Goal: Task Accomplishment & Management: Use online tool/utility

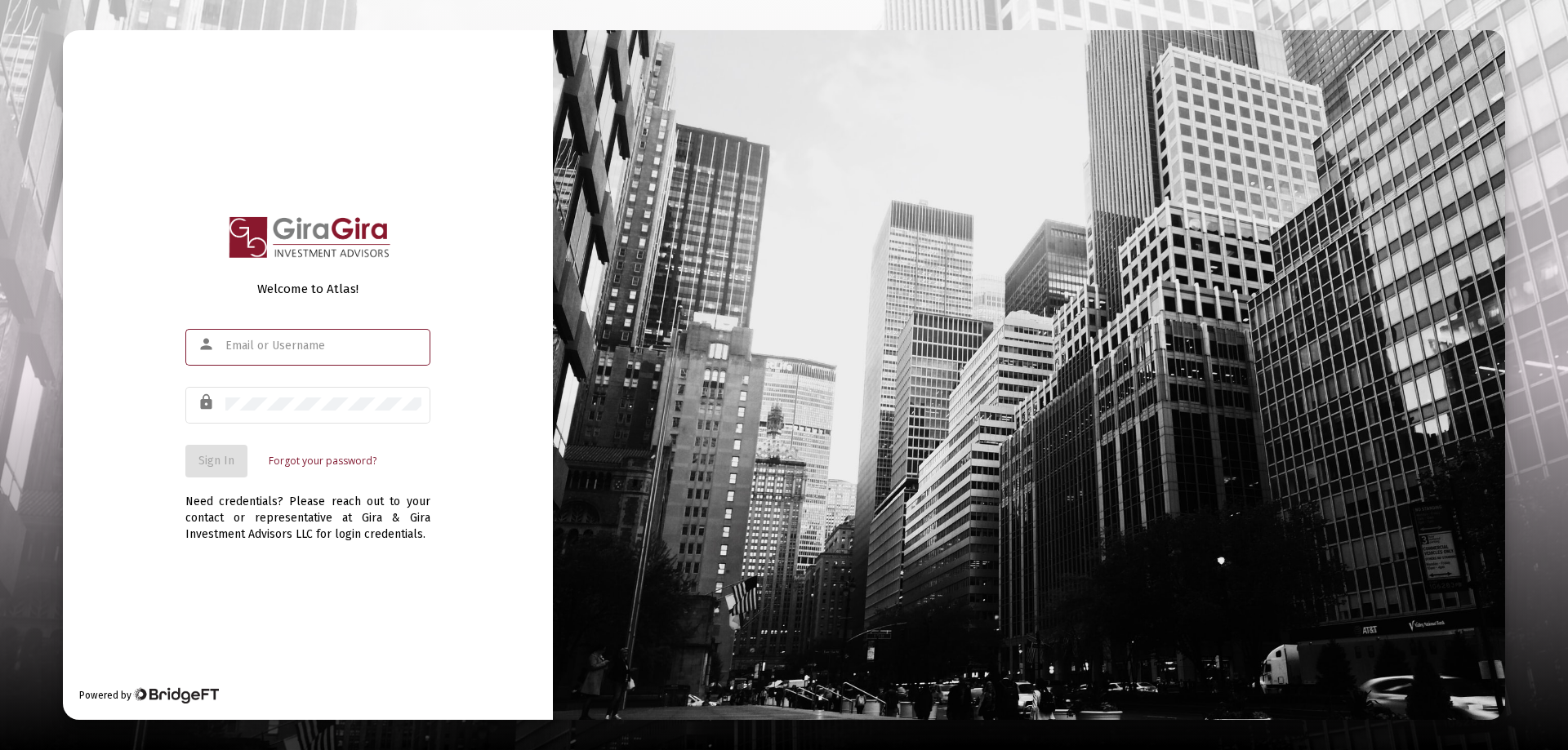
click at [315, 351] on input "text" at bounding box center [322, 347] width 196 height 14
type input "[PERSON_NAME][EMAIL_ADDRESS][DOMAIN_NAME]"
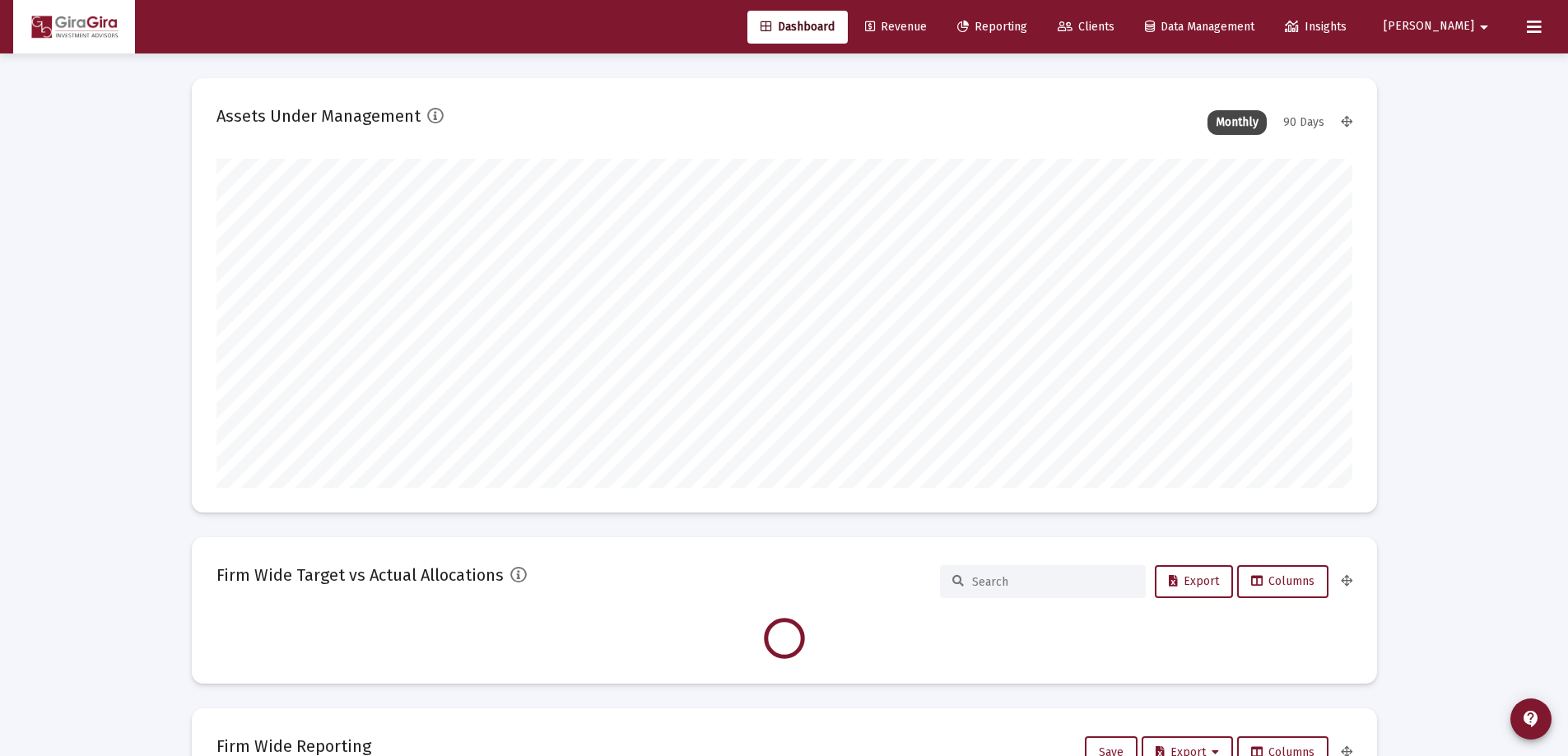
scroll to position [329, 1136]
type input "[DATE]"
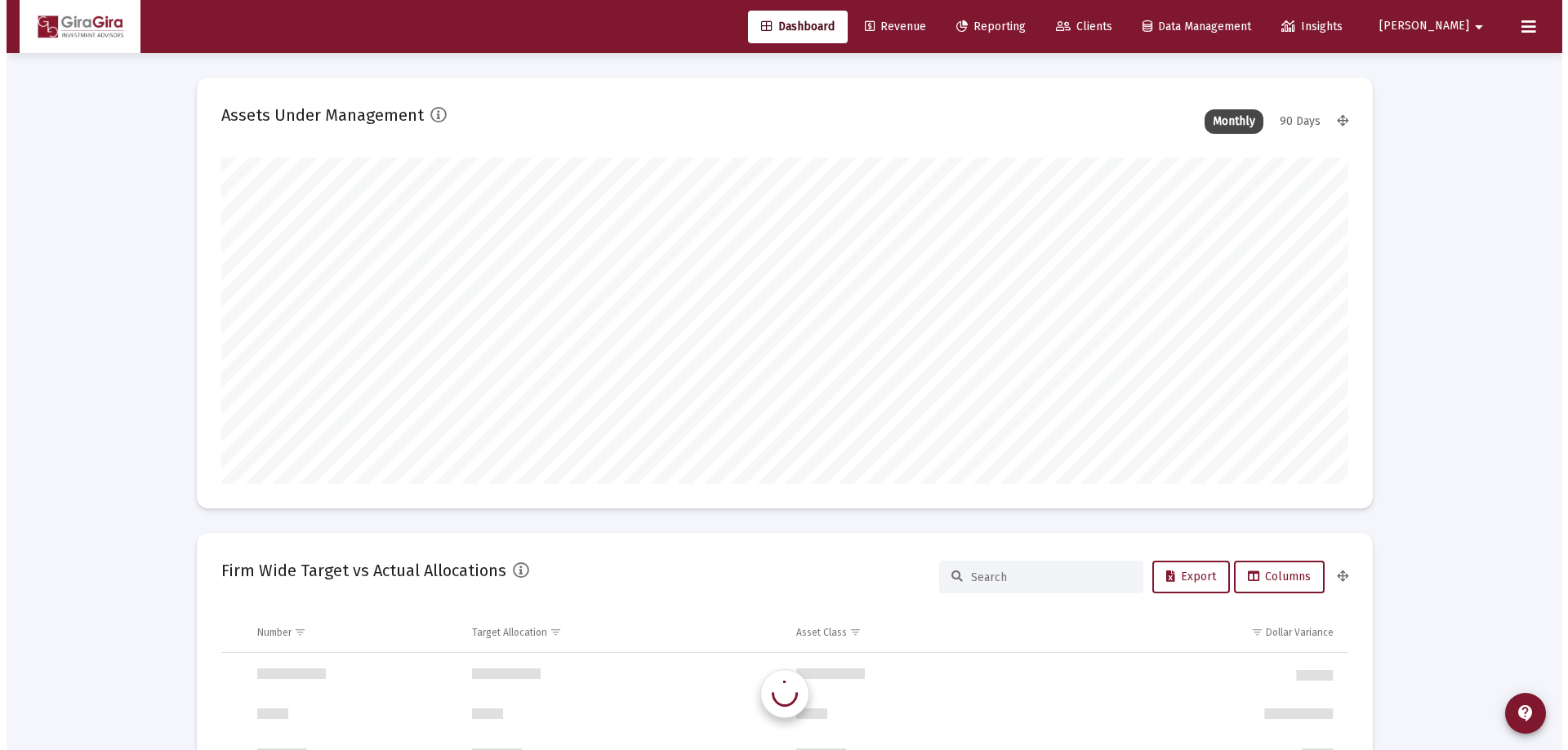
scroll to position [1568, 0]
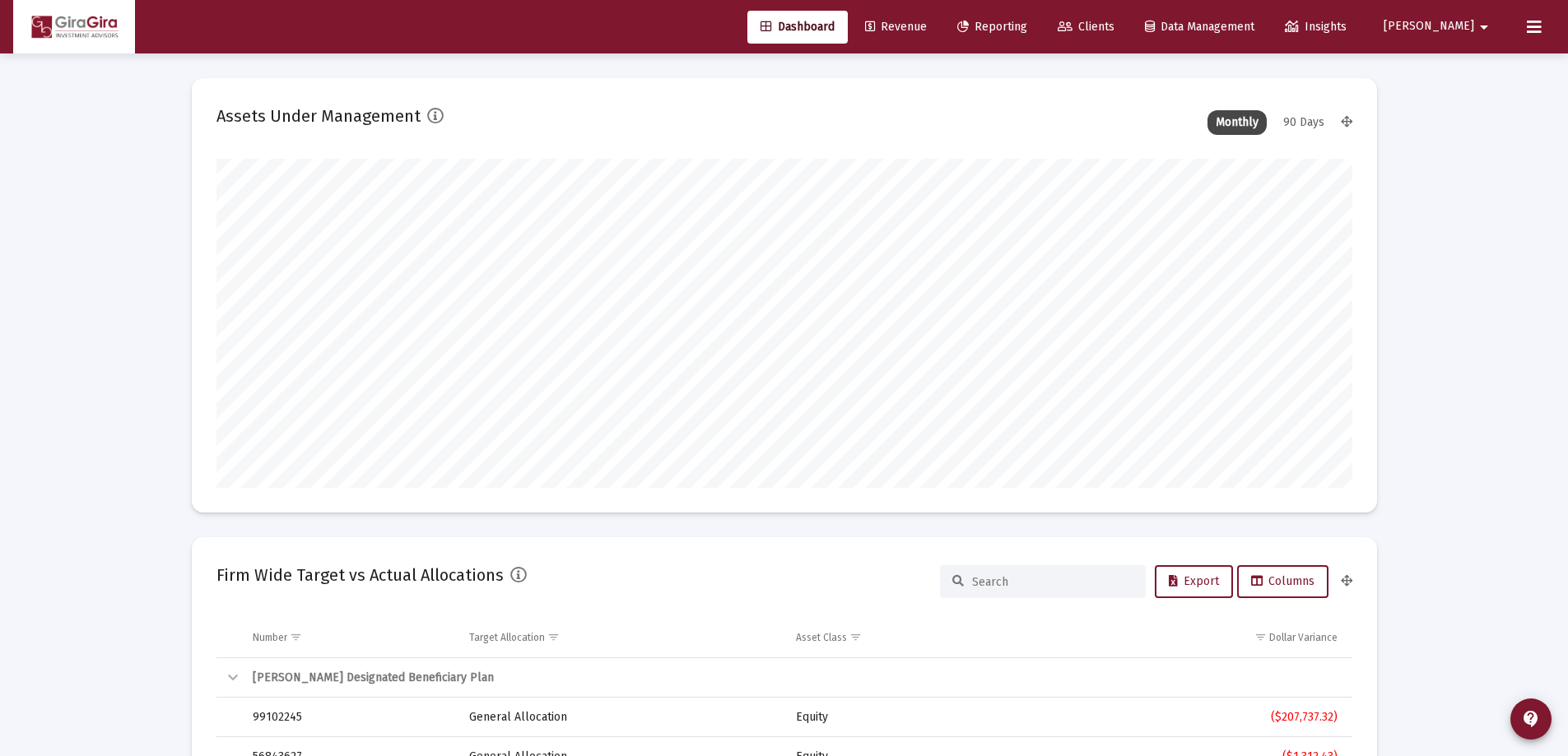
click at [1027, 27] on span "Reporting" at bounding box center [993, 26] width 70 height 14
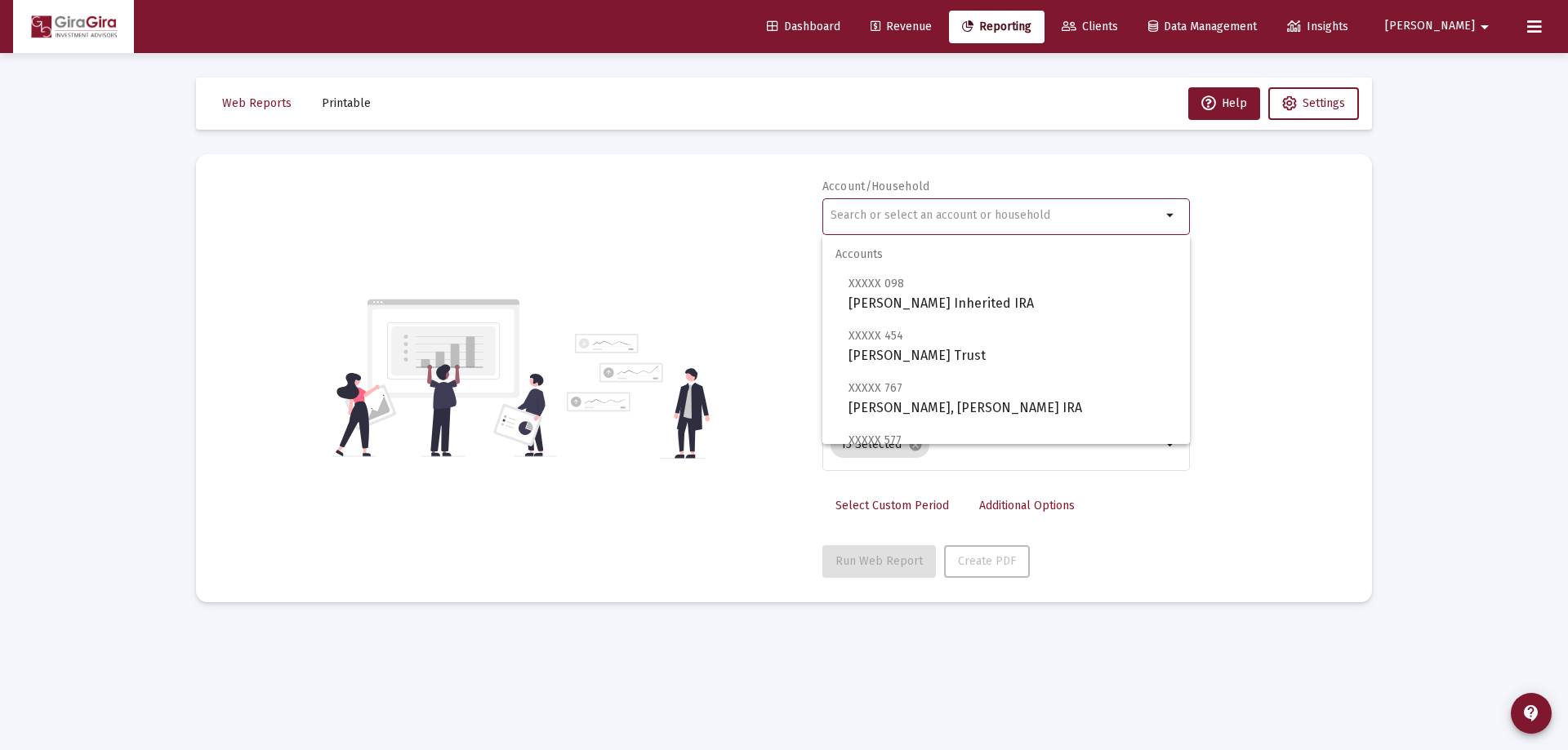
click at [852, 211] on input "text" at bounding box center [995, 215] width 330 height 14
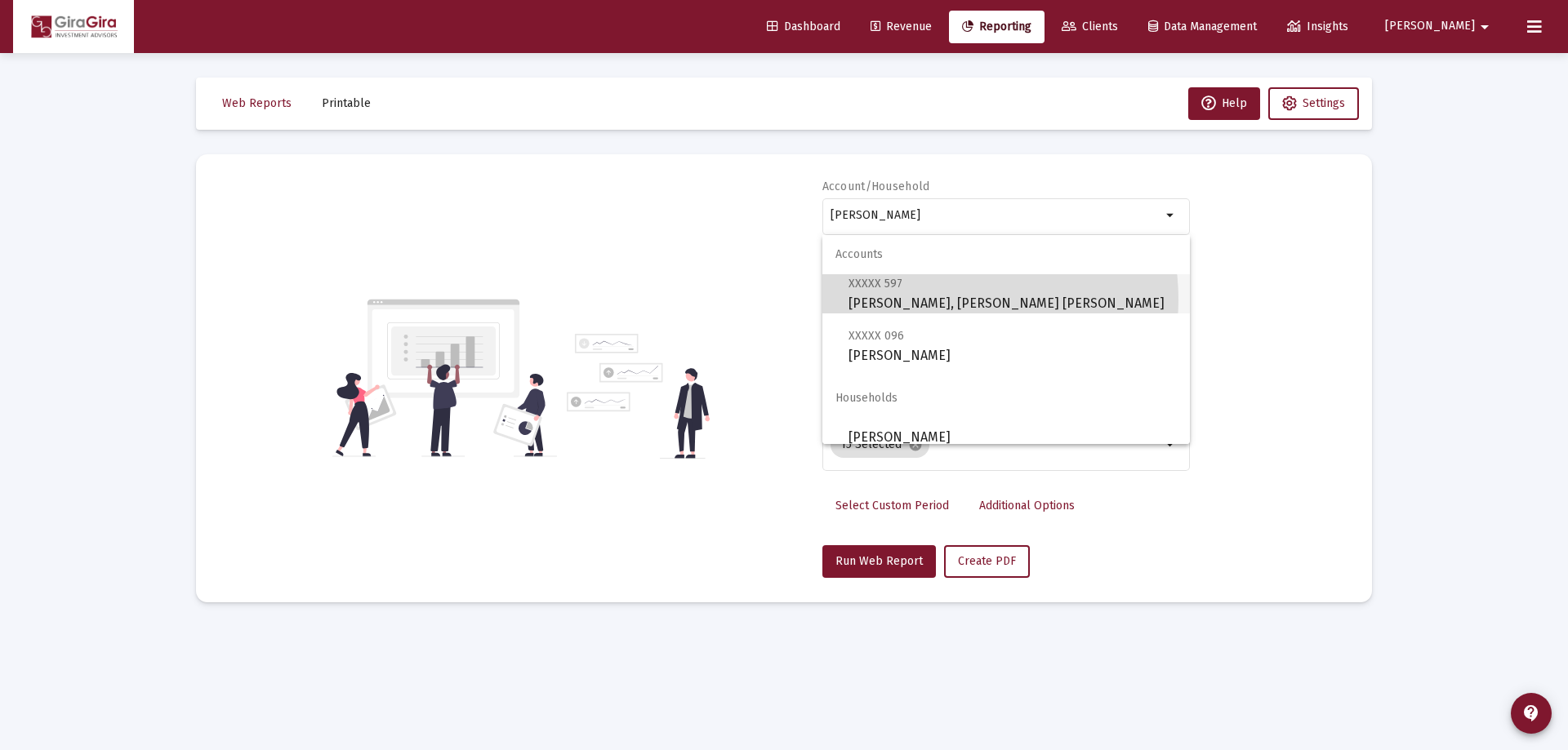
click at [939, 299] on span "XXXXX 597 [PERSON_NAME], [PERSON_NAME] [PERSON_NAME]" at bounding box center [1013, 292] width 328 height 40
type input "[PERSON_NAME], [PERSON_NAME] [PERSON_NAME]"
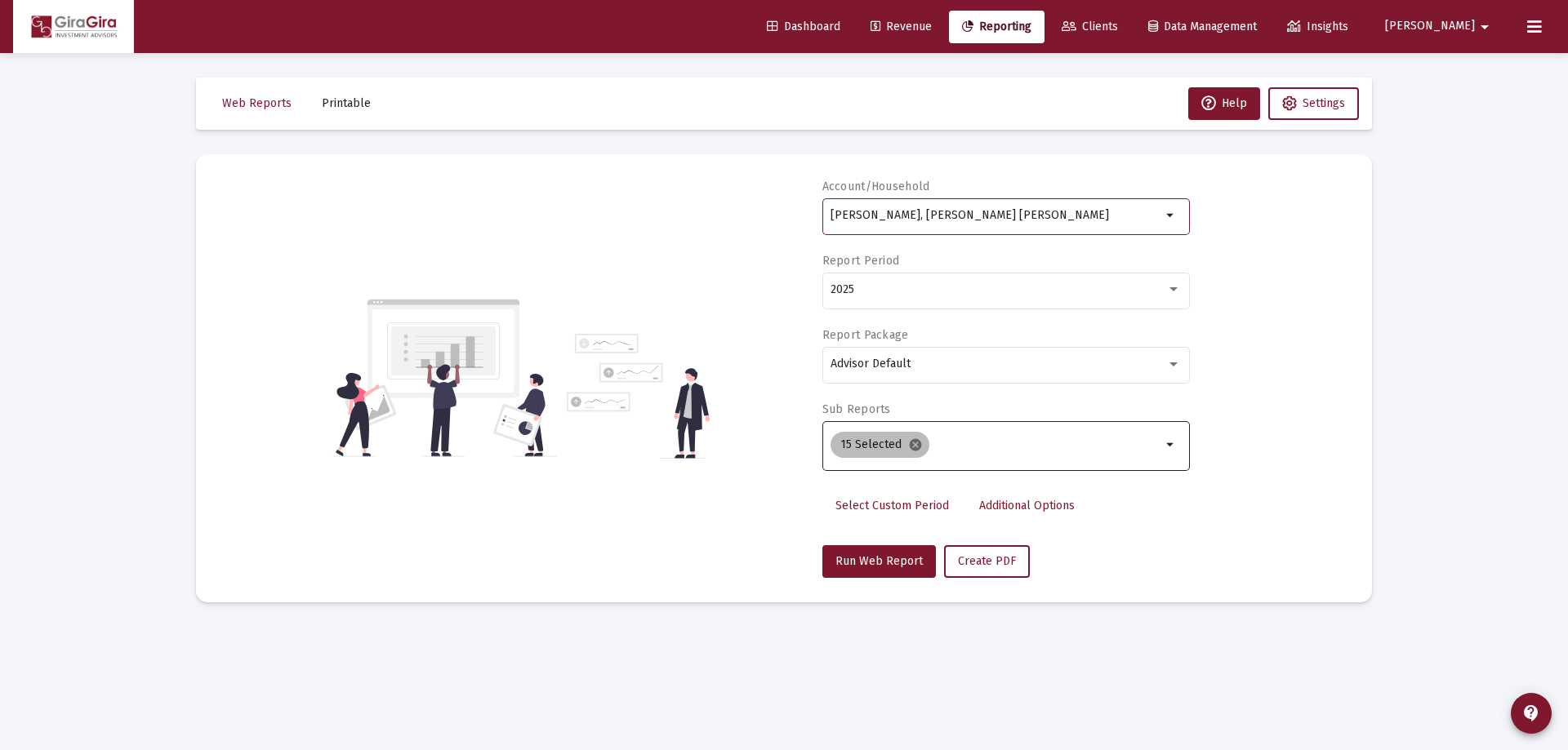
click at [912, 446] on mat-icon "cancel" at bounding box center [914, 444] width 14 height 14
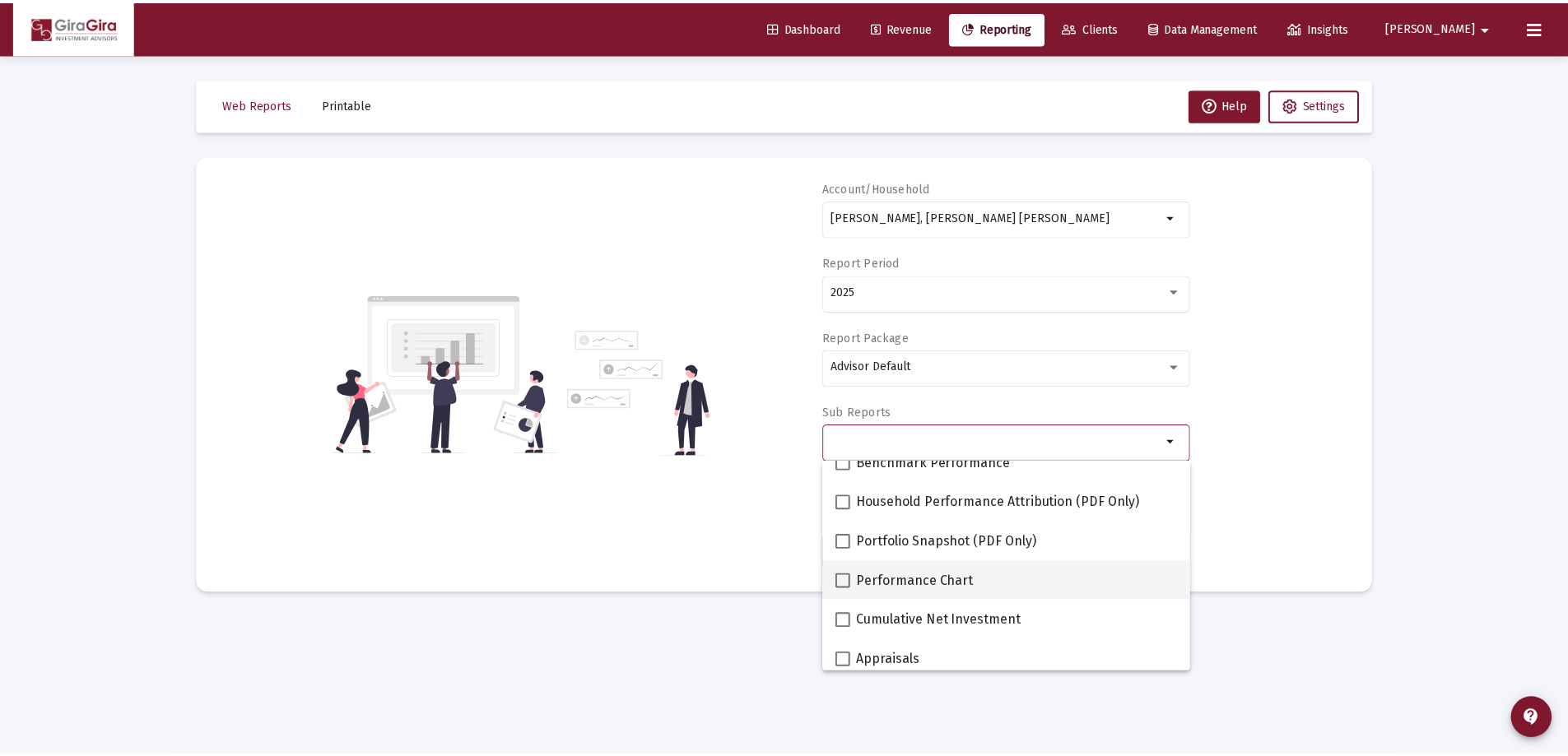
scroll to position [164, 0]
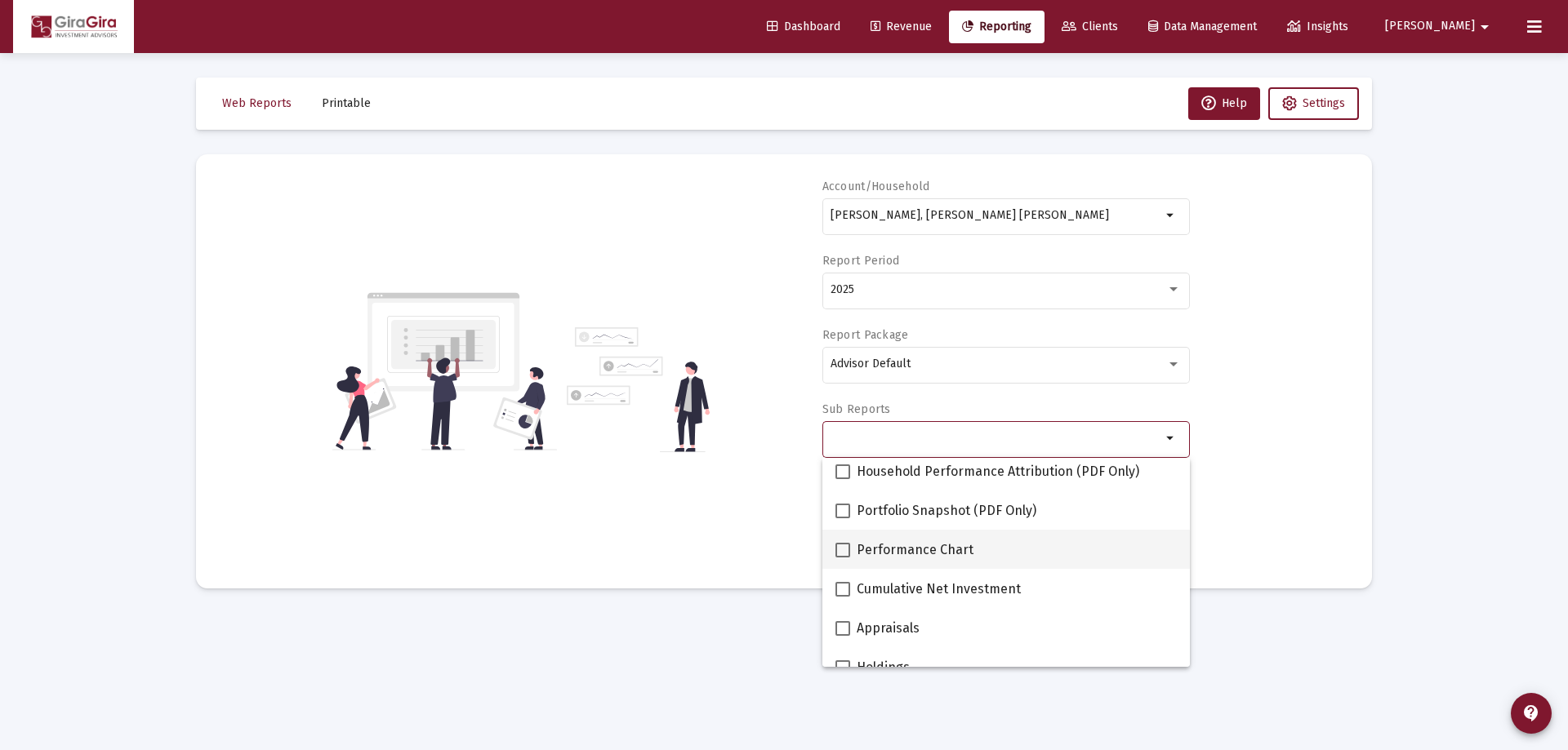
click at [840, 547] on span at bounding box center [842, 549] width 14 height 14
click at [842, 558] on input "Performance Chart" at bounding box center [842, 558] width 1 height 1
checkbox input "true"
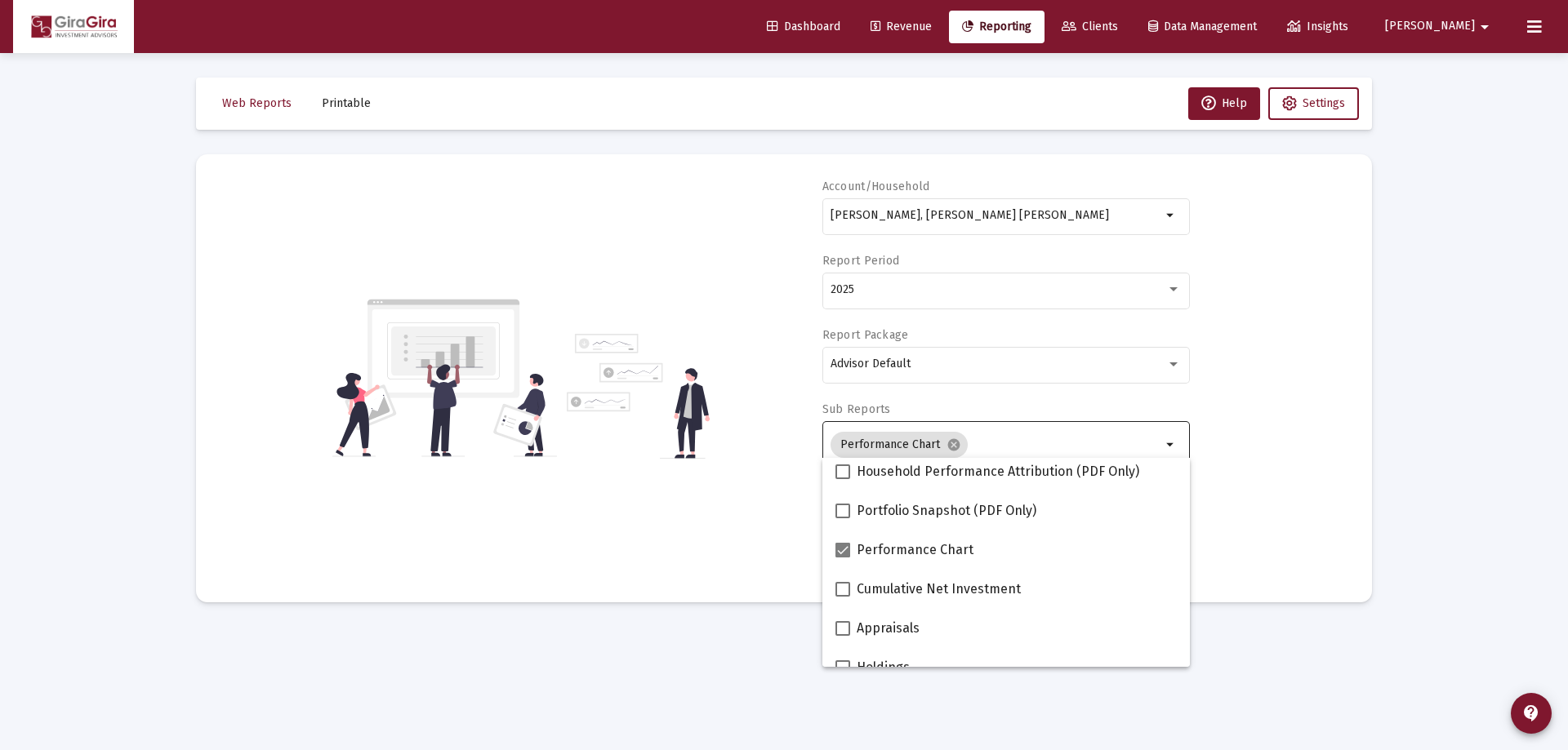
click at [1249, 507] on div "Account/Household [PERSON_NAME], [PERSON_NAME] IRA arrow_drop_down Report Perio…" at bounding box center [783, 378] width 1127 height 400
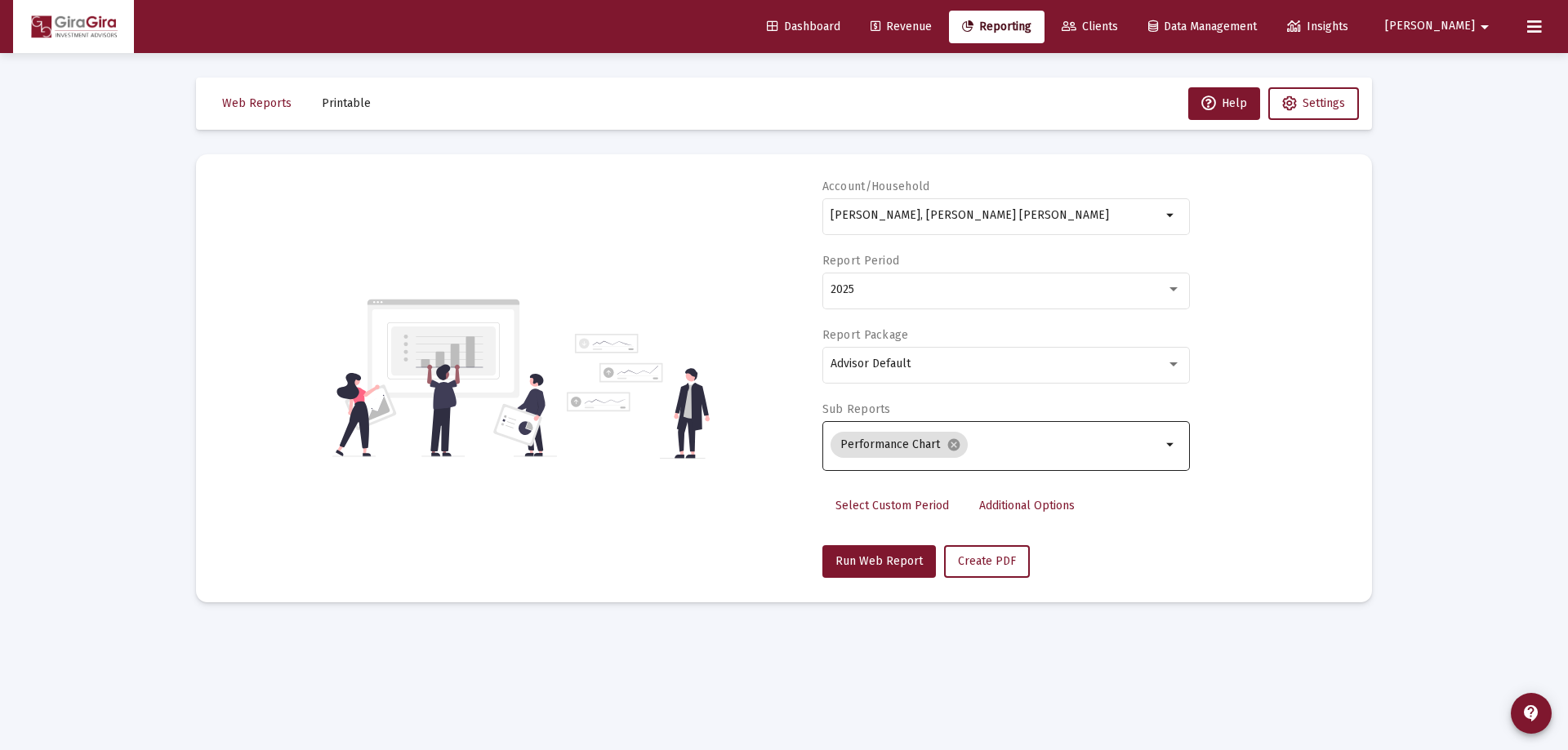
click at [1022, 511] on span "Additional Options" at bounding box center [1026, 506] width 96 height 14
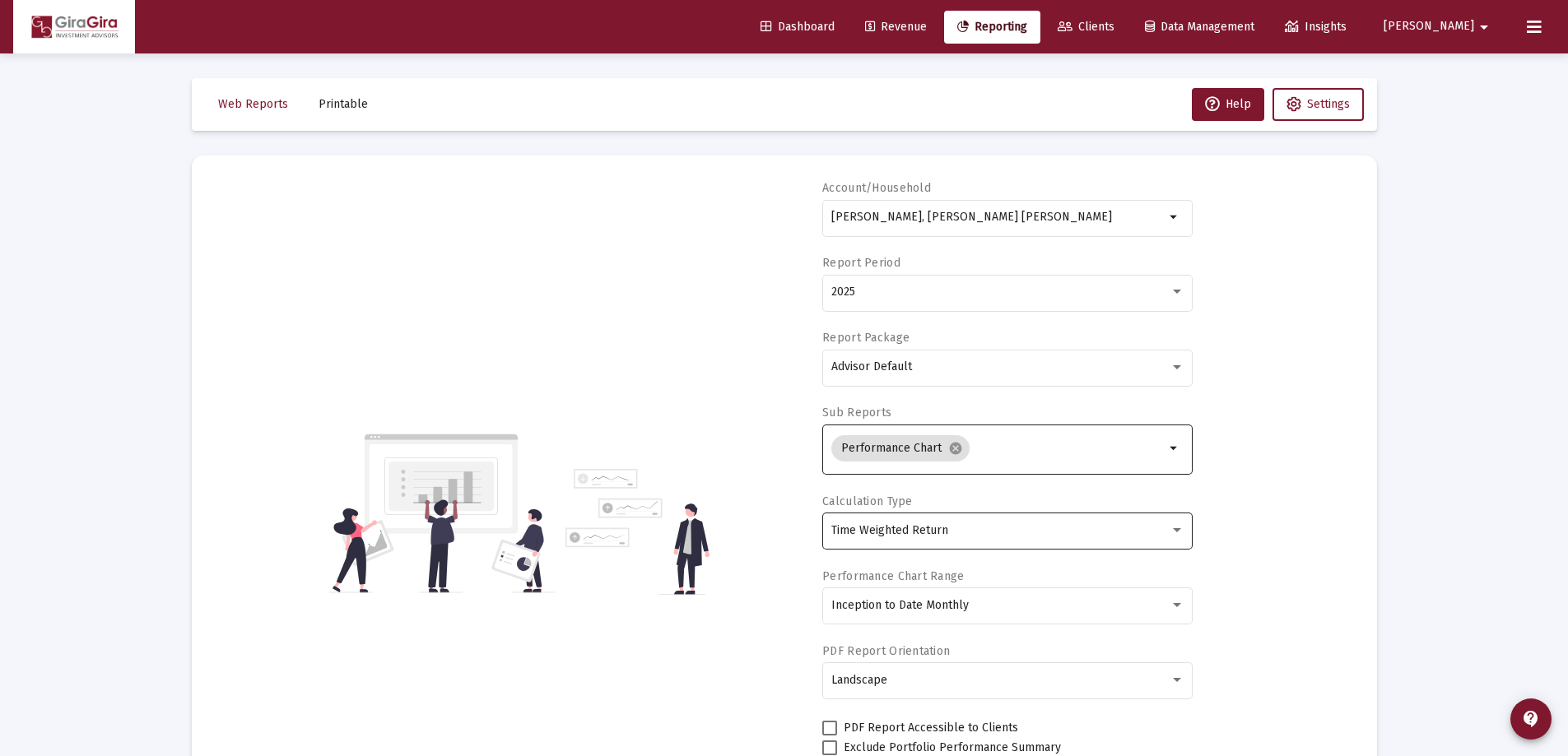
click at [930, 527] on span "Time Weighted Return" at bounding box center [890, 530] width 117 height 14
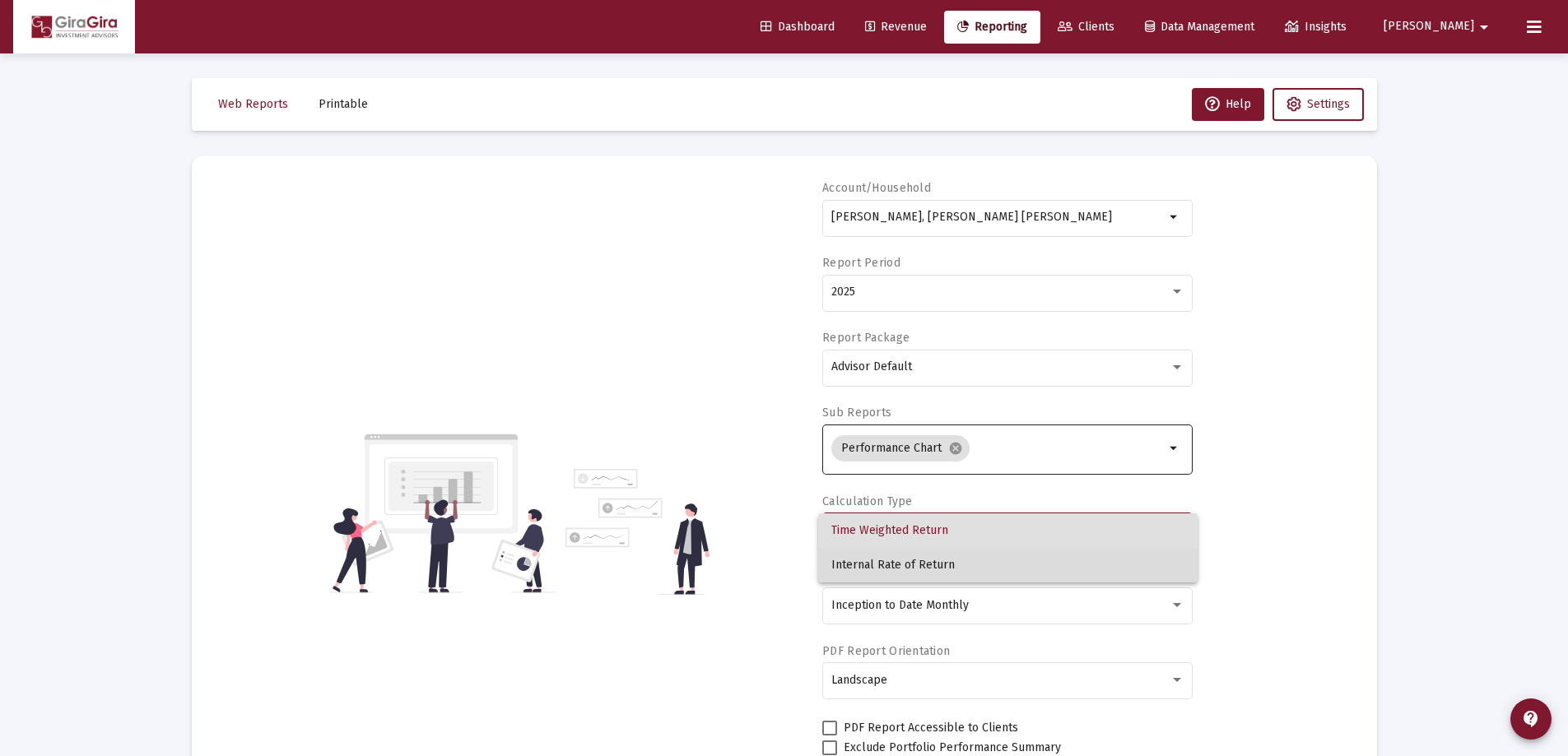
click at [910, 558] on span "Internal Rate of Return" at bounding box center [1007, 565] width 353 height 35
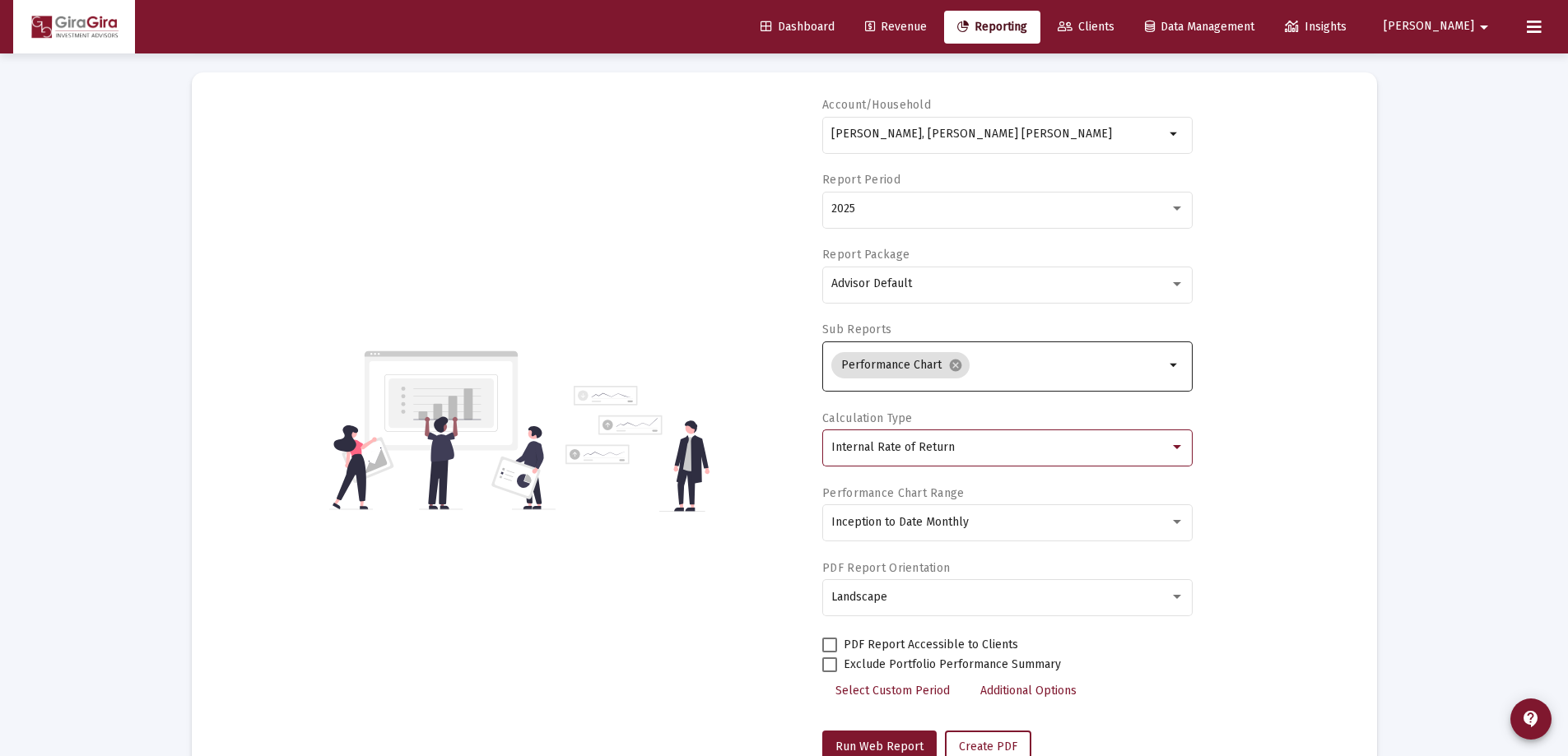
scroll to position [140, 0]
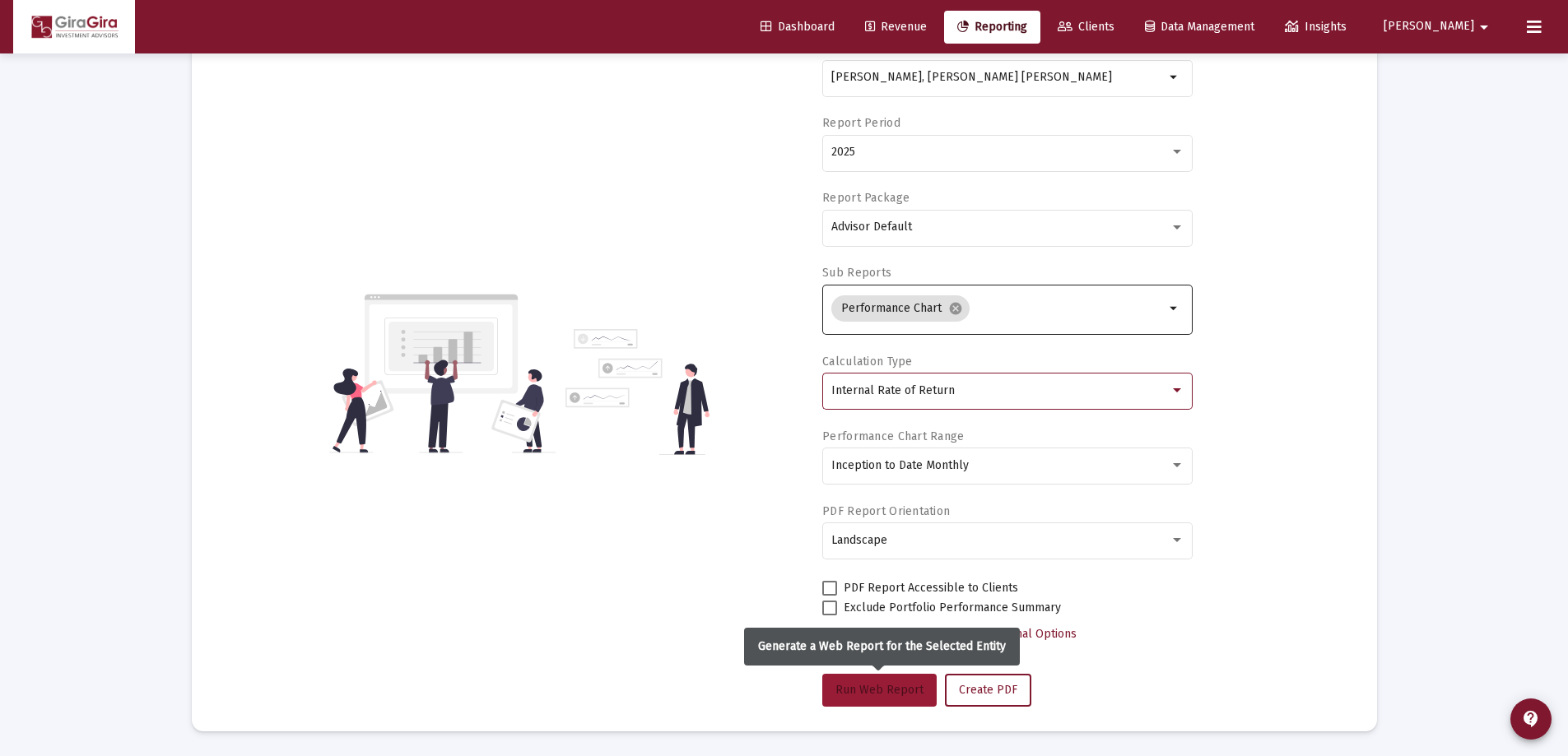
click at [885, 685] on span "Run Web Report" at bounding box center [879, 690] width 88 height 14
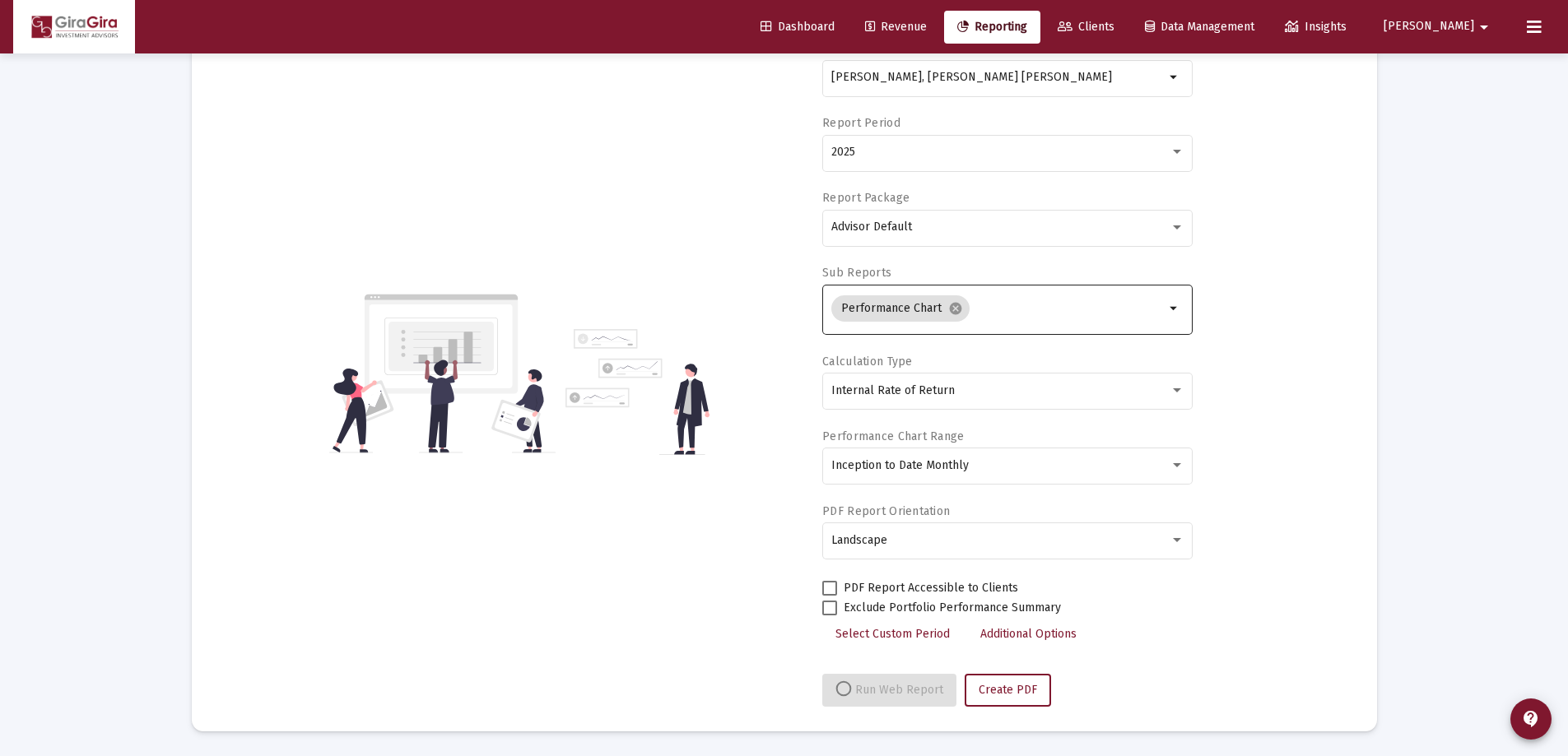
select select "View all"
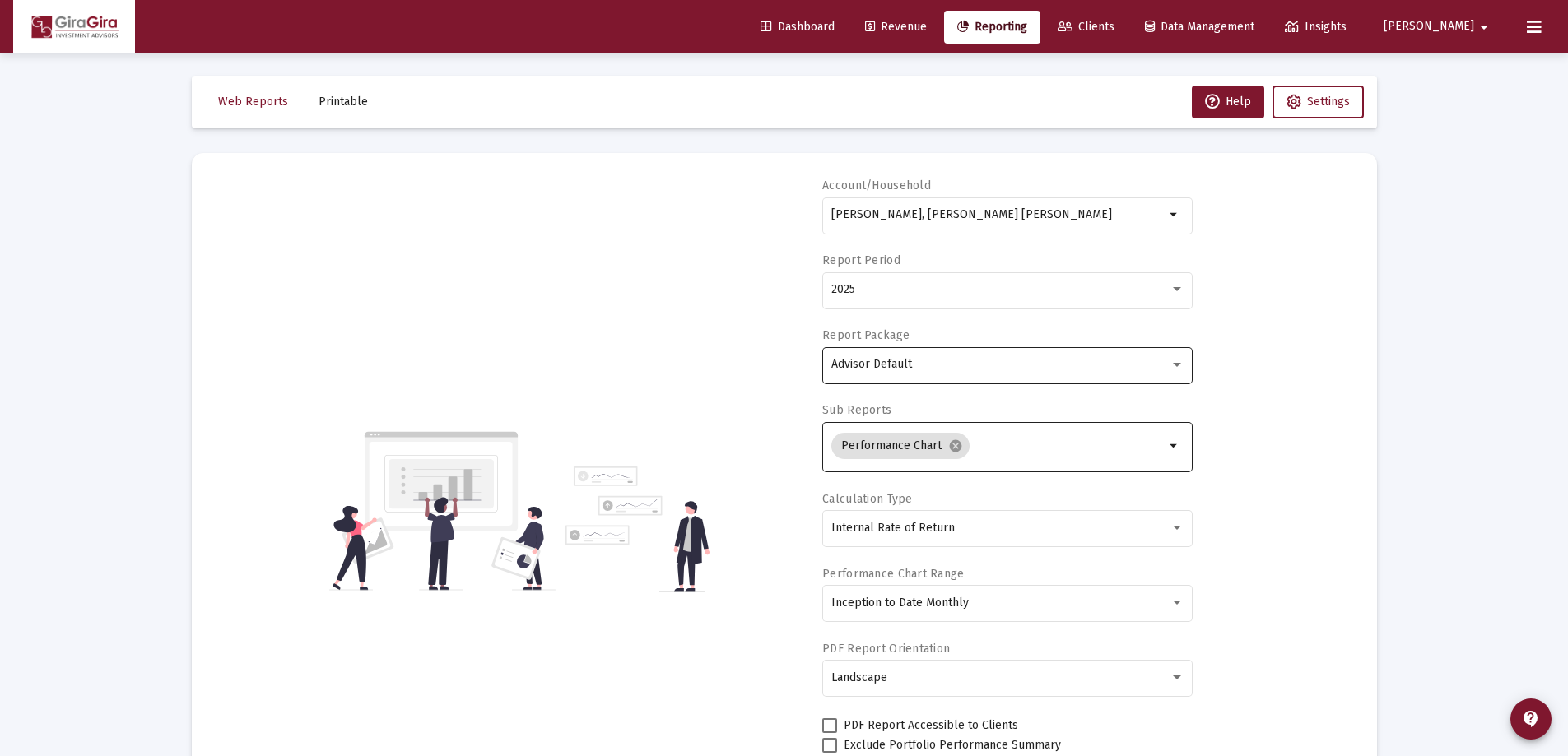
scroll to position [0, 0]
click at [860, 291] on div "2025" at bounding box center [1001, 292] width 339 height 14
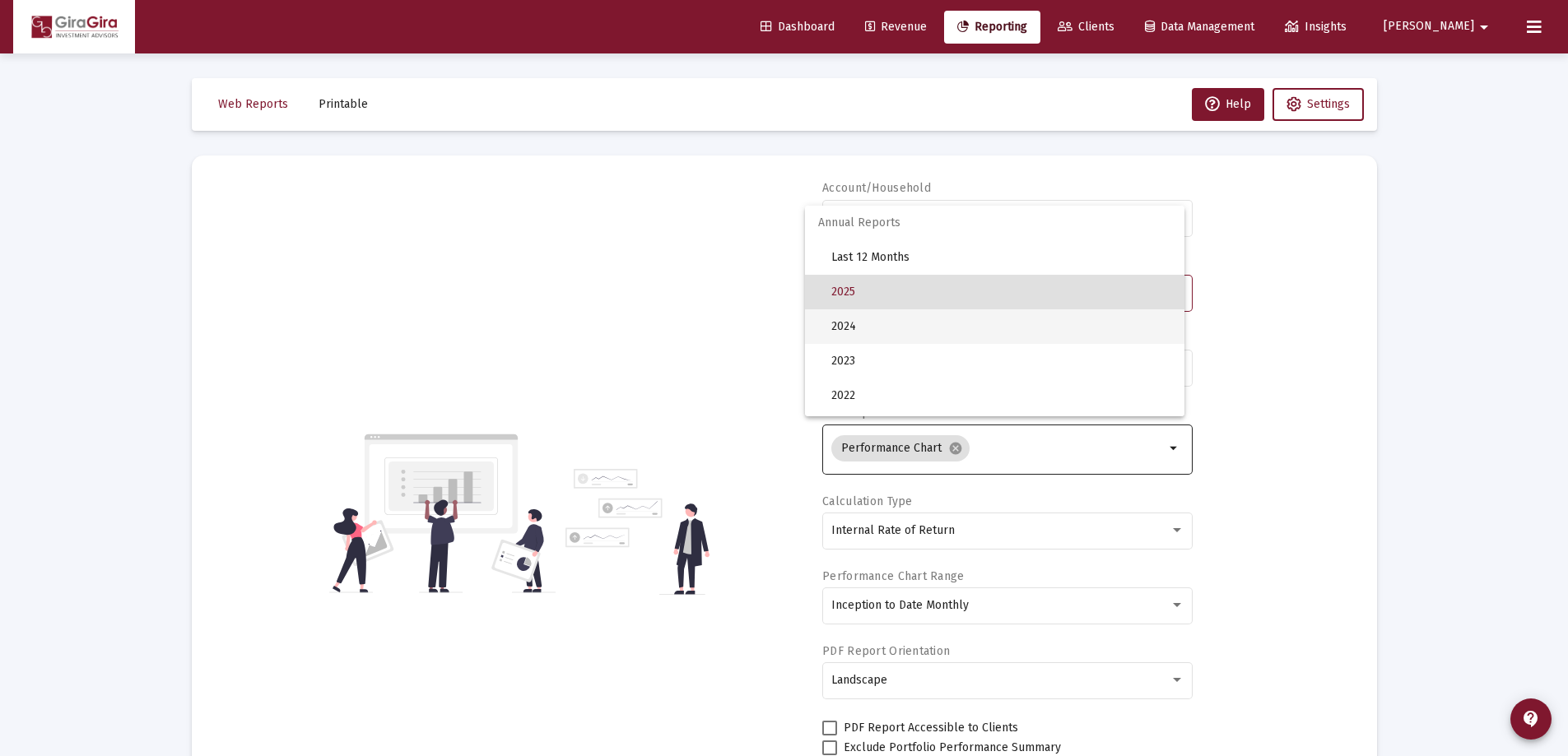
click at [854, 325] on span "2024" at bounding box center [1001, 327] width 340 height 35
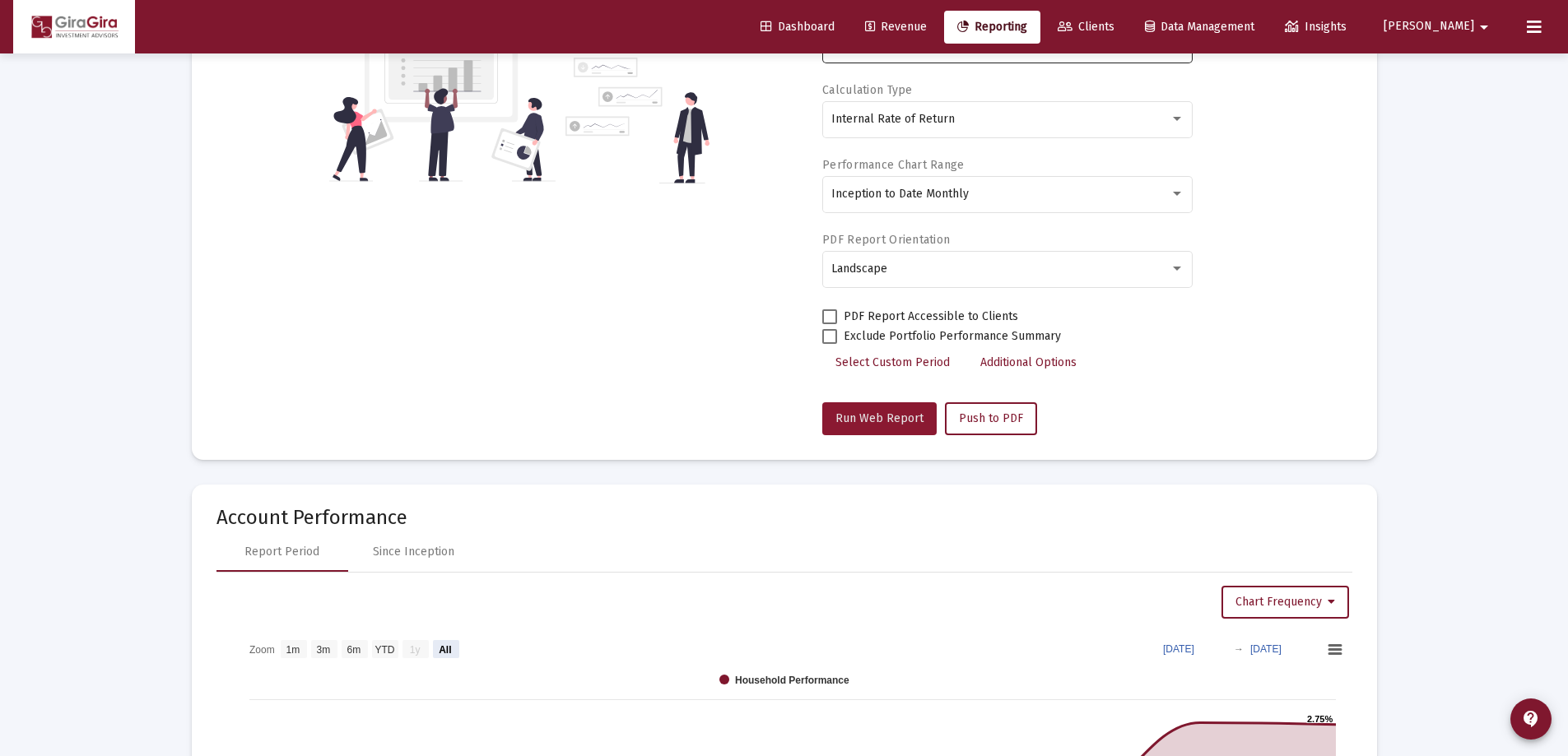
click at [898, 419] on span "Run Web Report" at bounding box center [879, 418] width 88 height 14
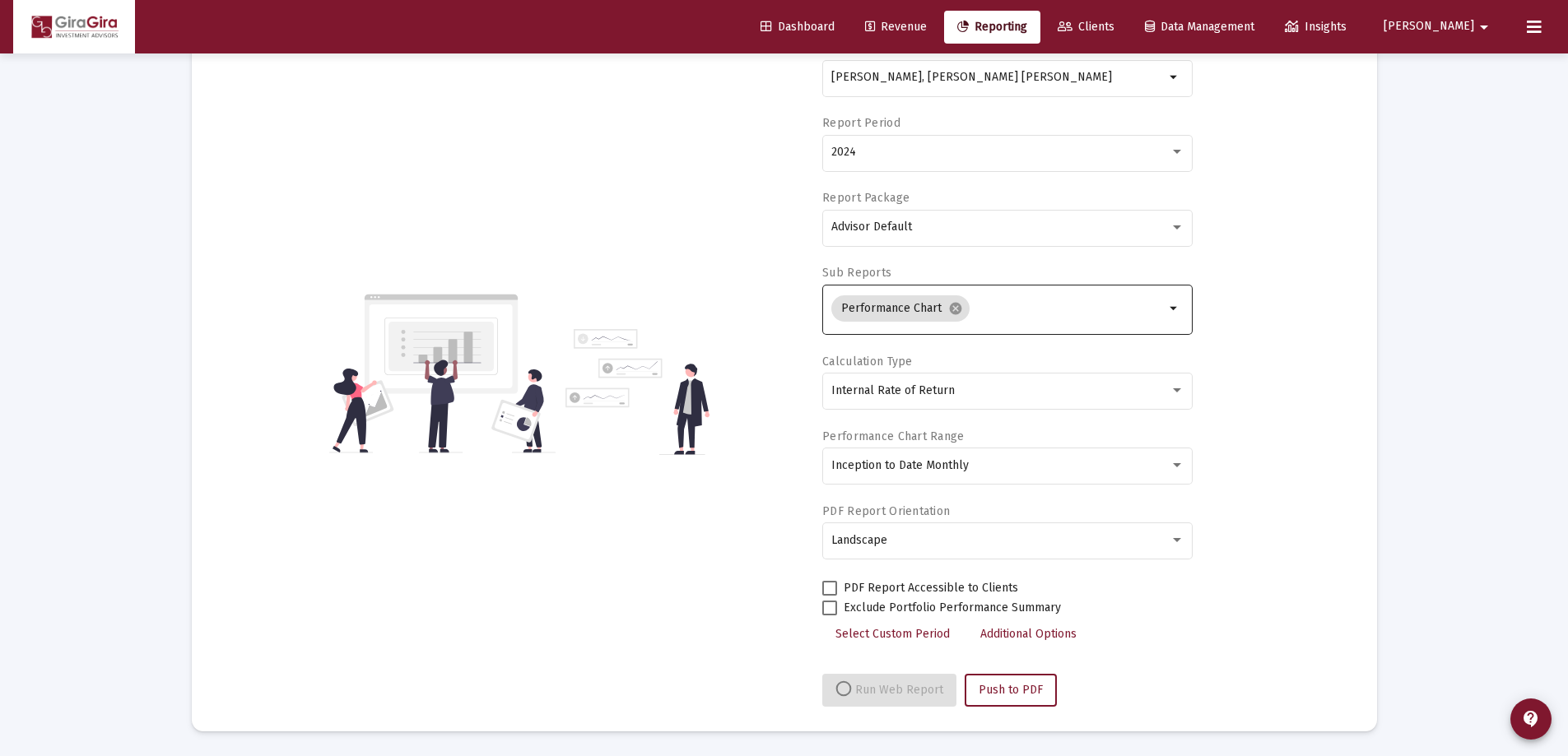
select select "View all"
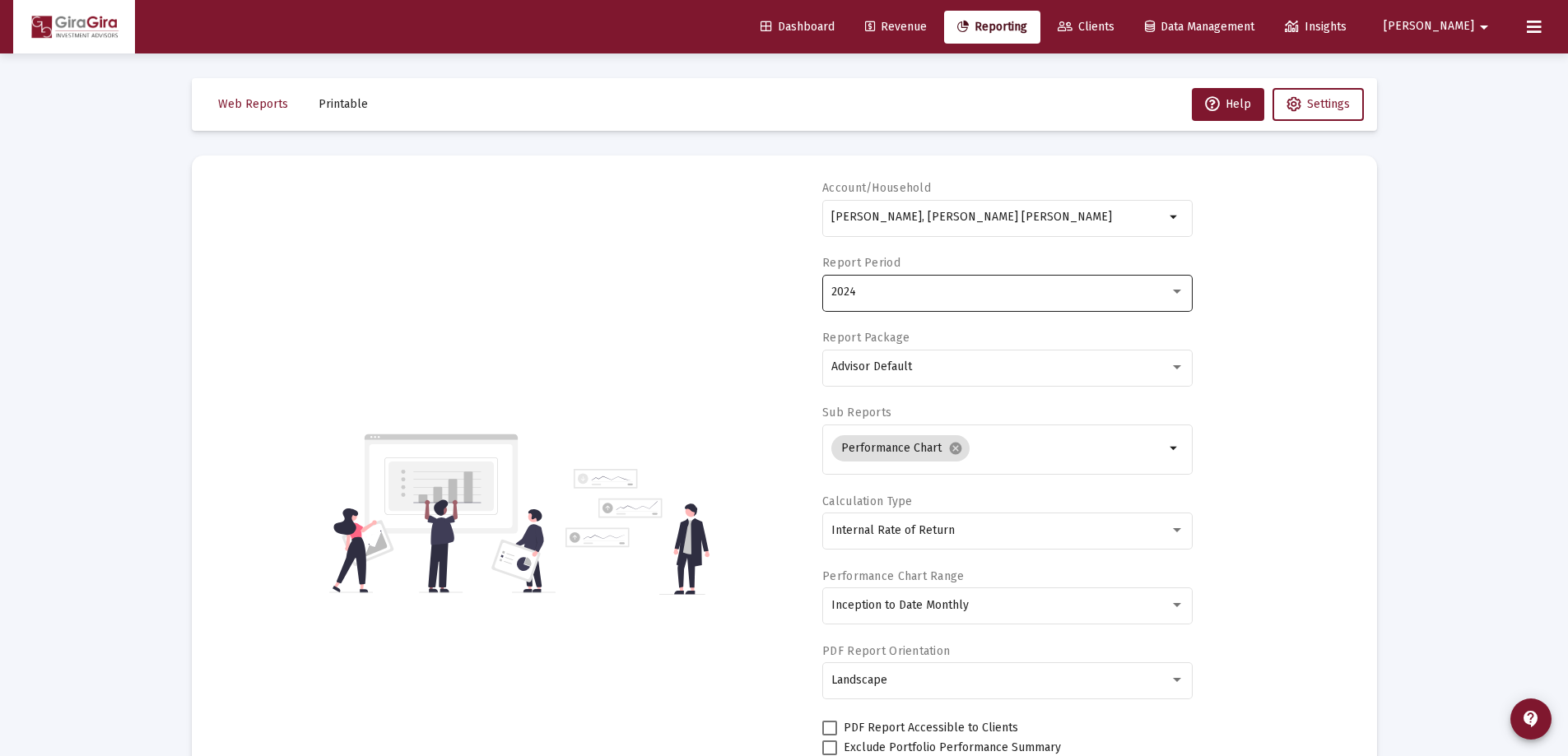
click at [848, 293] on span "2024" at bounding box center [843, 292] width 24 height 14
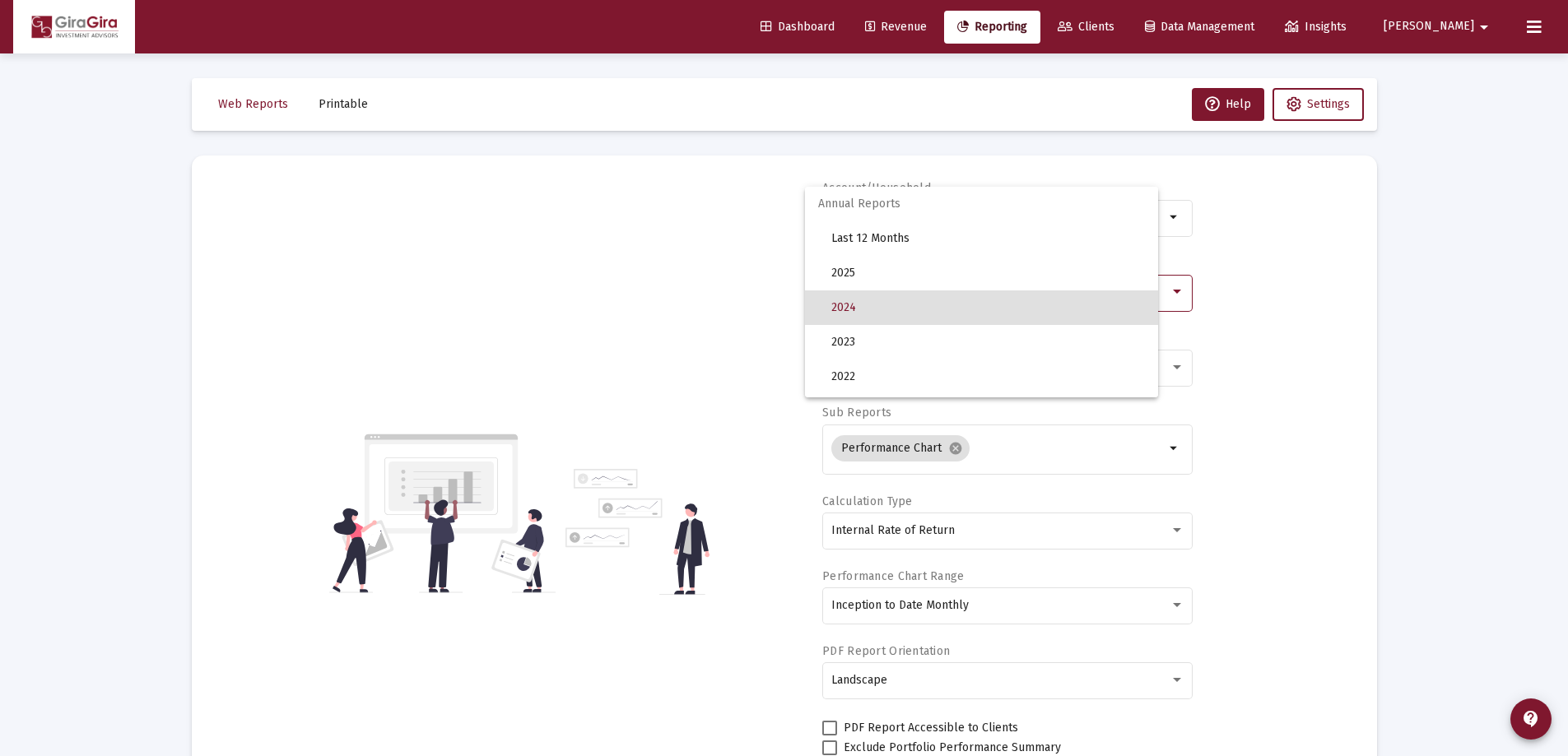
scroll to position [16, 0]
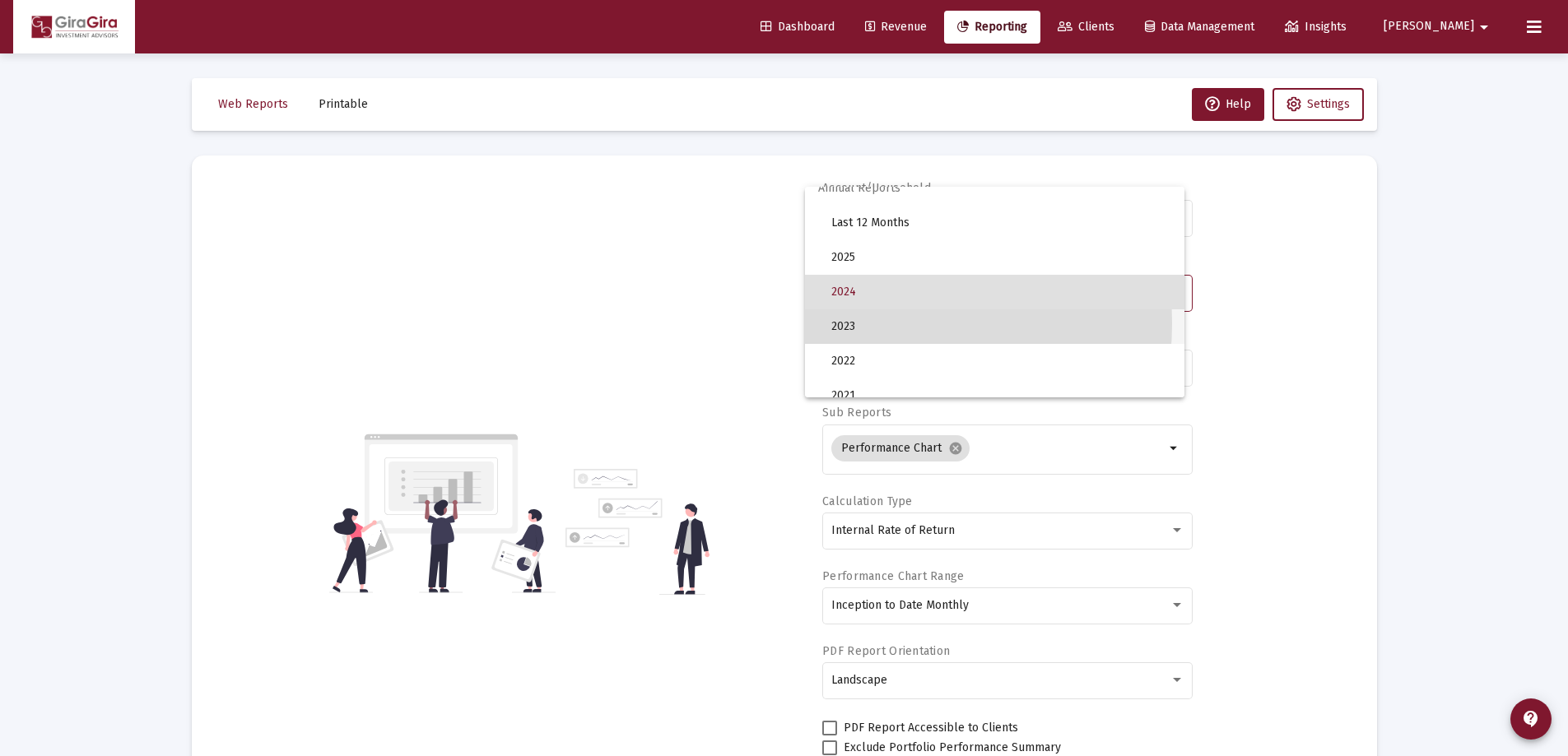
click at [848, 323] on span "2023" at bounding box center [1001, 327] width 340 height 35
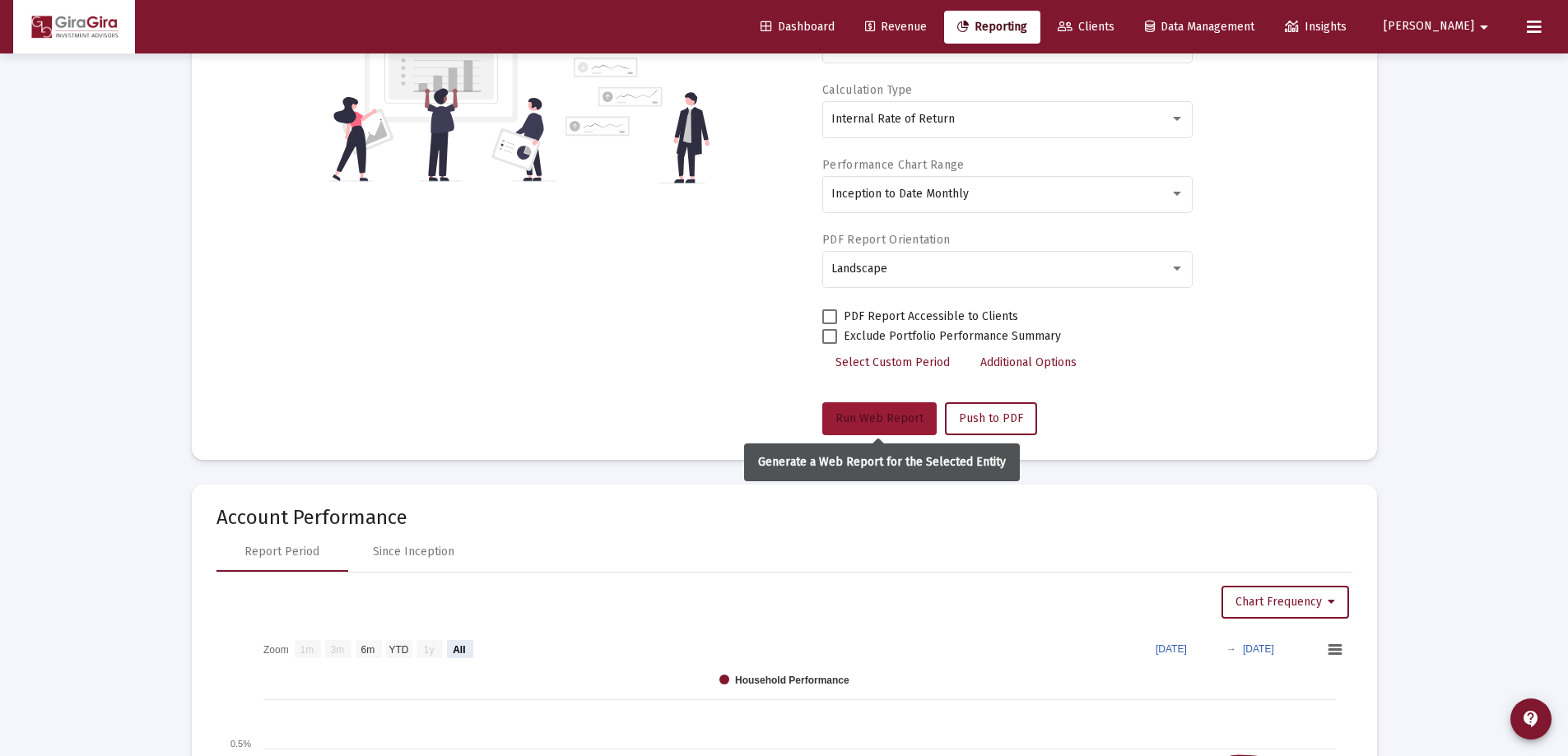
click at [907, 414] on span "Run Web Report" at bounding box center [879, 418] width 88 height 14
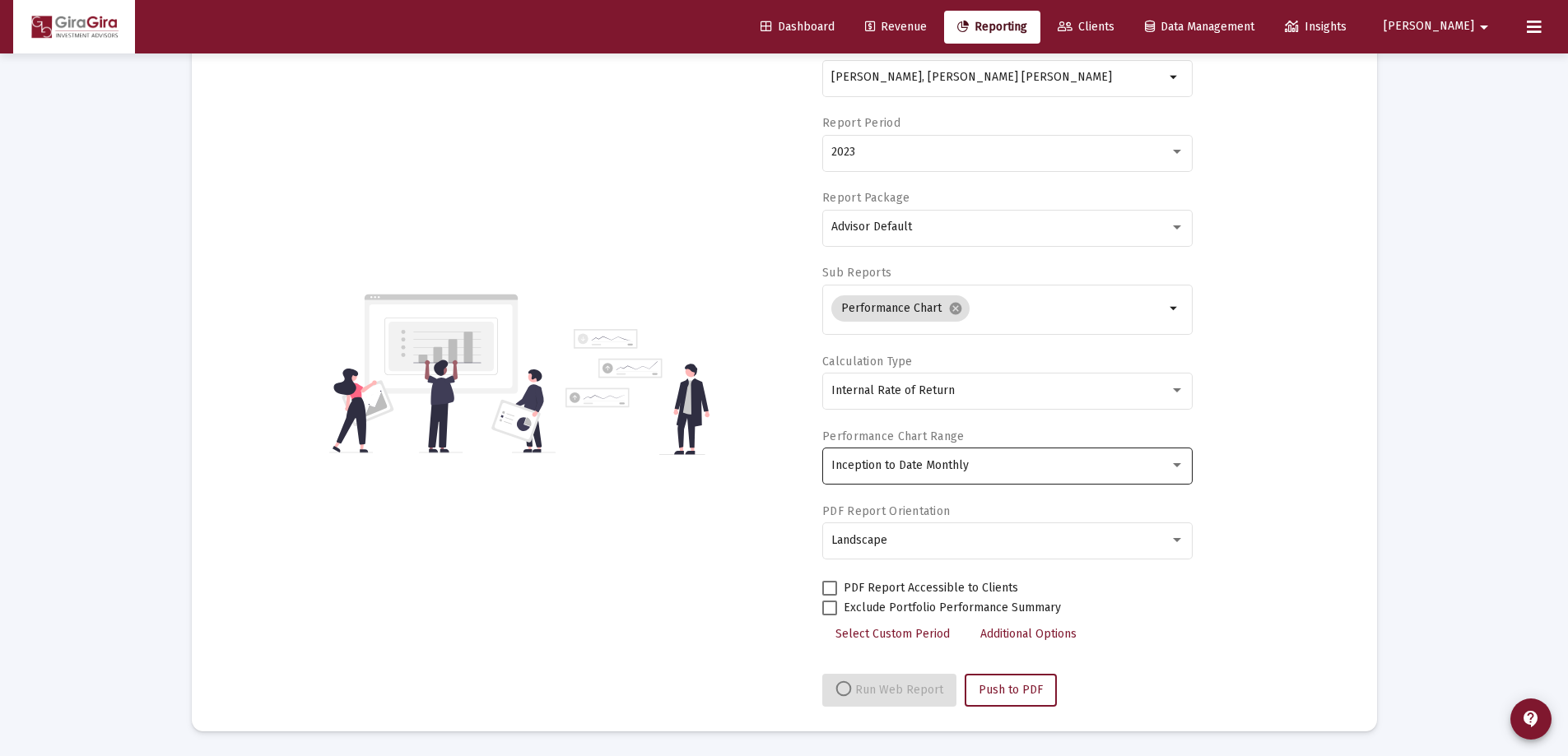
select select "View all"
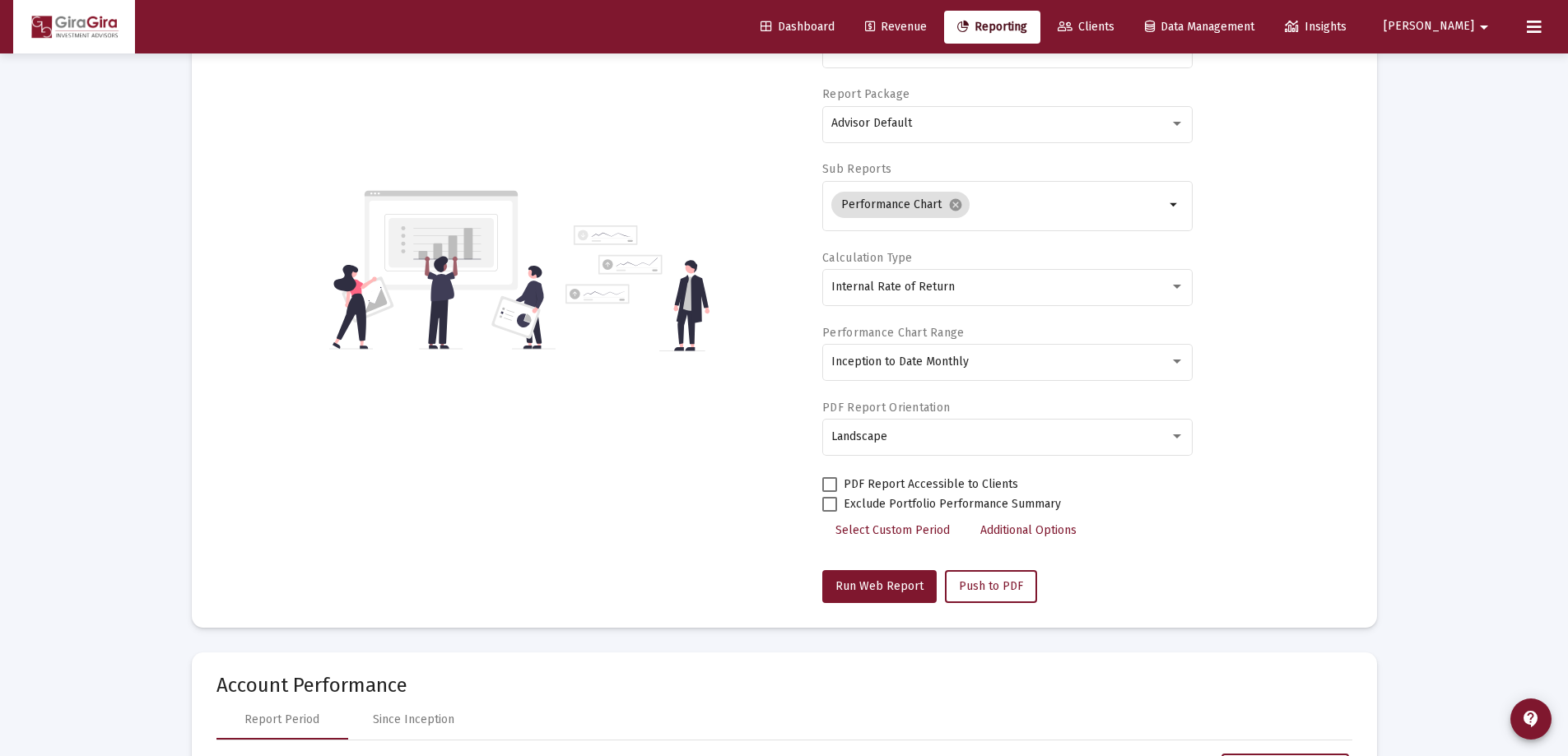
scroll to position [83, 0]
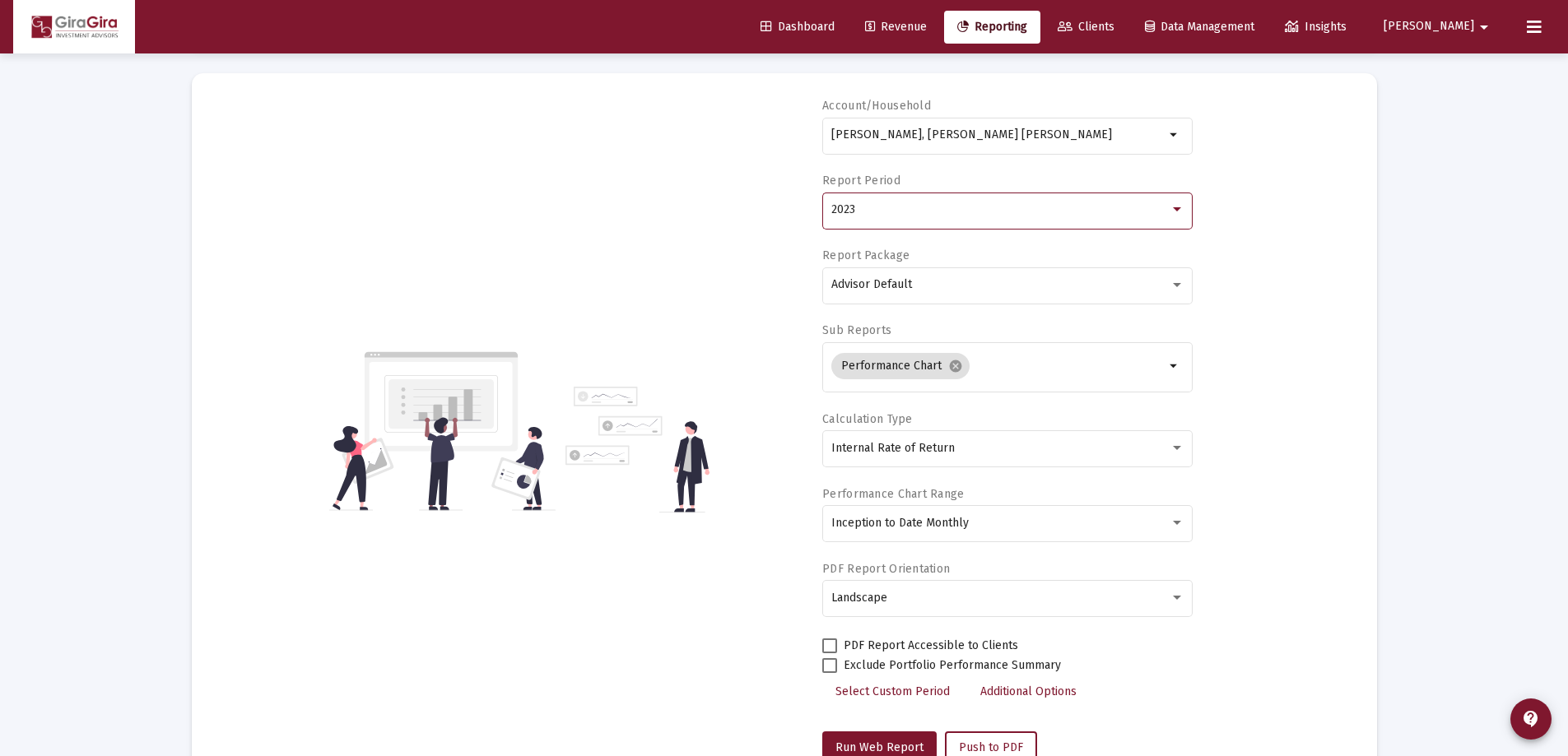
click at [836, 215] on span "2023" at bounding box center [843, 209] width 24 height 14
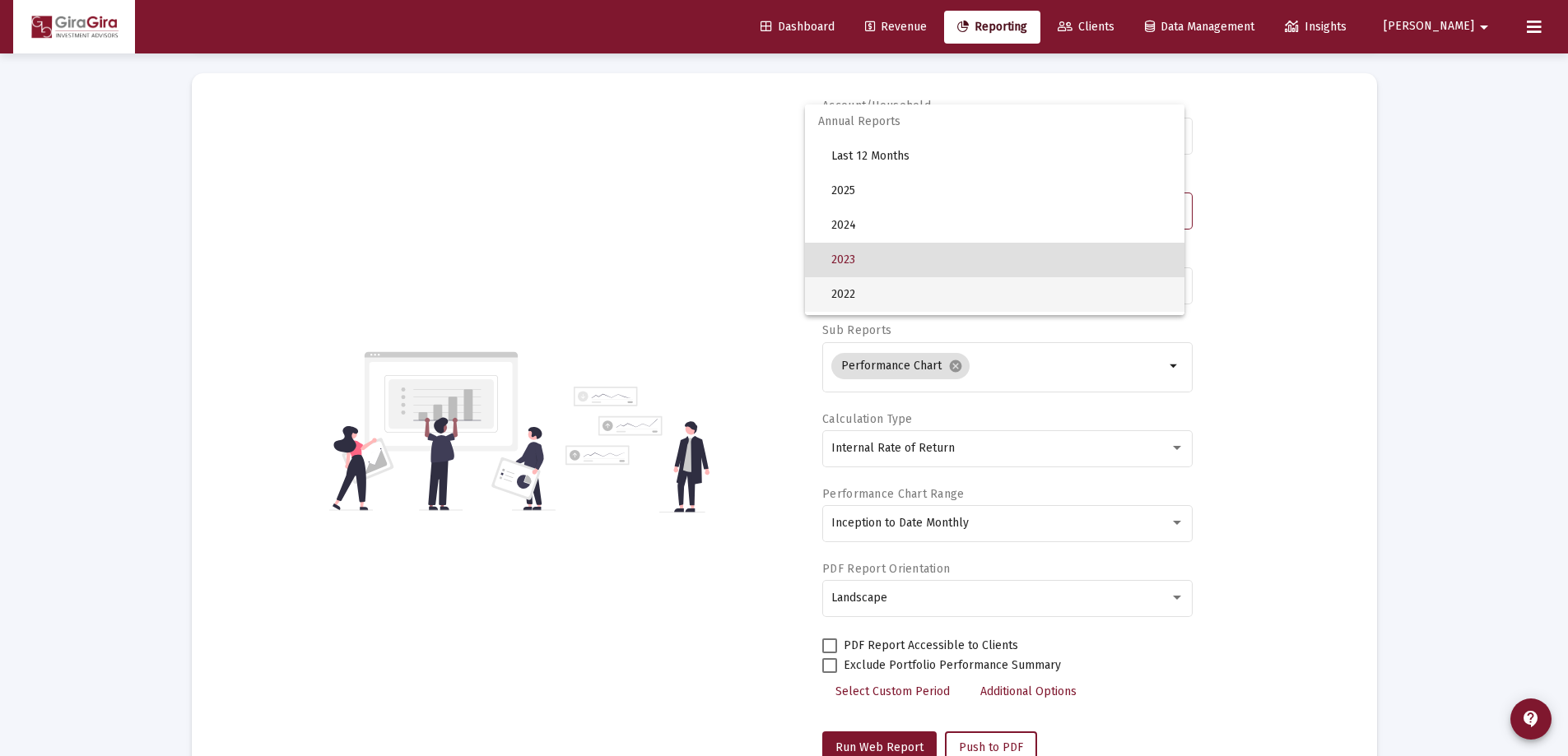
scroll to position [51, 0]
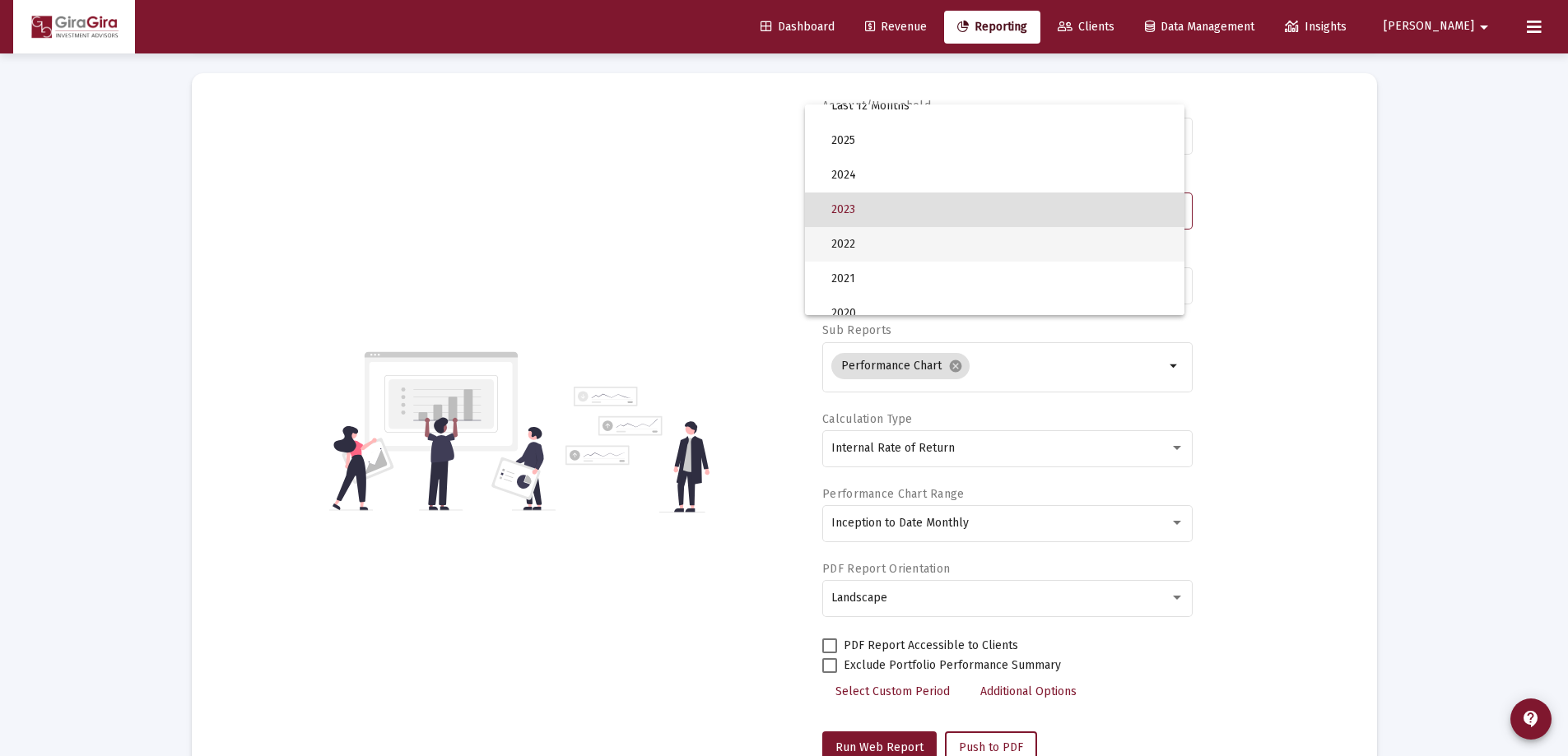
click at [845, 251] on span "2022" at bounding box center [1001, 244] width 340 height 35
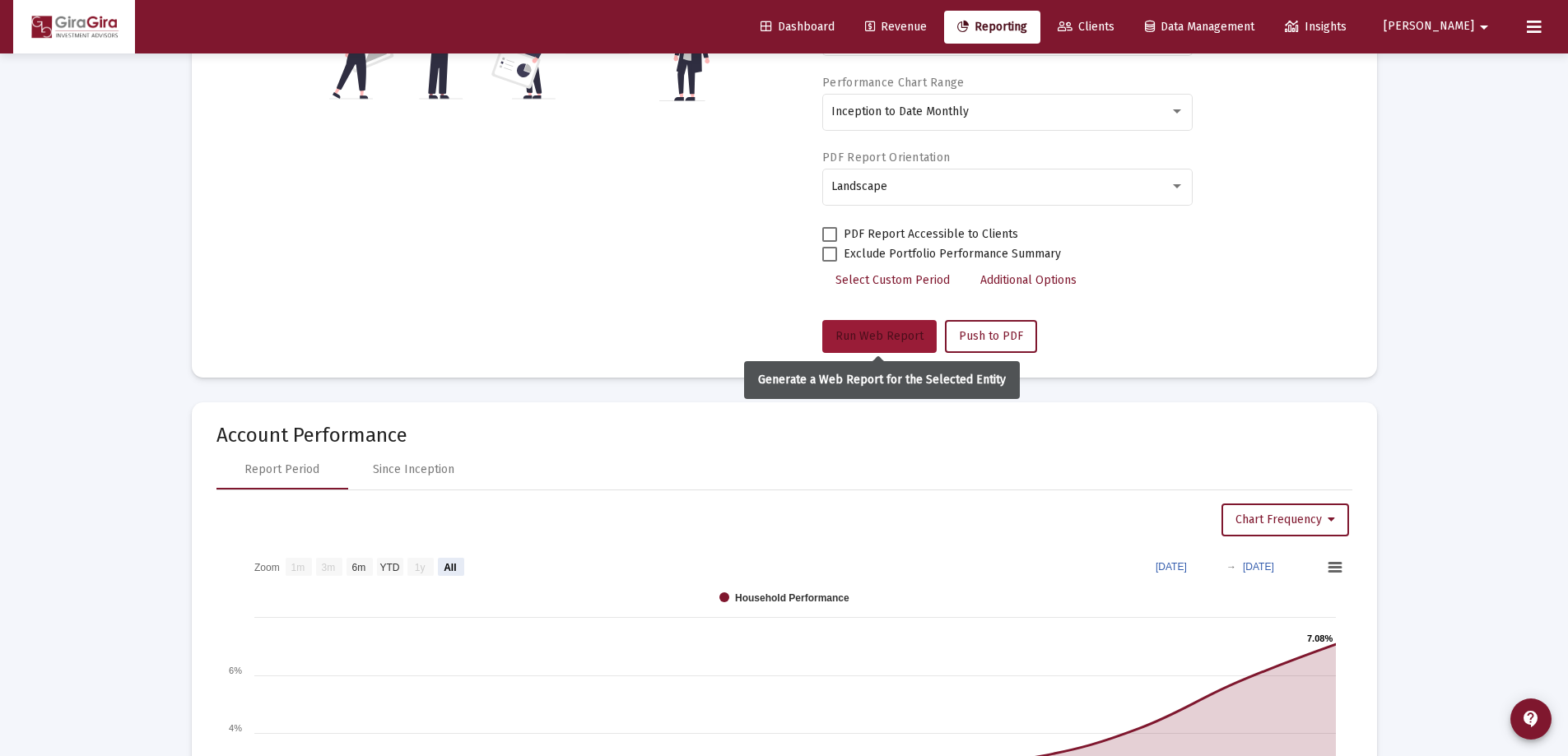
click at [892, 339] on span "Run Web Report" at bounding box center [879, 336] width 88 height 14
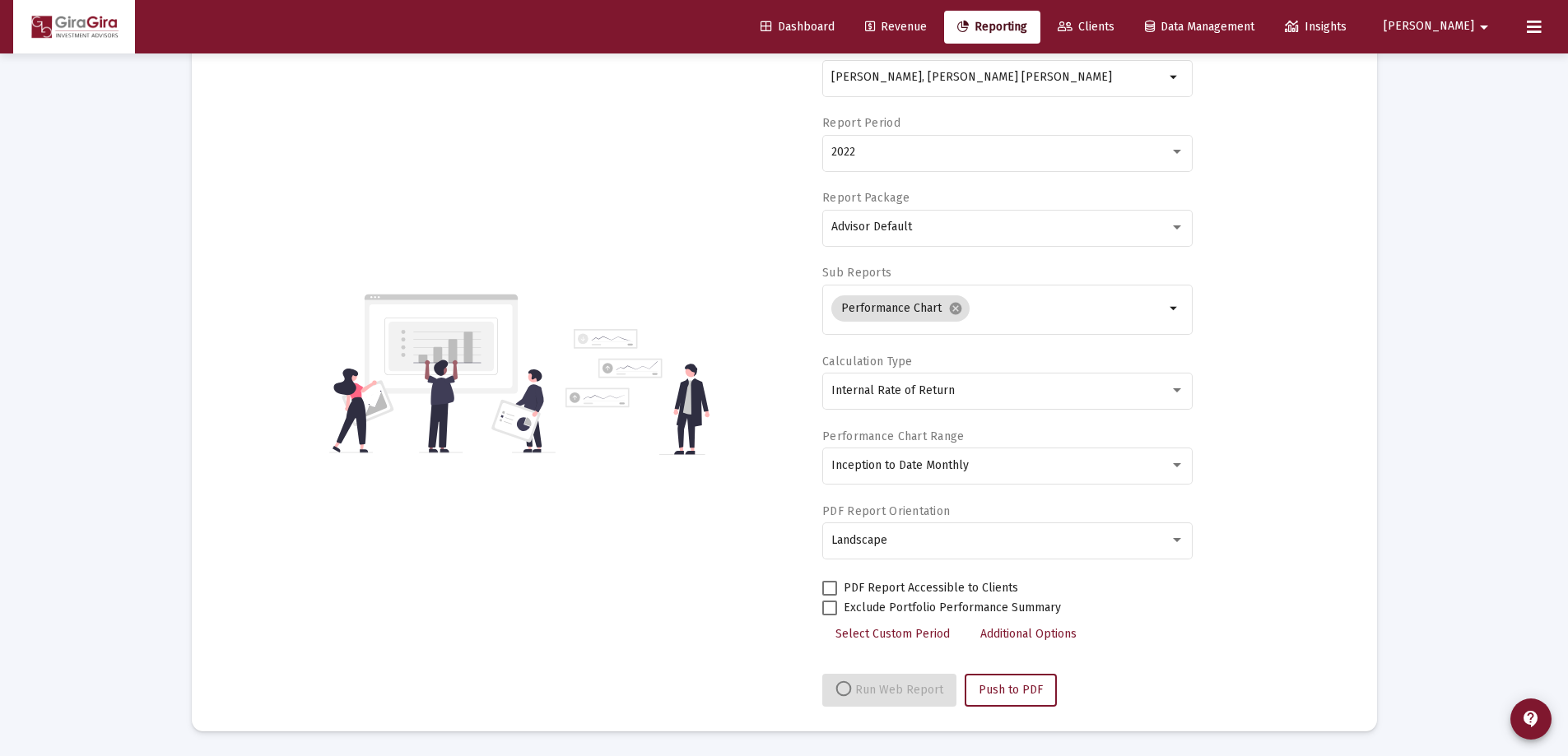
select select "View all"
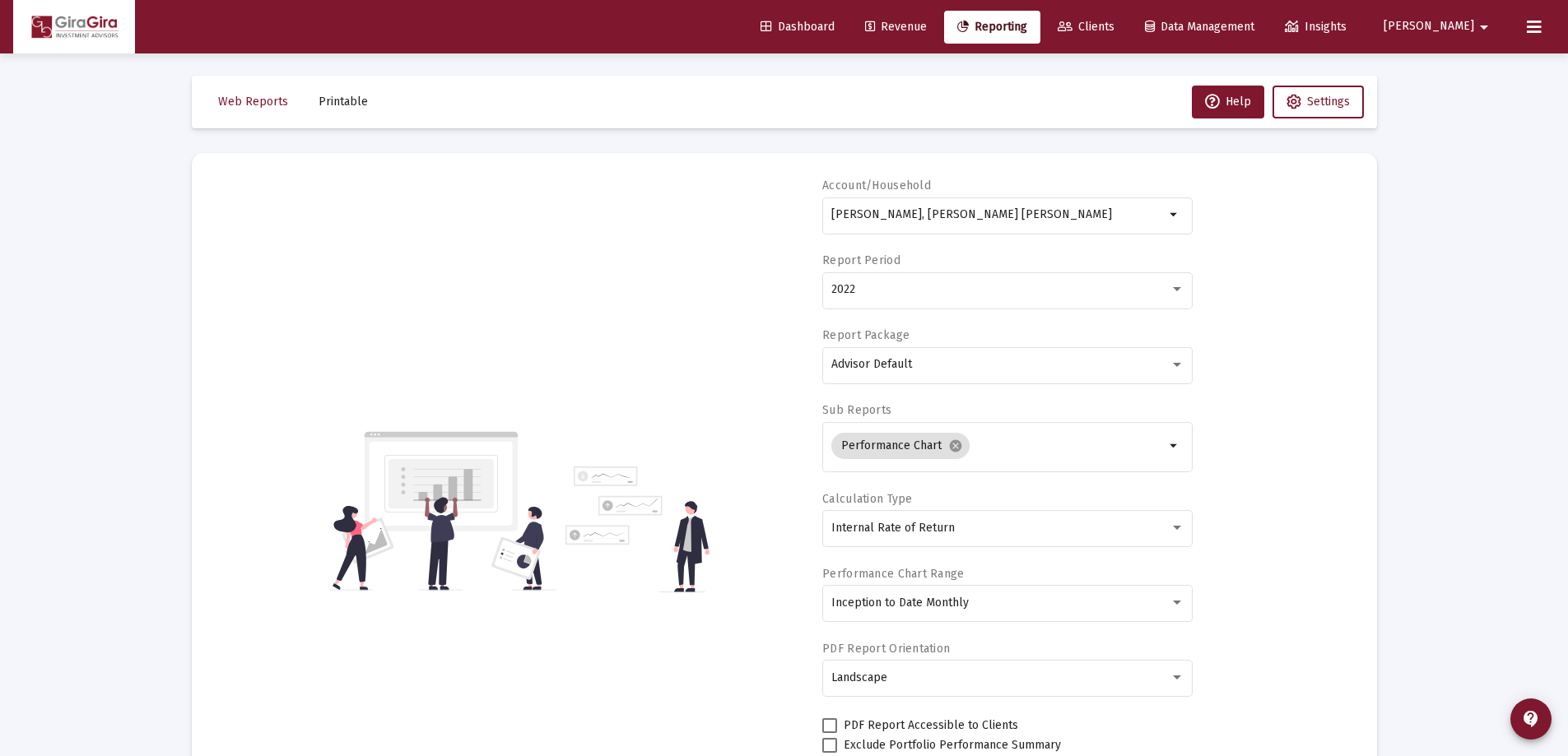
scroll to position [0, 0]
click at [848, 291] on span "2022" at bounding box center [843, 292] width 24 height 14
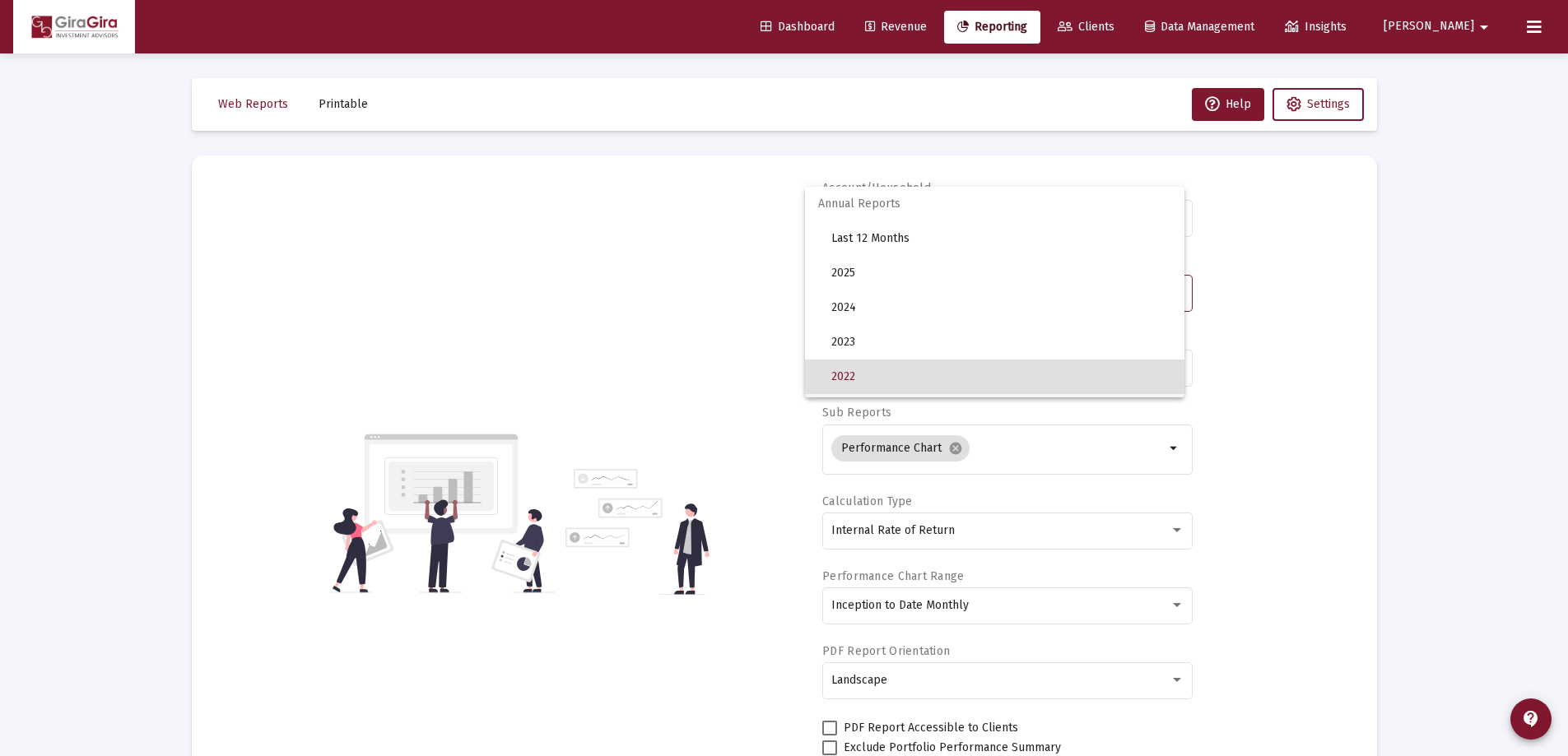
scroll to position [85, 0]
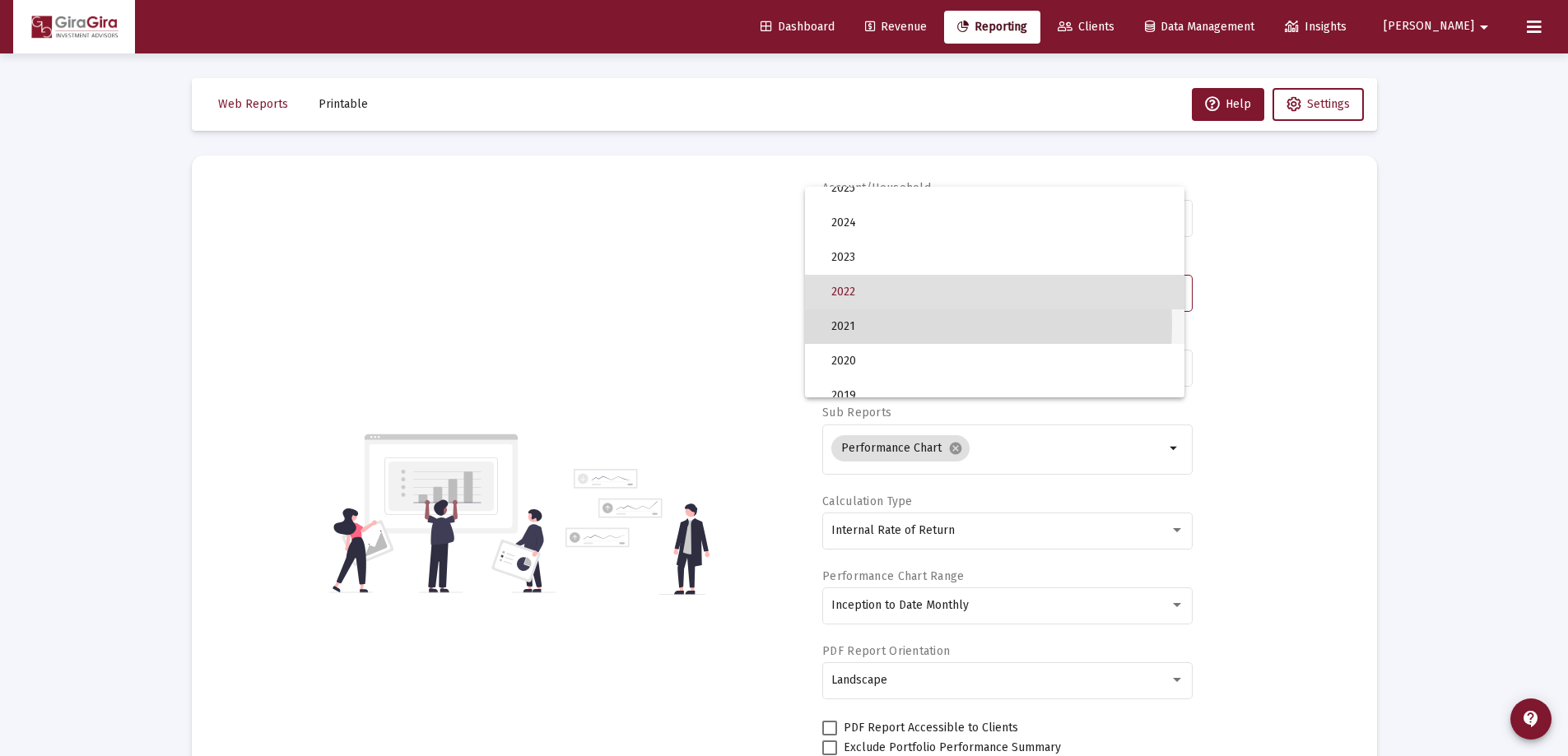
click at [853, 325] on span "2021" at bounding box center [1001, 327] width 340 height 35
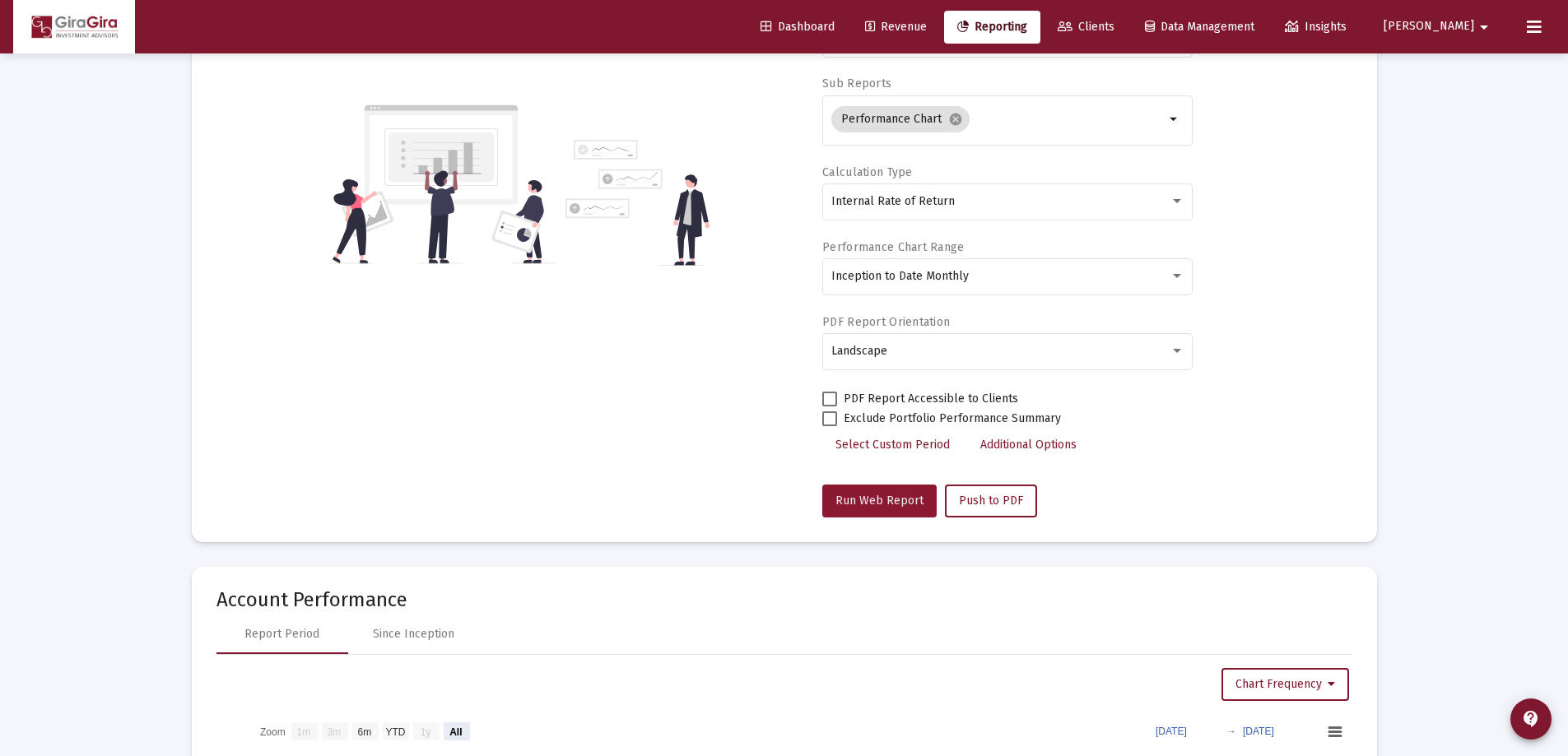
click at [895, 495] on button "Run Web Report" at bounding box center [880, 501] width 115 height 33
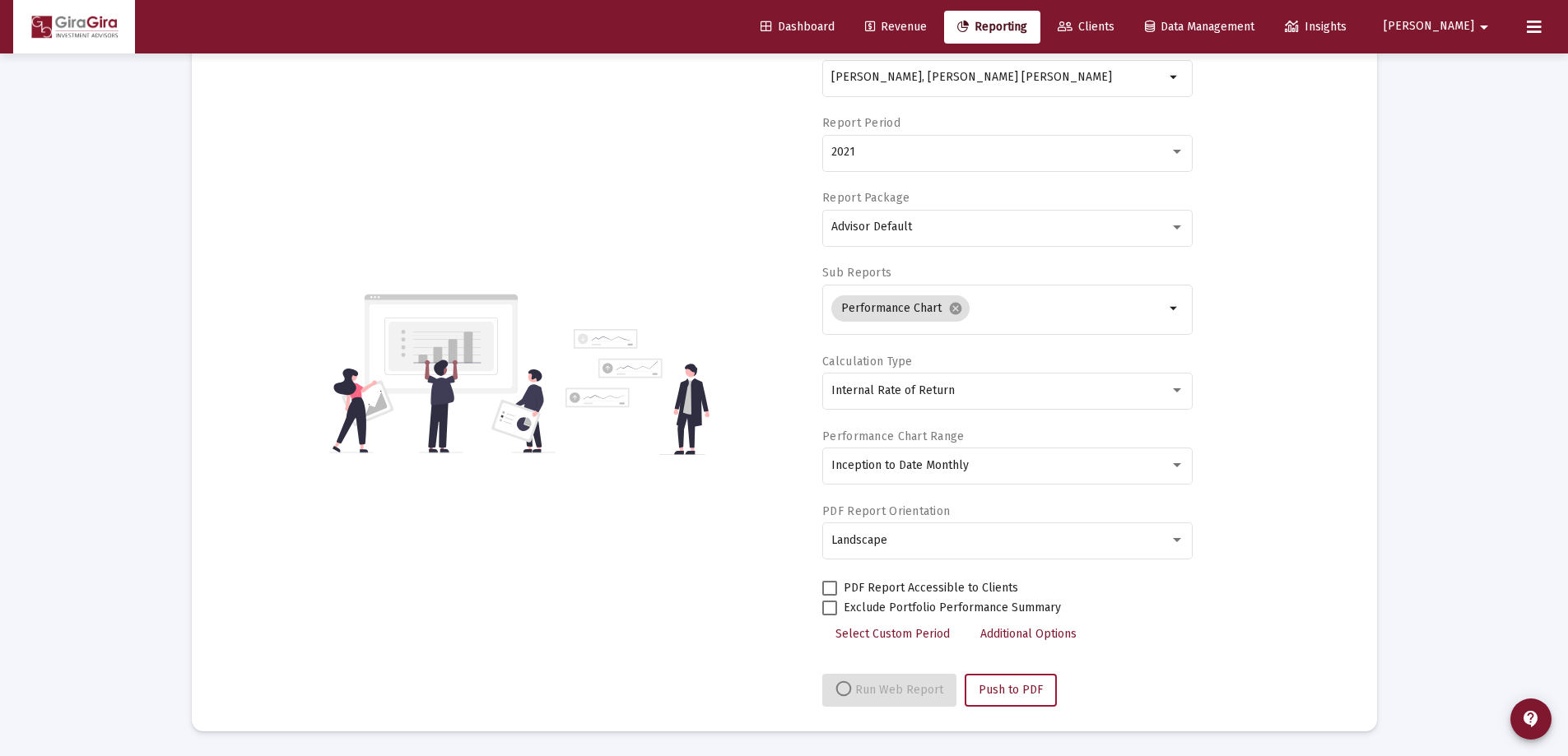
select select "View all"
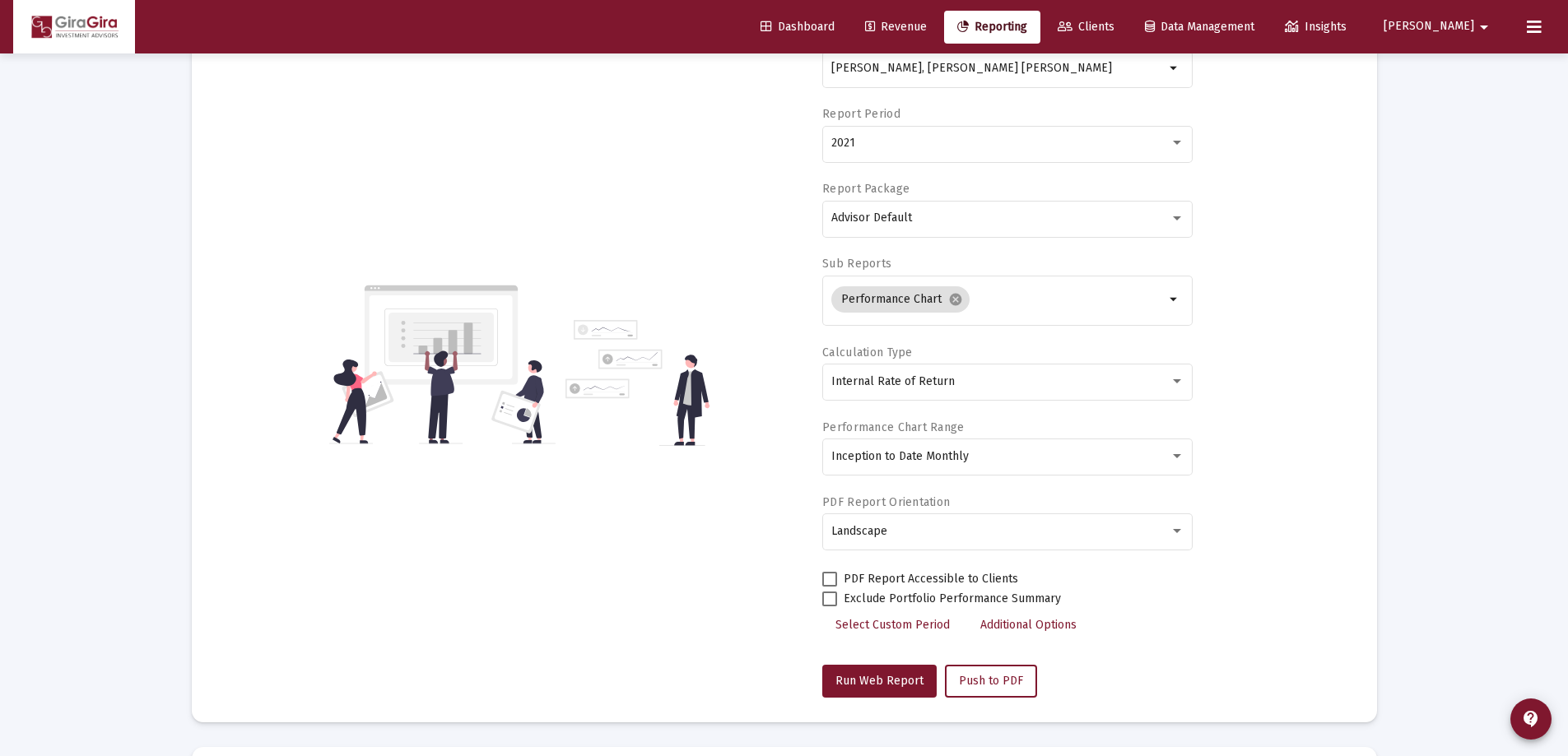
scroll to position [0, 0]
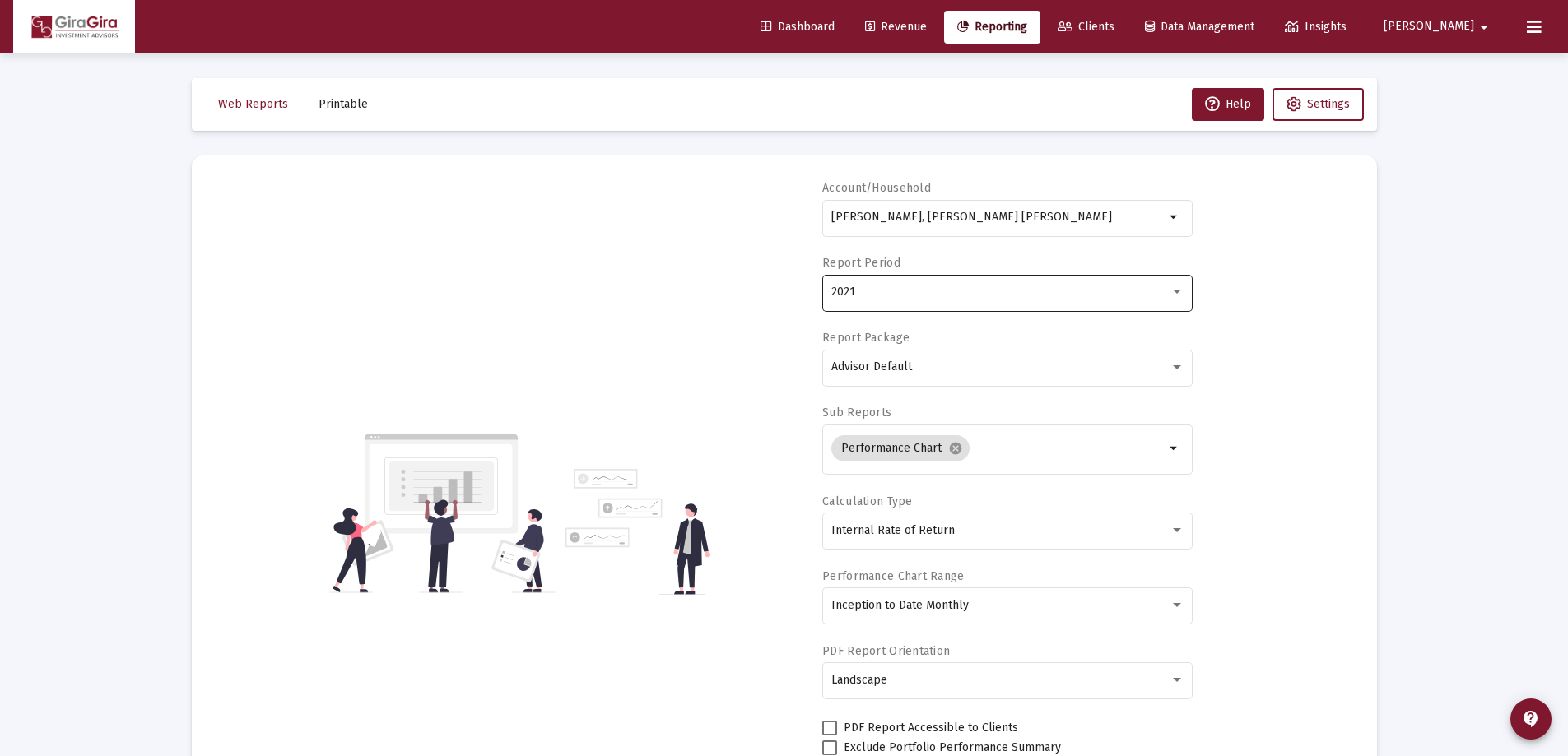
click at [838, 293] on span "2021" at bounding box center [843, 292] width 24 height 14
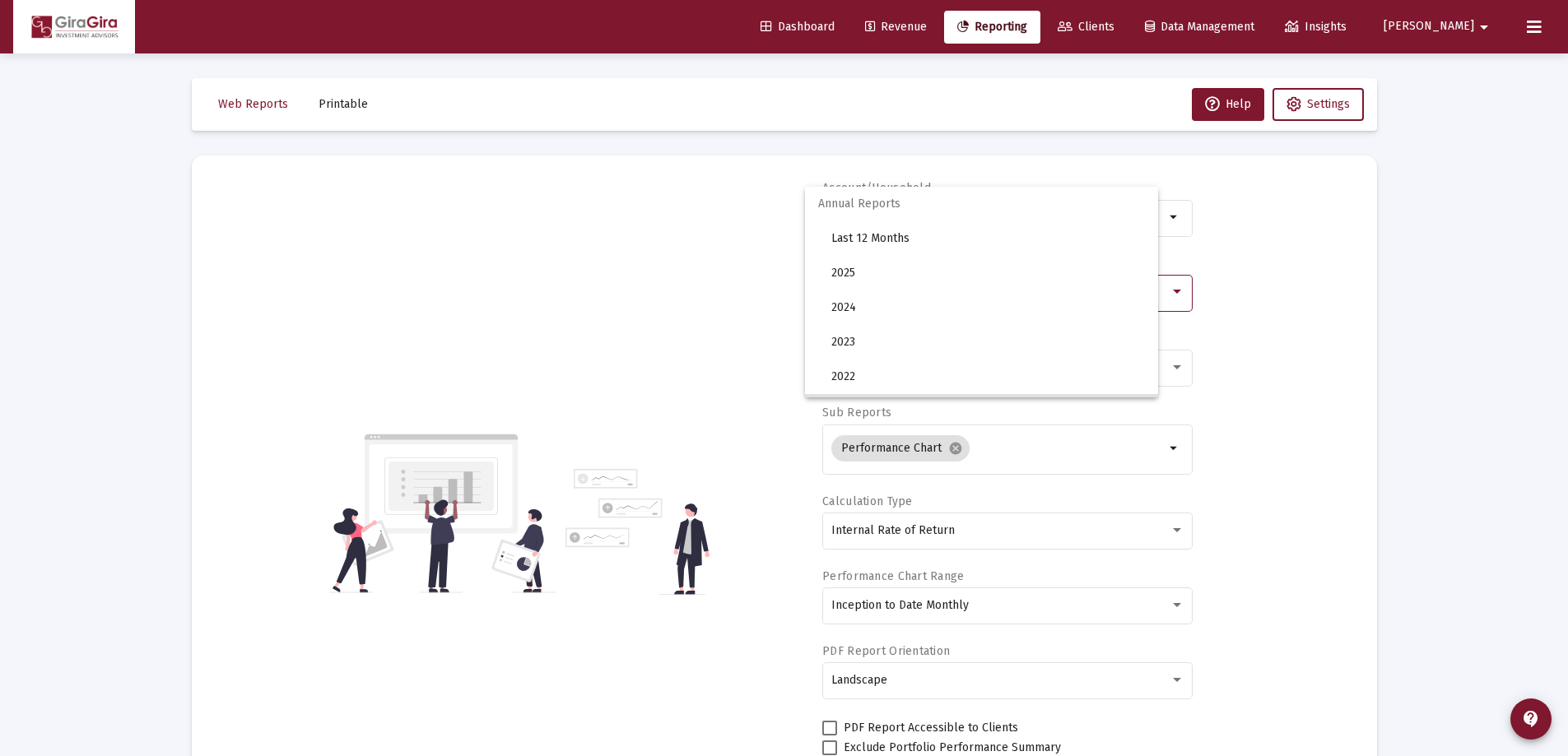
scroll to position [120, 0]
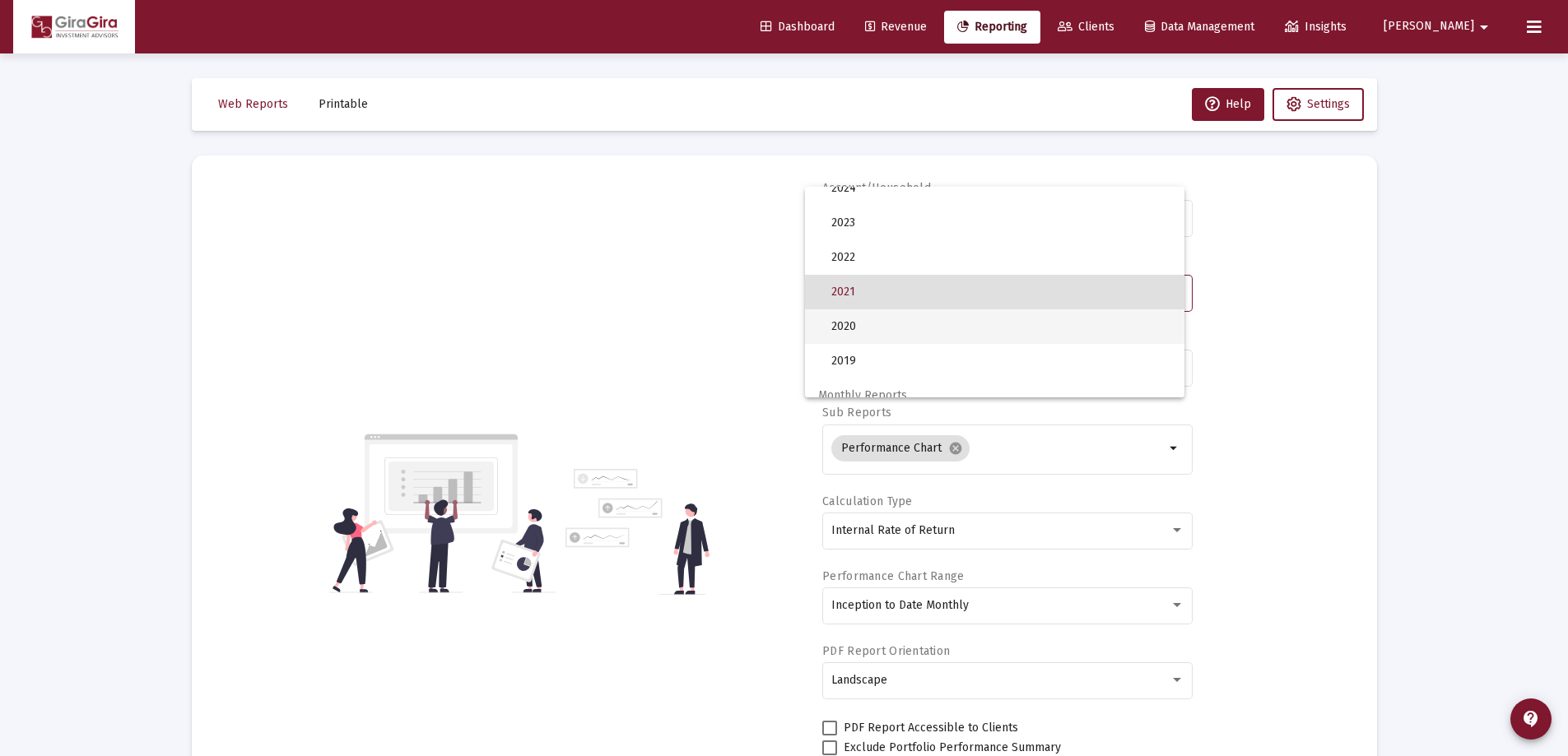
click at [844, 323] on span "2020" at bounding box center [1001, 327] width 340 height 35
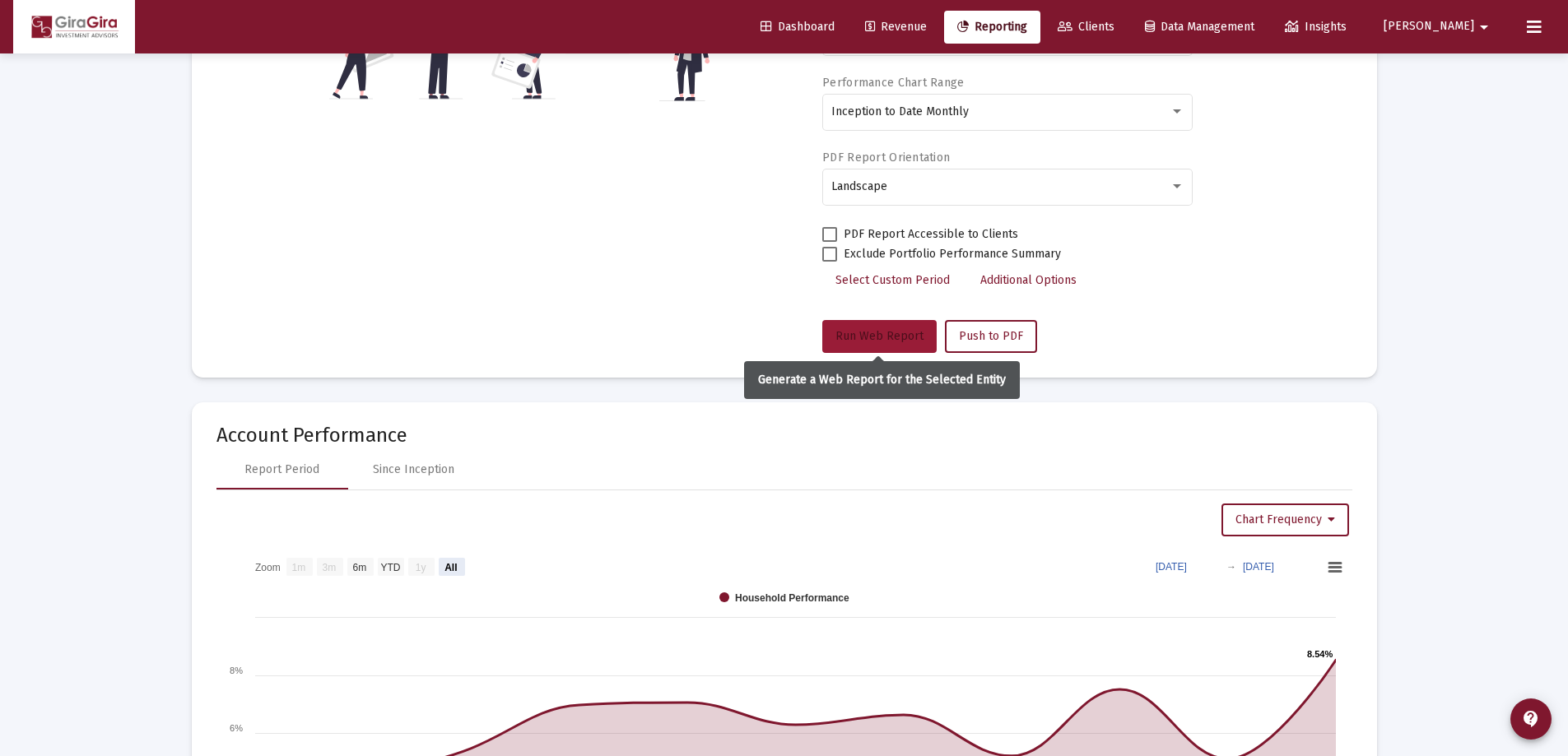
click at [894, 343] on button "Run Web Report" at bounding box center [880, 337] width 115 height 33
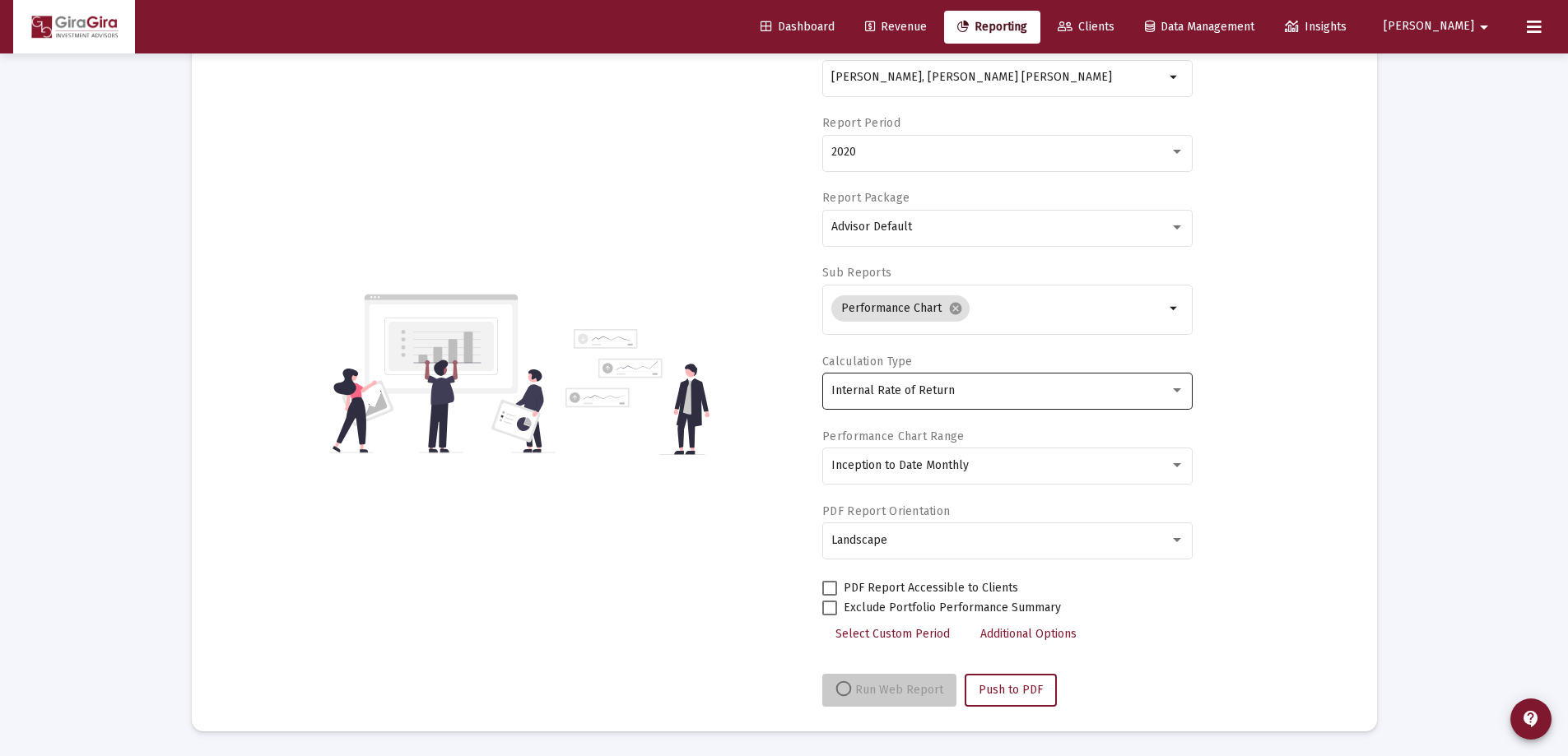
select select "View all"
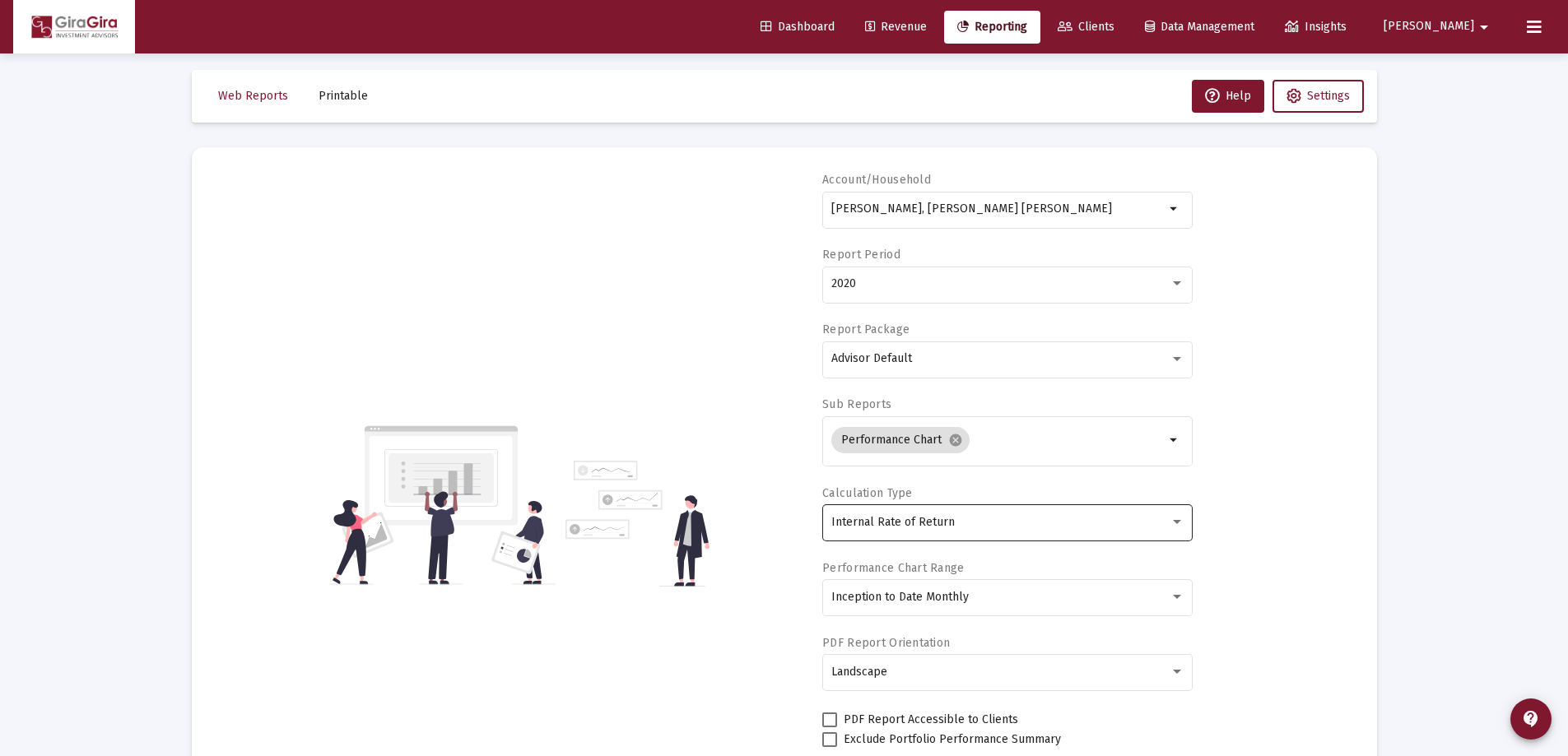
scroll to position [0, 0]
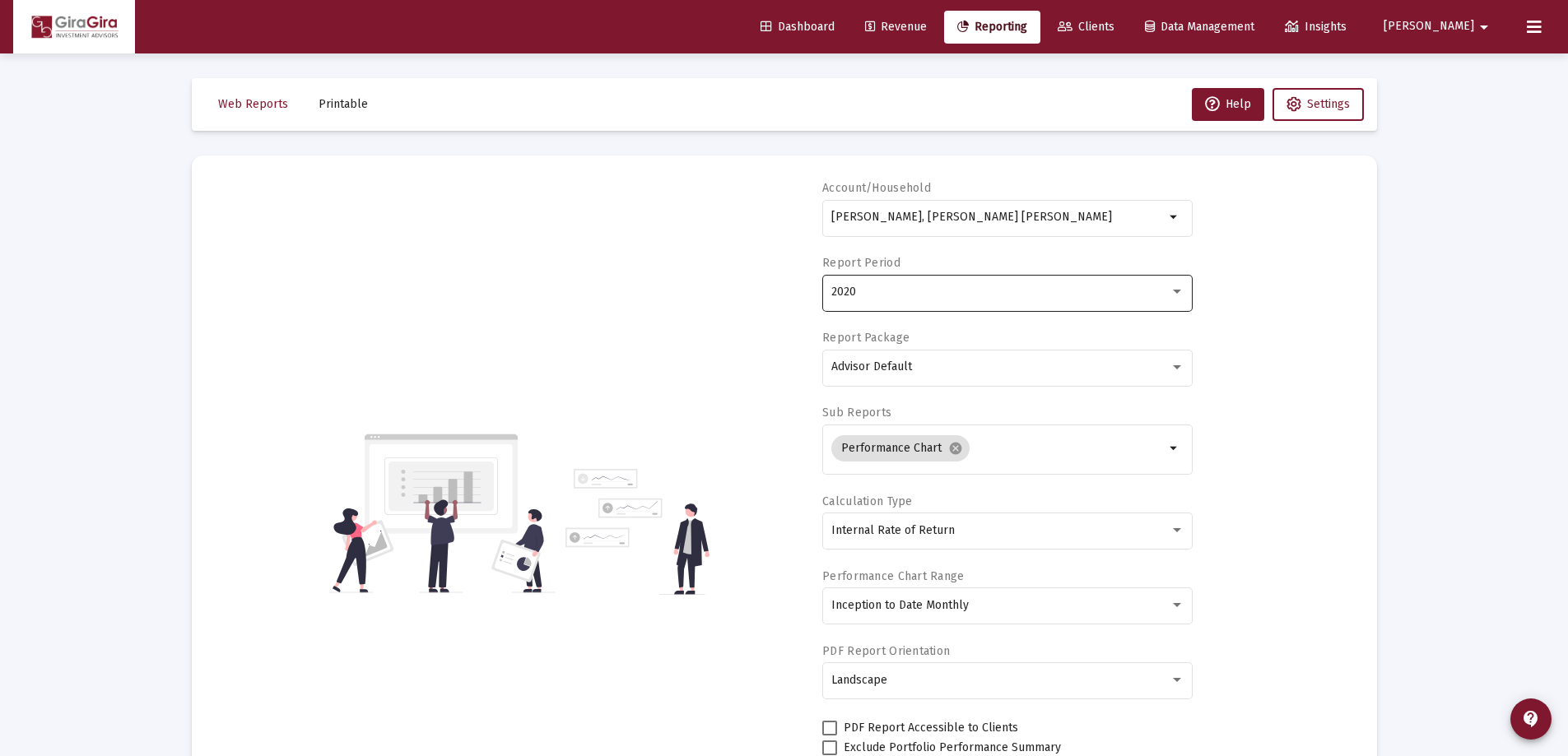
click at [857, 288] on div "2020" at bounding box center [1001, 292] width 339 height 14
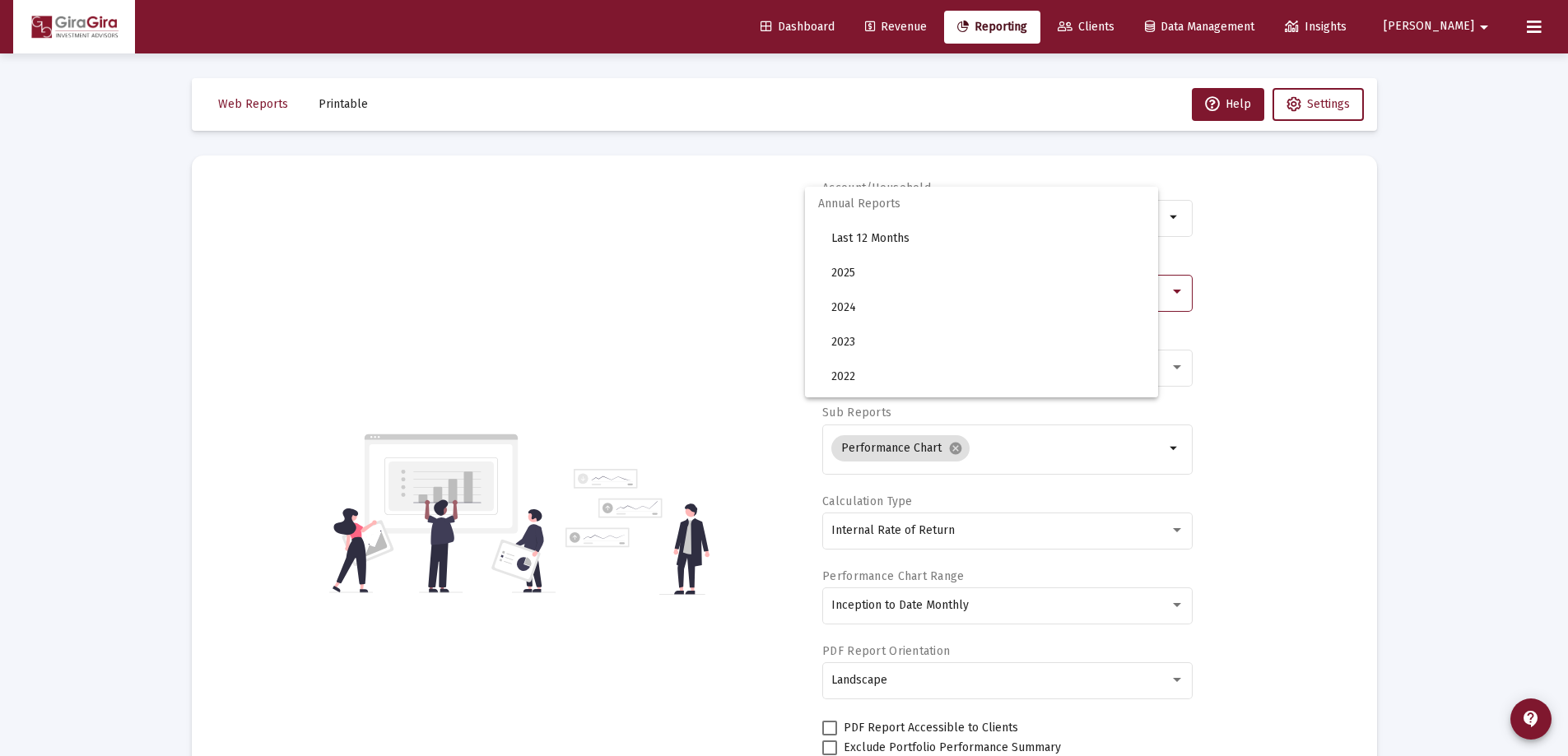
scroll to position [154, 0]
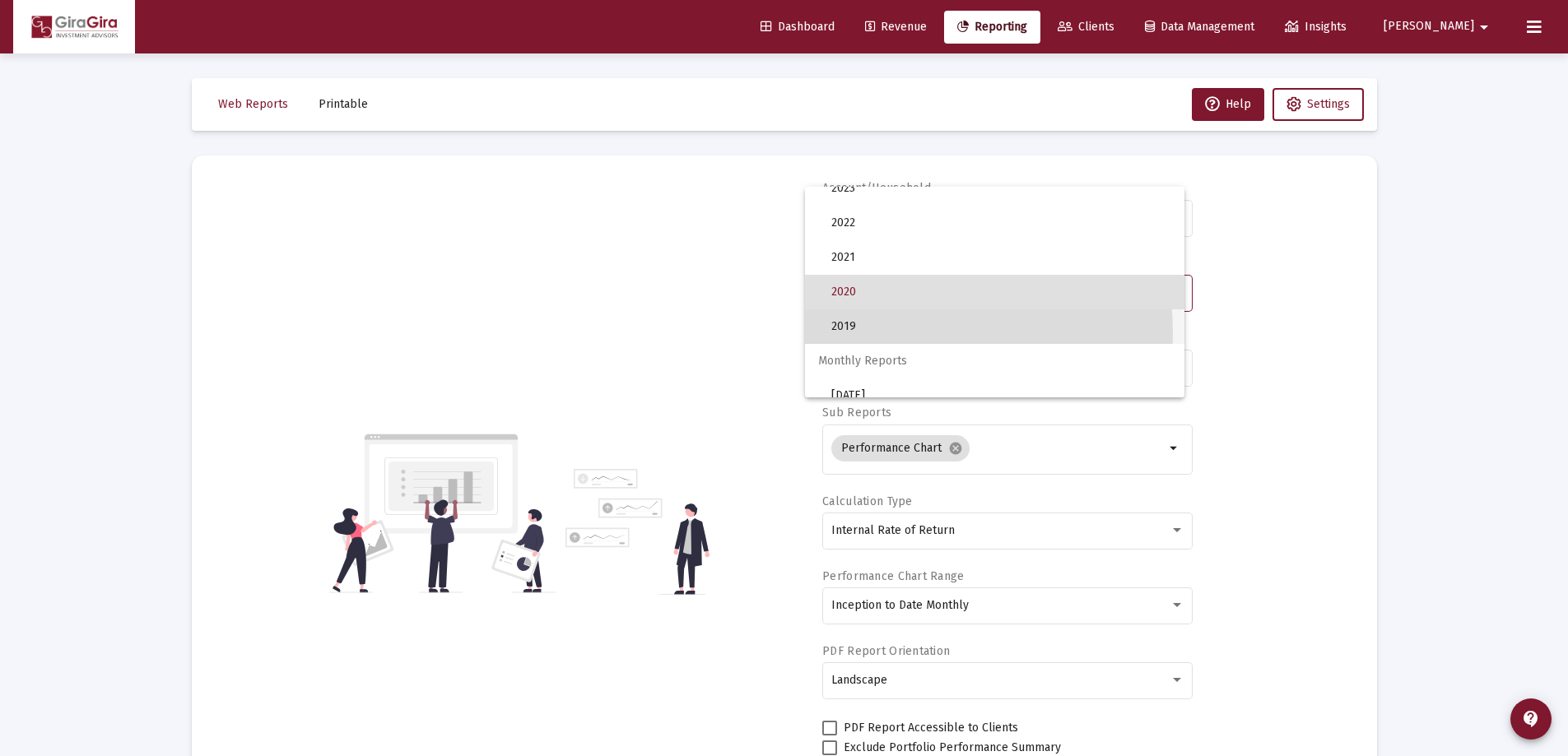
click at [855, 334] on span "2019" at bounding box center [1001, 327] width 340 height 35
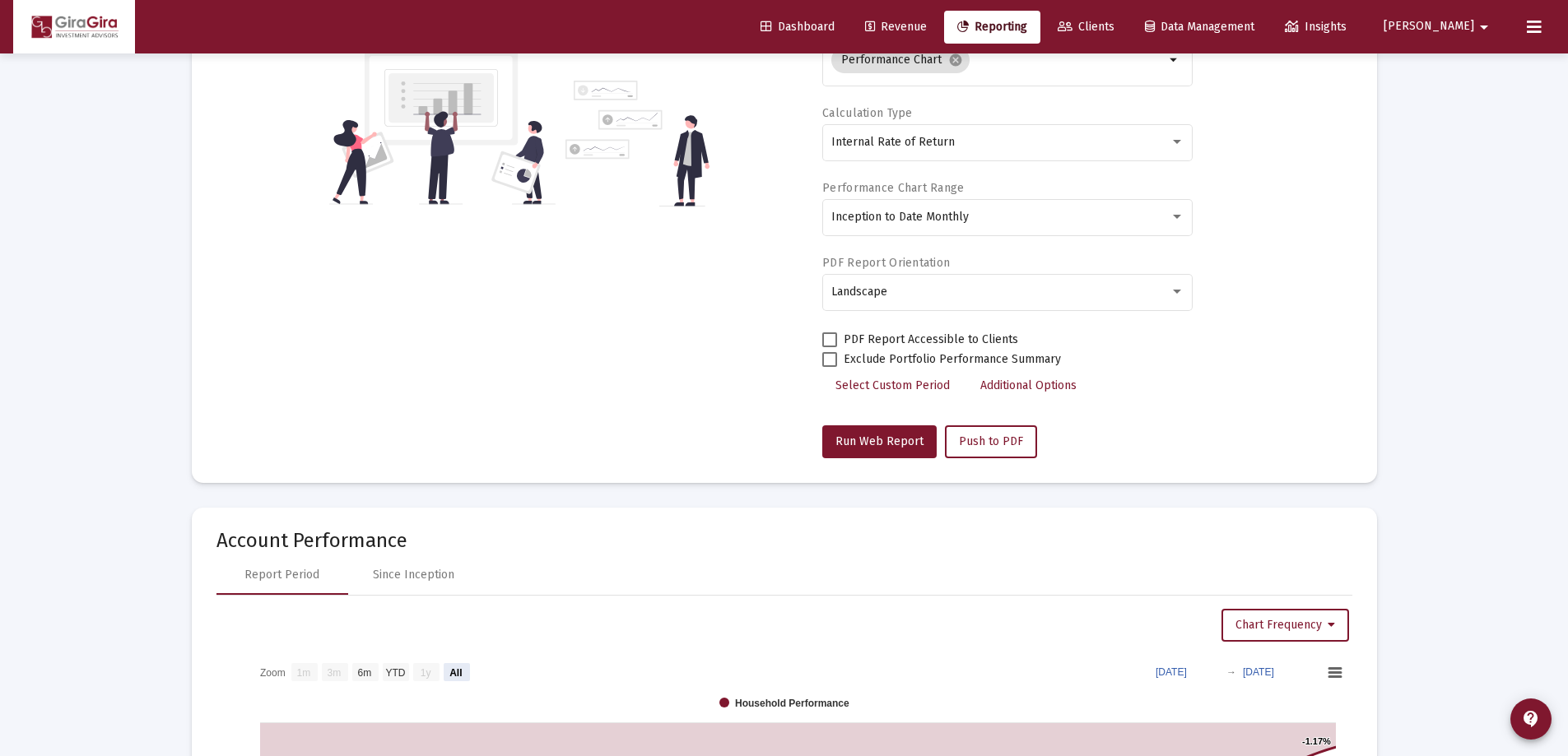
scroll to position [493, 0]
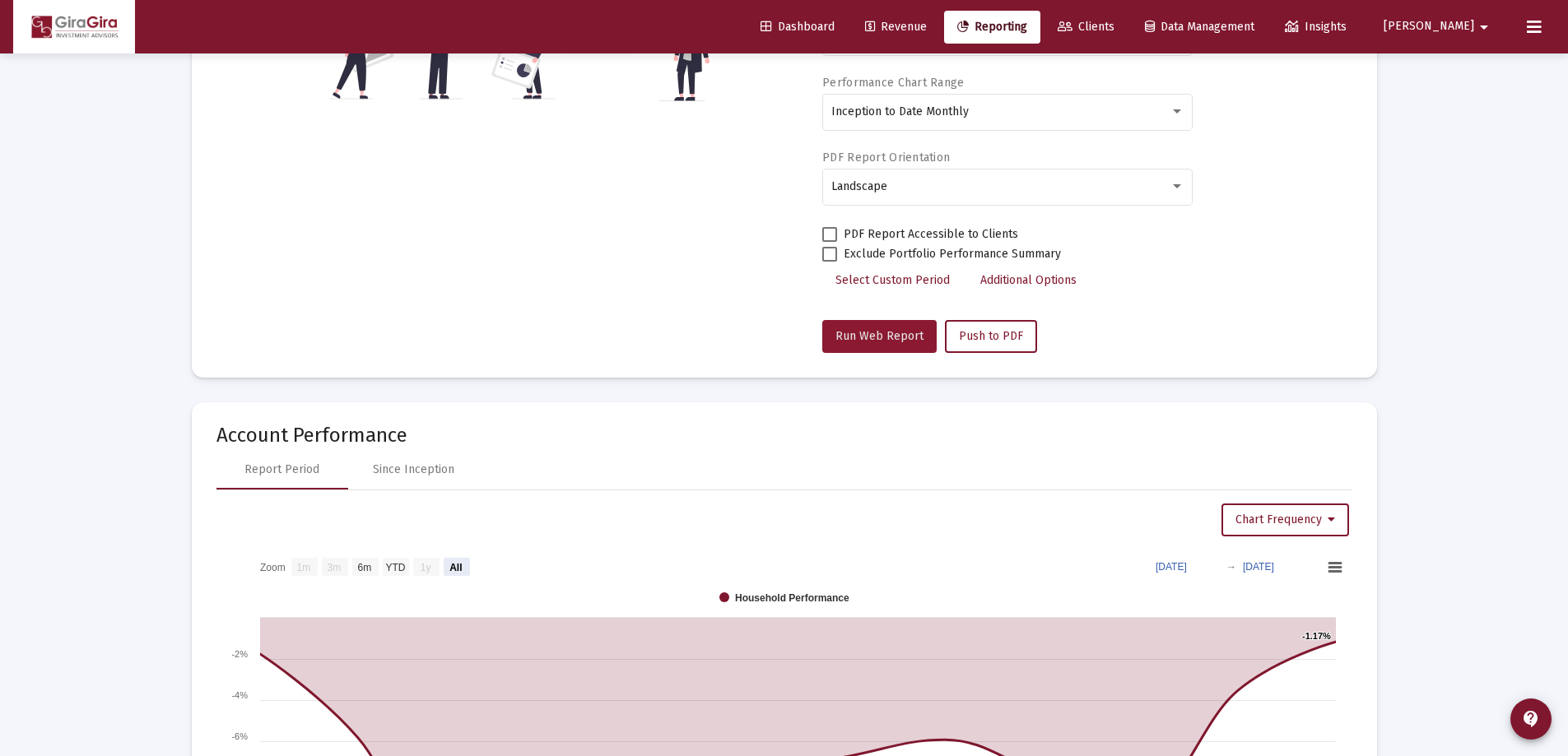
click at [890, 341] on span "Run Web Report" at bounding box center [879, 336] width 88 height 14
select select "View all"
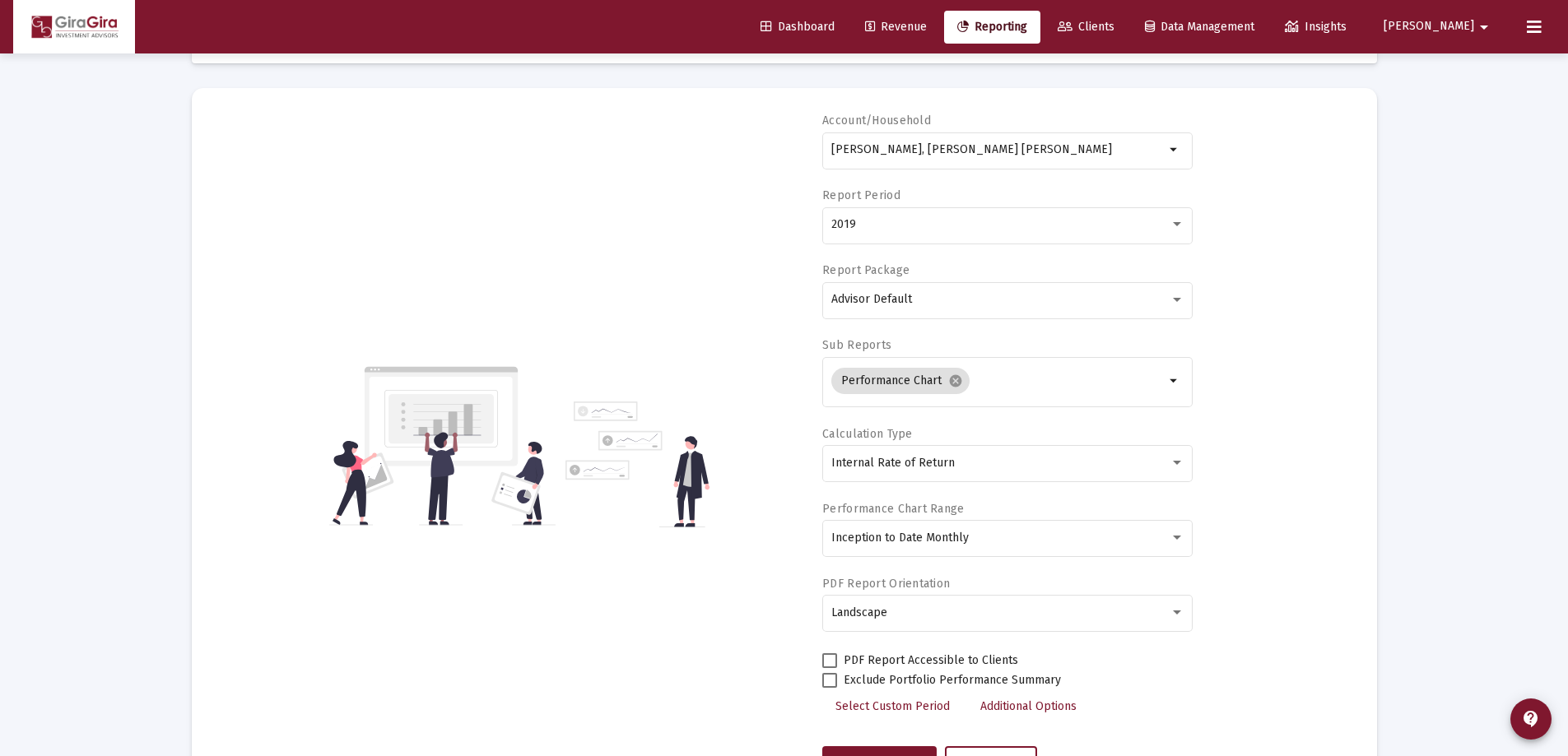
scroll to position [0, 0]
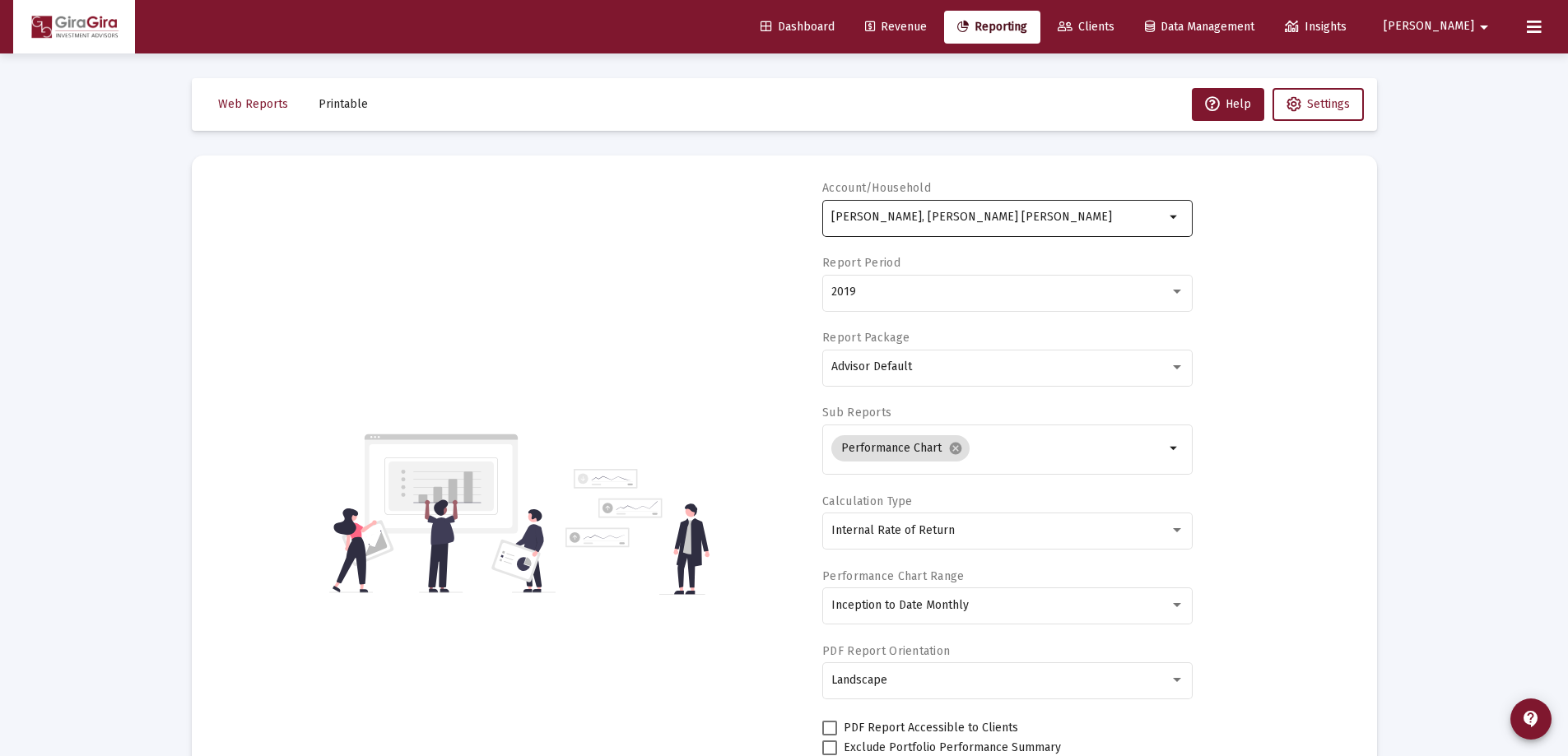
click at [893, 215] on input "[PERSON_NAME], [PERSON_NAME] [PERSON_NAME]" at bounding box center [998, 217] width 333 height 14
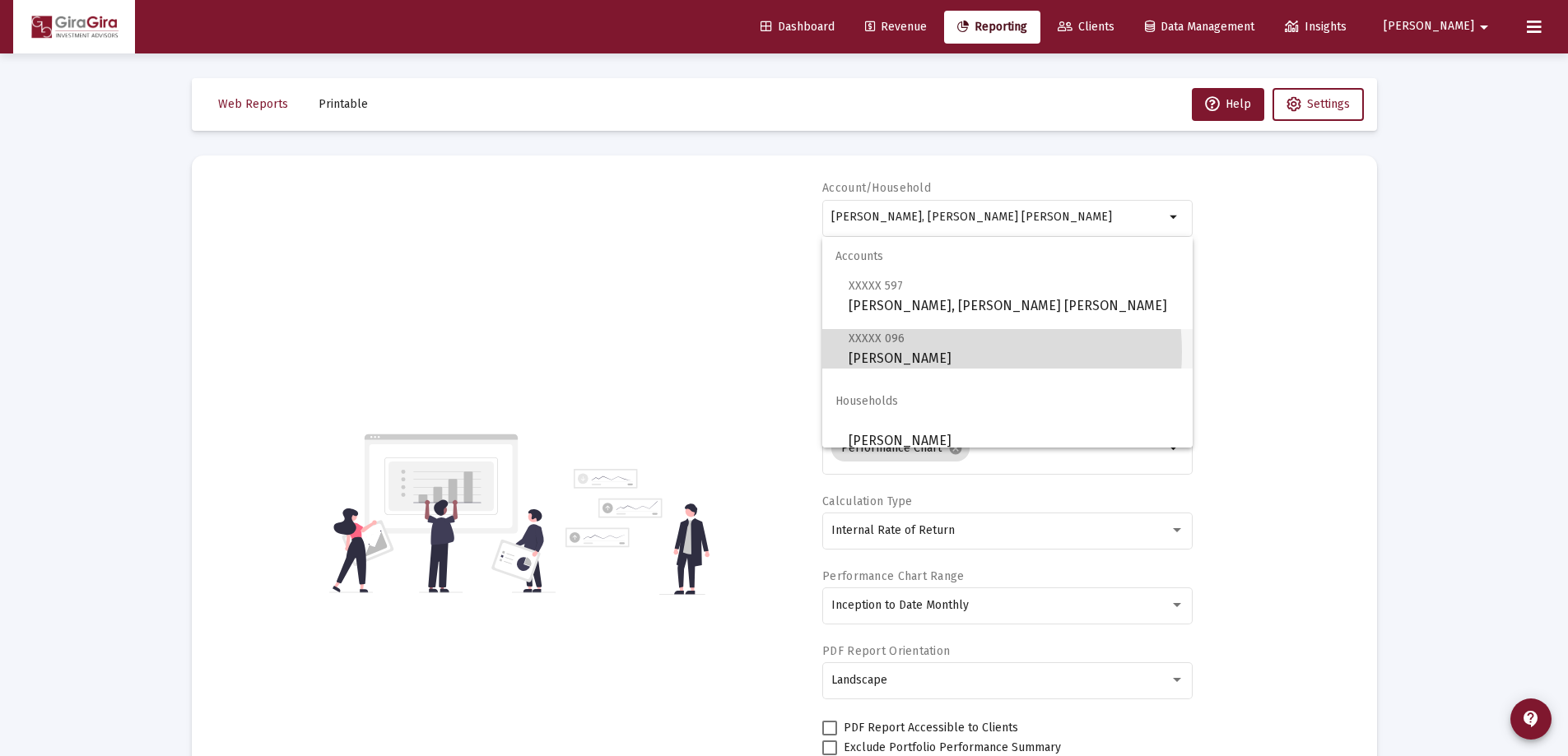
click at [952, 352] on span "XXXXX 096 [PERSON_NAME]" at bounding box center [1014, 347] width 331 height 40
type input "[PERSON_NAME]"
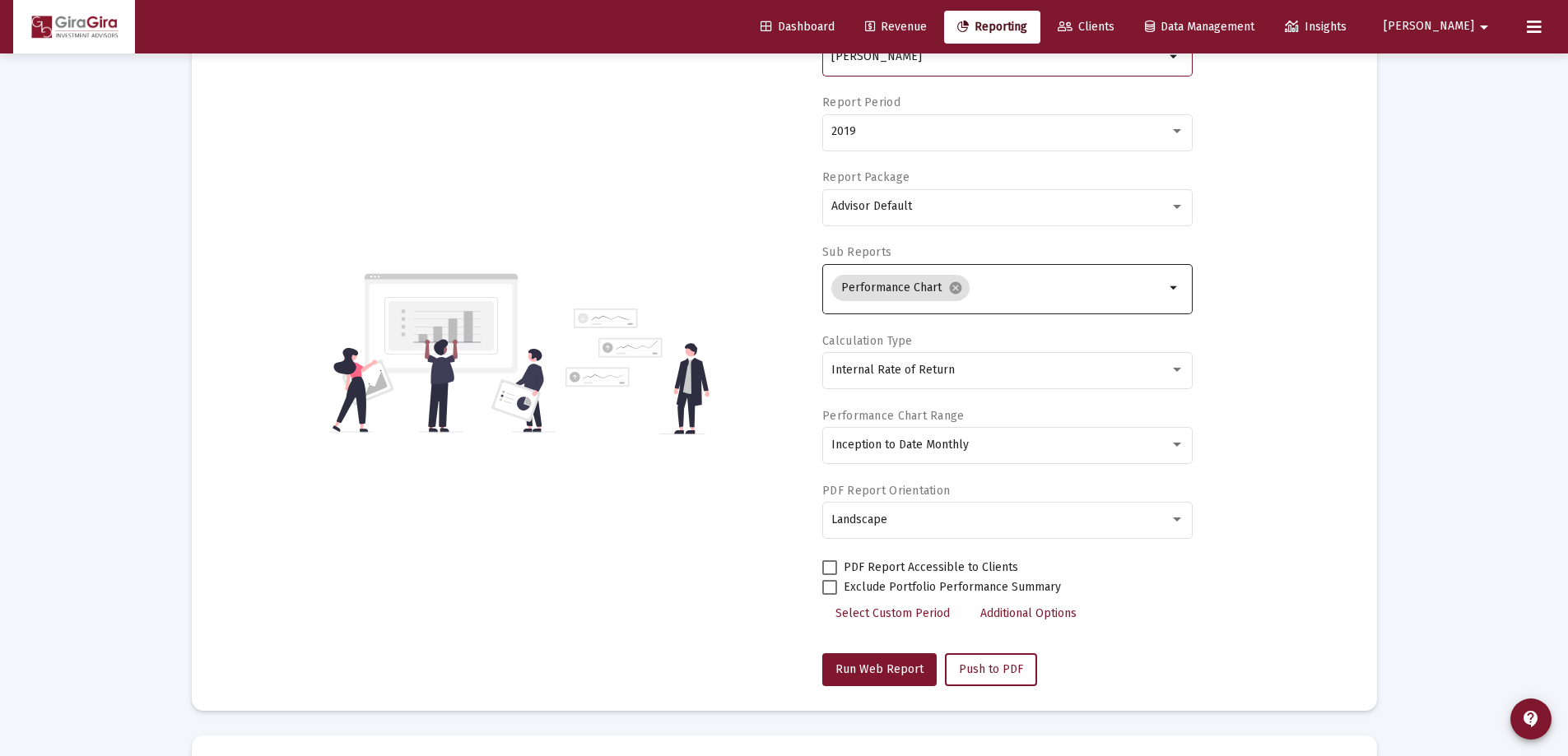
scroll to position [83, 0]
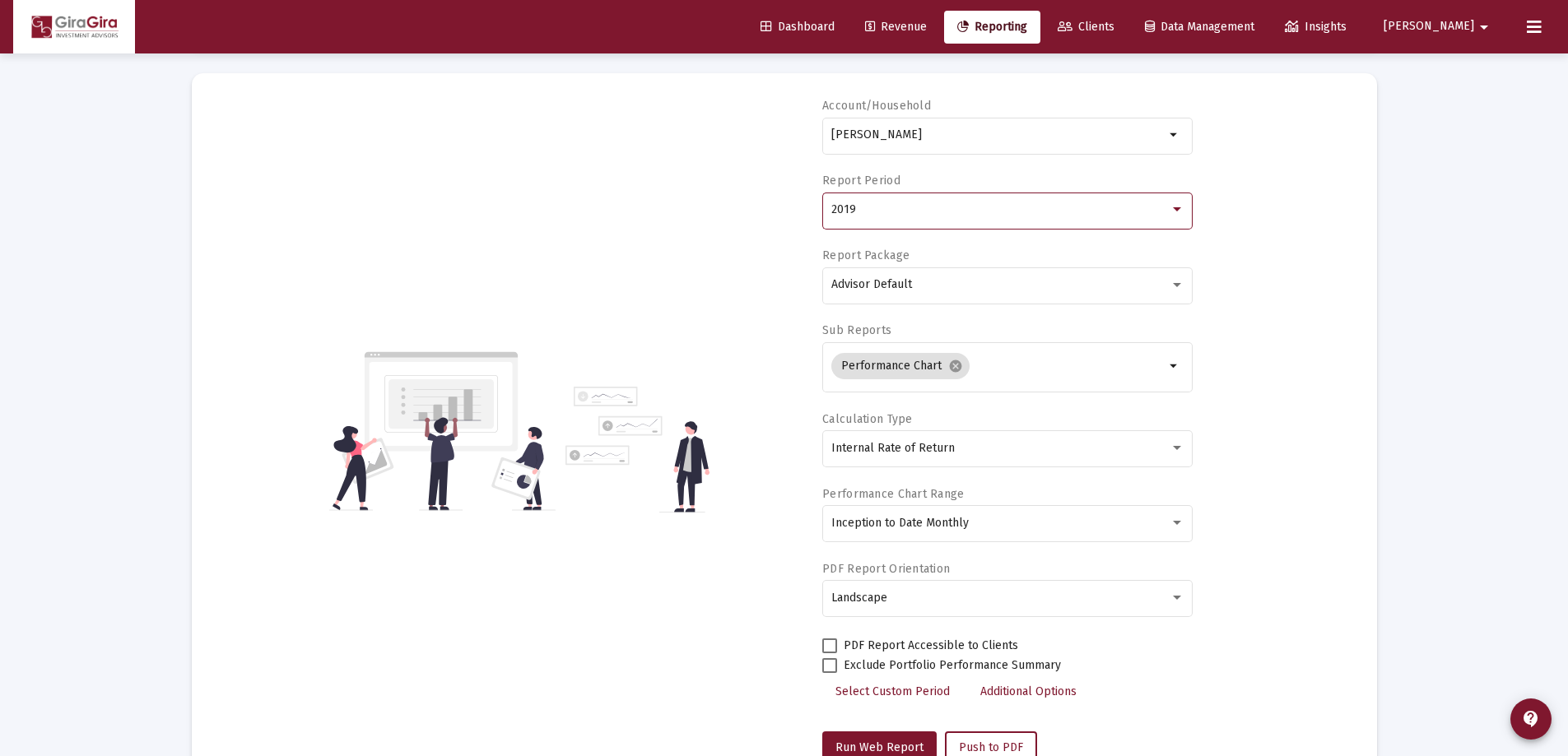
click at [871, 215] on div "2019" at bounding box center [1001, 210] width 339 height 14
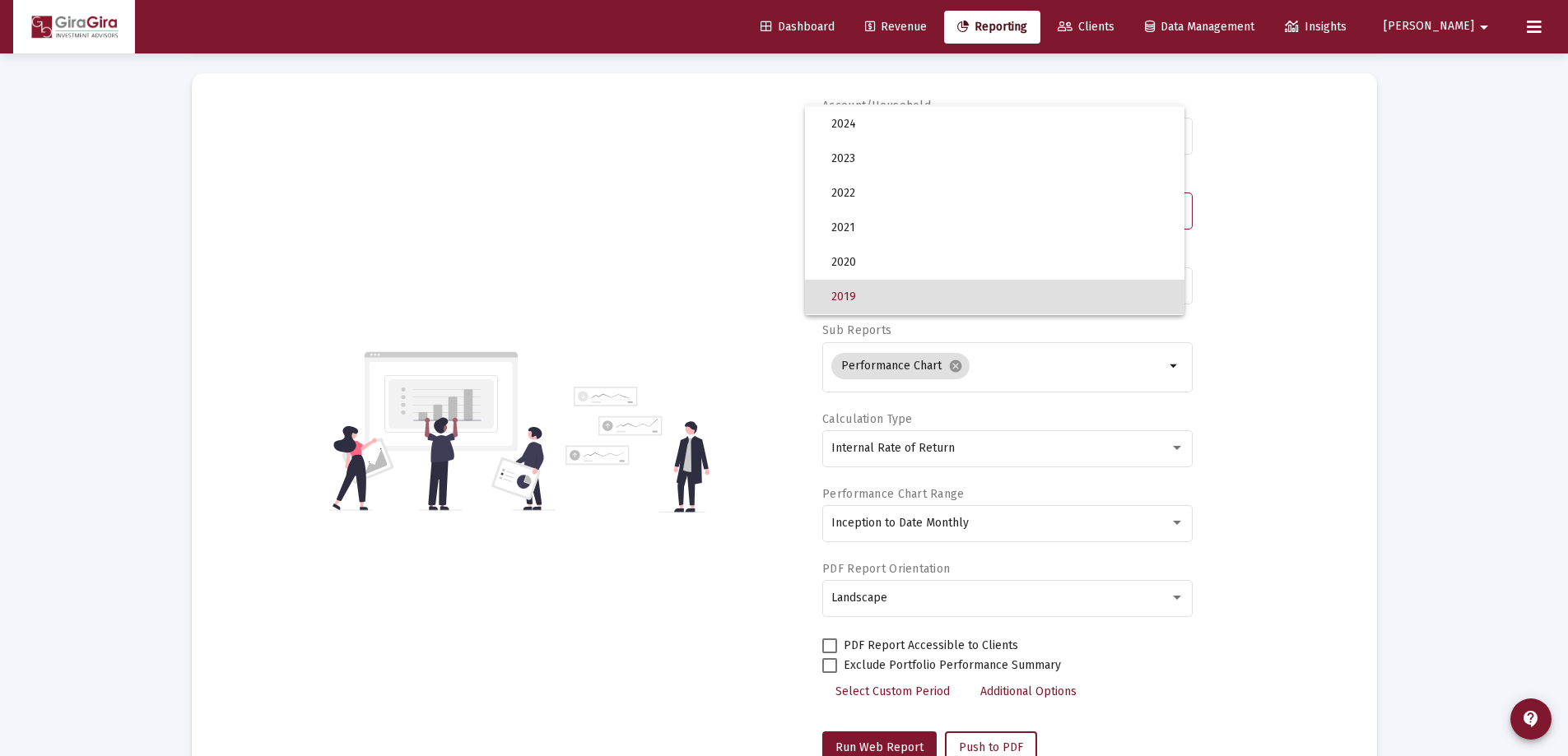
scroll to position [0, 0]
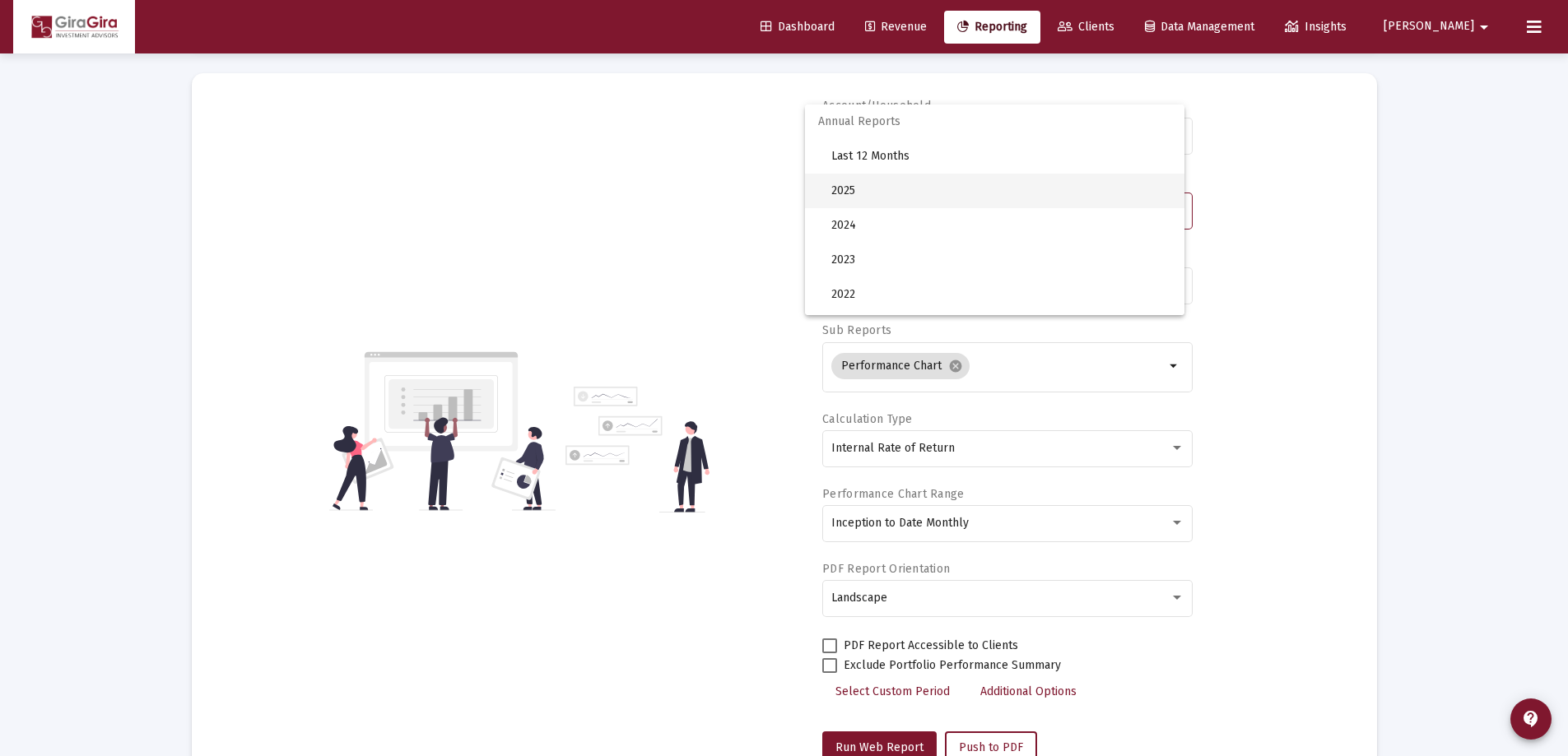
click at [858, 189] on span "2025" at bounding box center [1001, 191] width 340 height 35
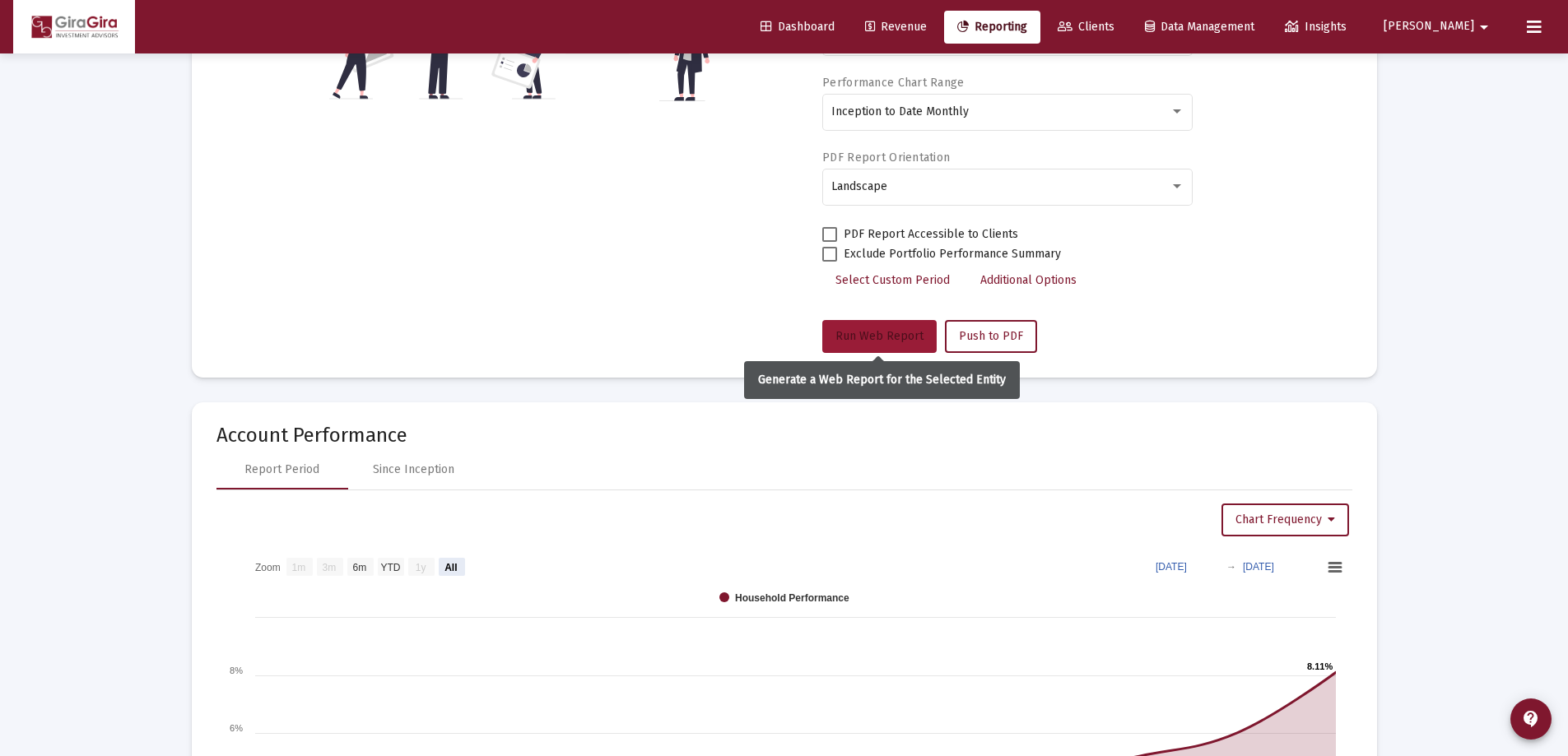
click at [890, 327] on button "Run Web Report" at bounding box center [880, 337] width 115 height 33
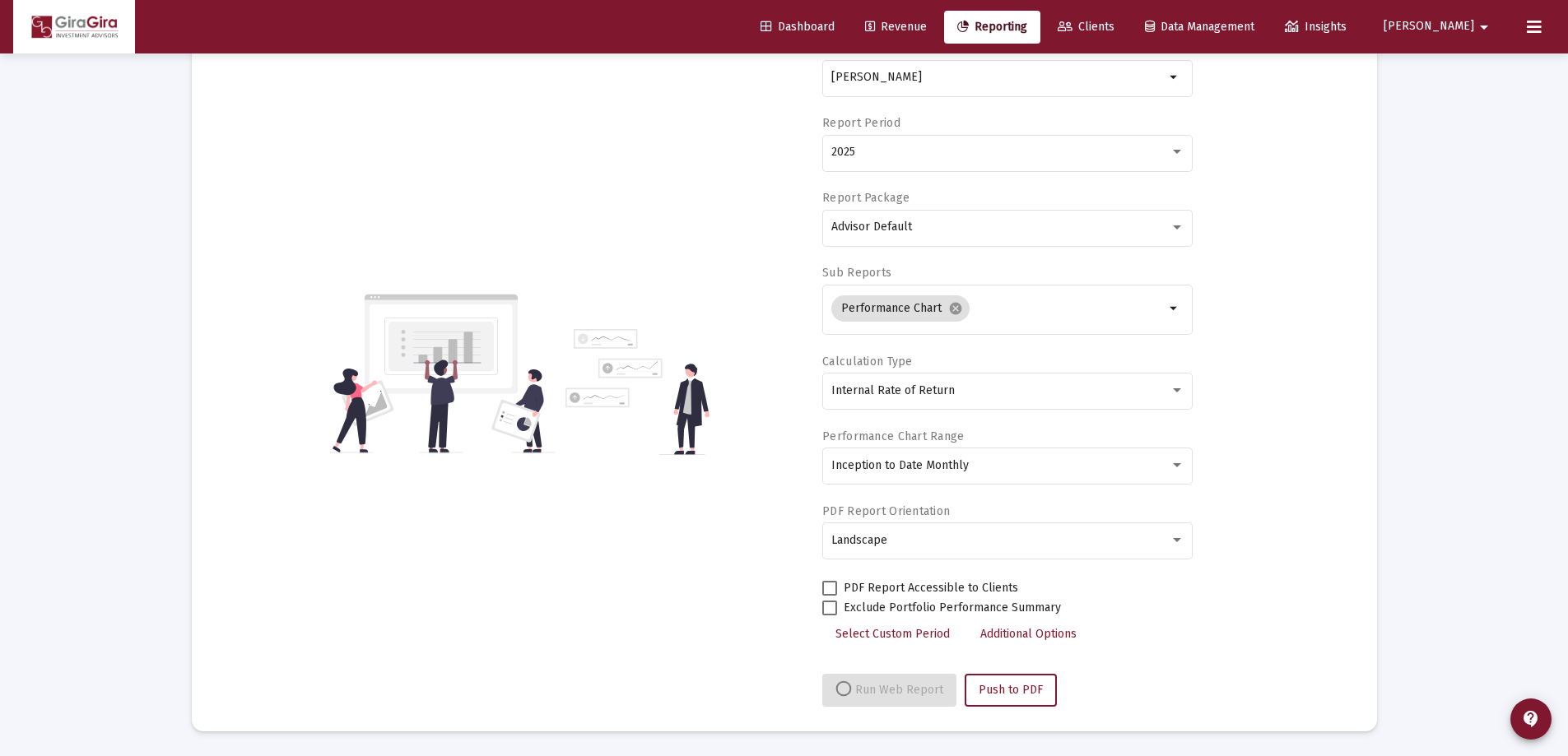
scroll to position [493, 0]
select select "View all"
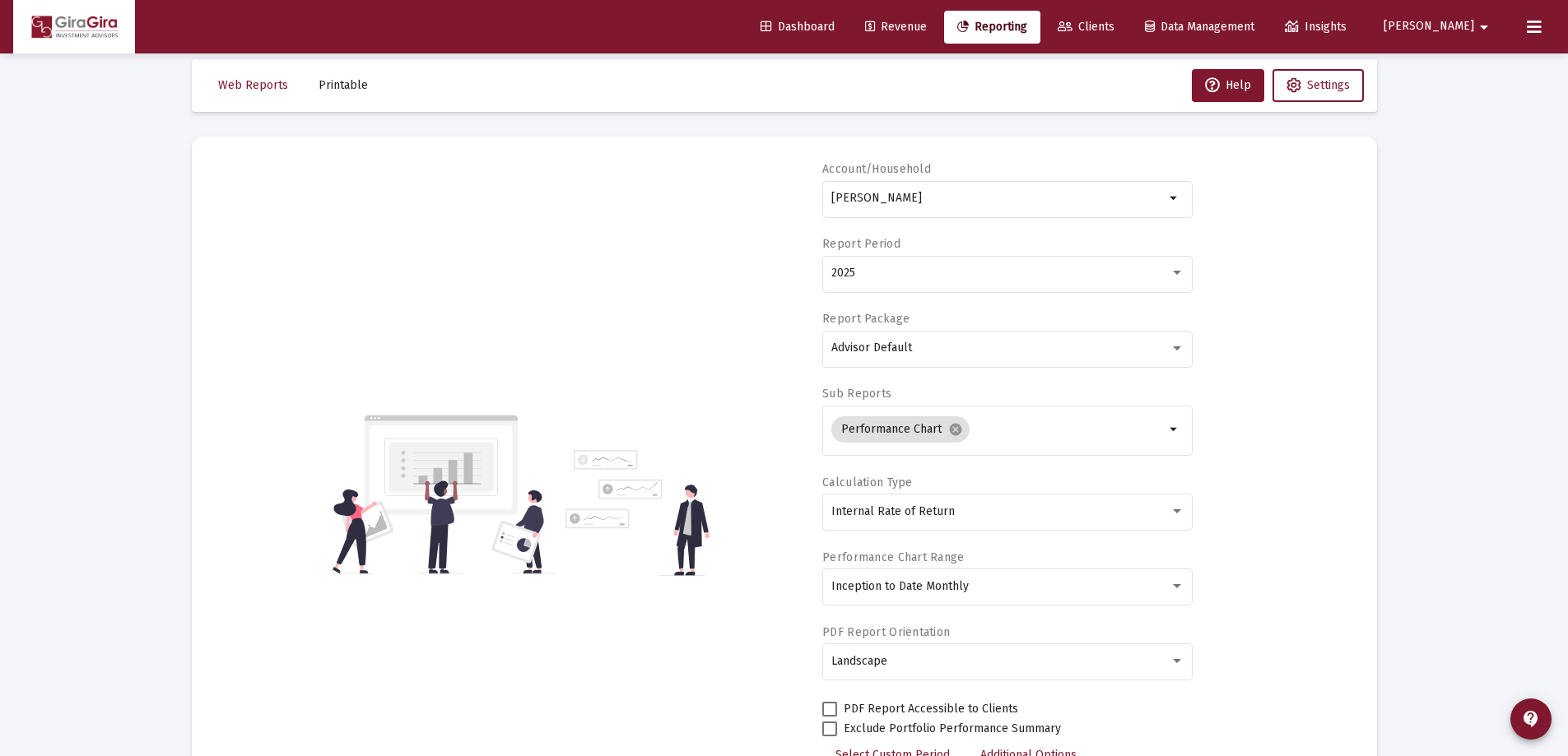
scroll to position [0, 0]
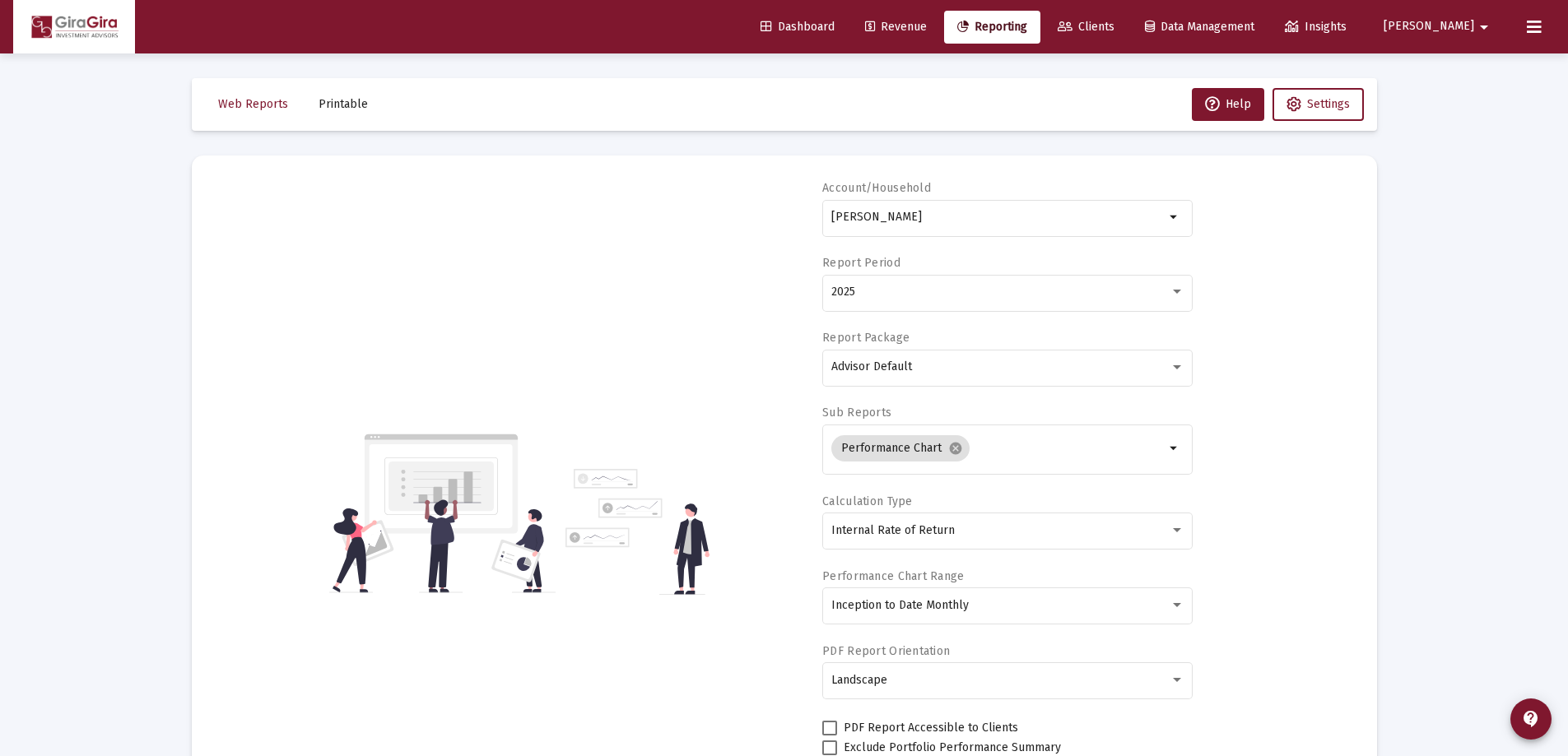
drag, startPoint x: 832, startPoint y: 214, endPoint x: 1703, endPoint y: 213, distance: 871.0
click at [1568, 213] on html "Dashboard Revenue Reporting Clients Data Management Insights [PERSON_NAME] Inte…" at bounding box center [784, 378] width 1568 height 756
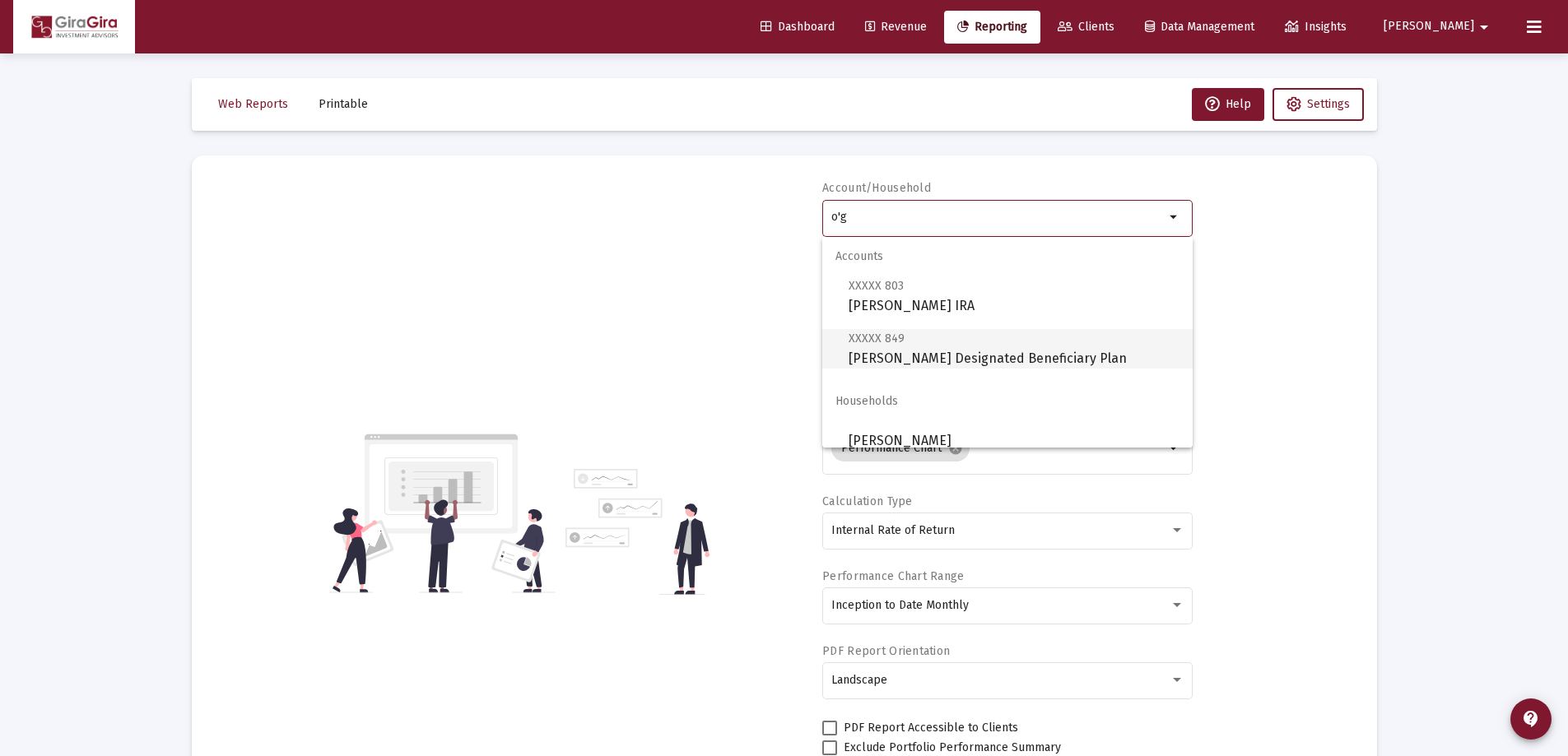
click at [883, 350] on span "XXXXX 849 [PERSON_NAME] Designated Beneficiary Plan" at bounding box center [1014, 347] width 331 height 40
type input "[PERSON_NAME] Designated Beneficiary Plan"
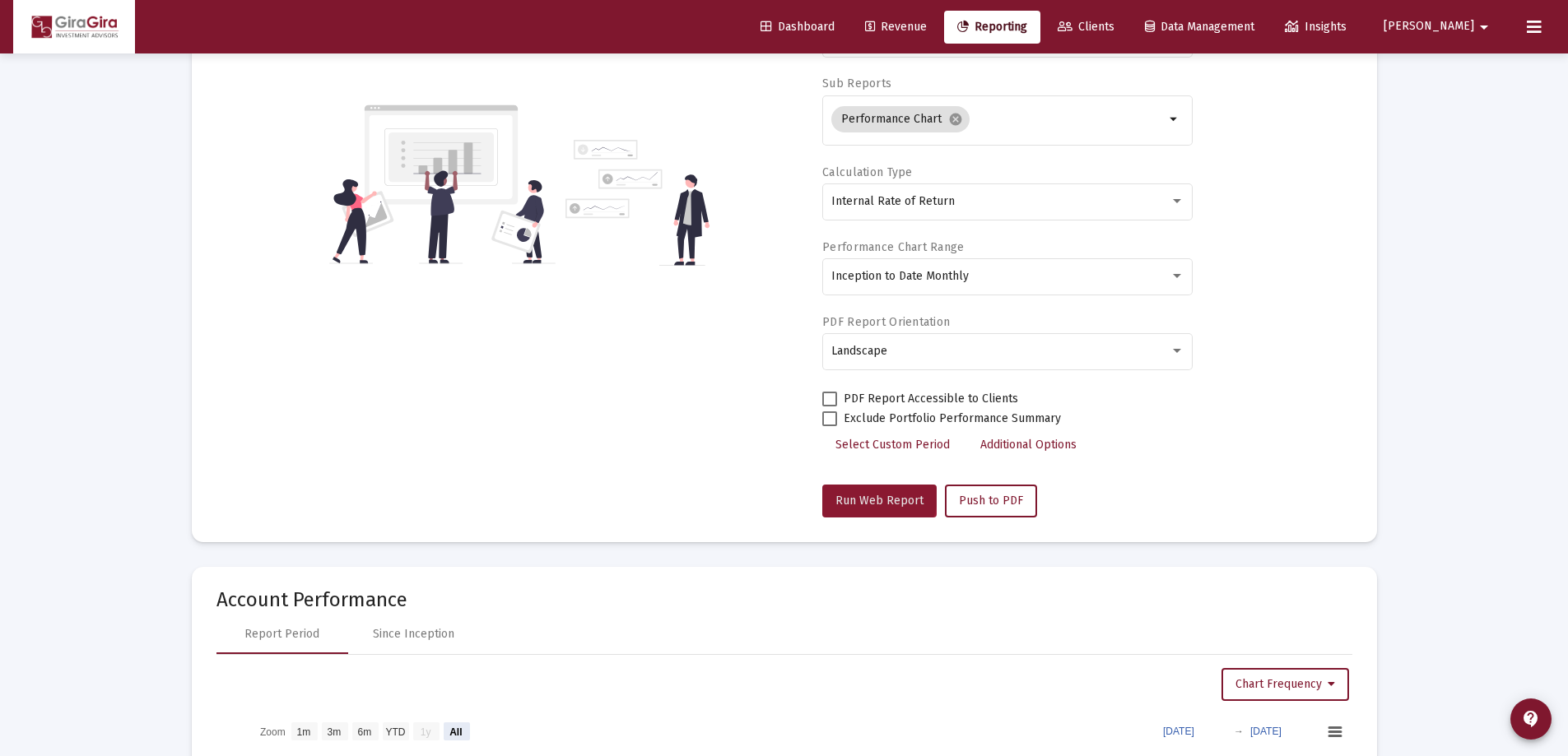
click at [877, 495] on span "Run Web Report" at bounding box center [879, 500] width 88 height 14
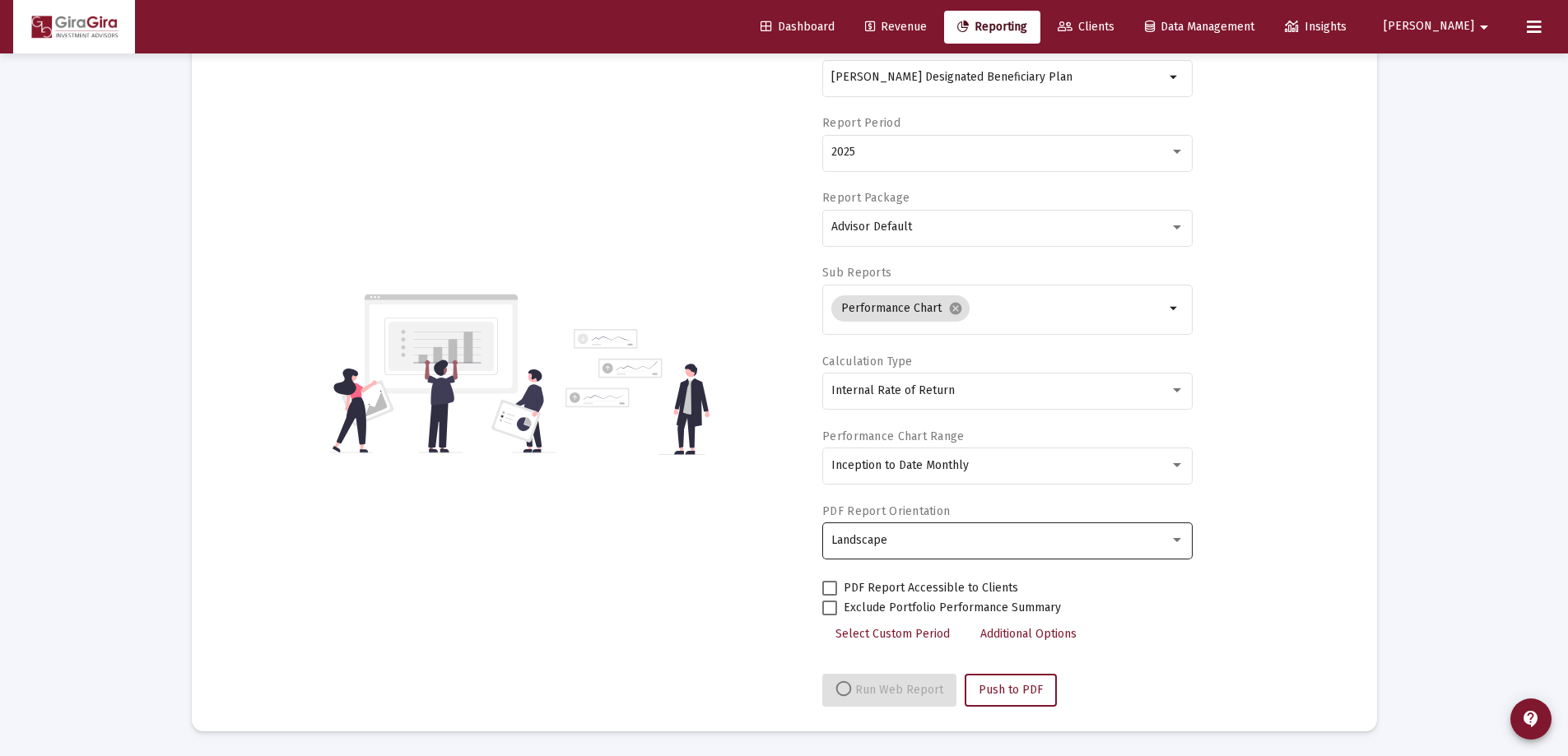
select select "View all"
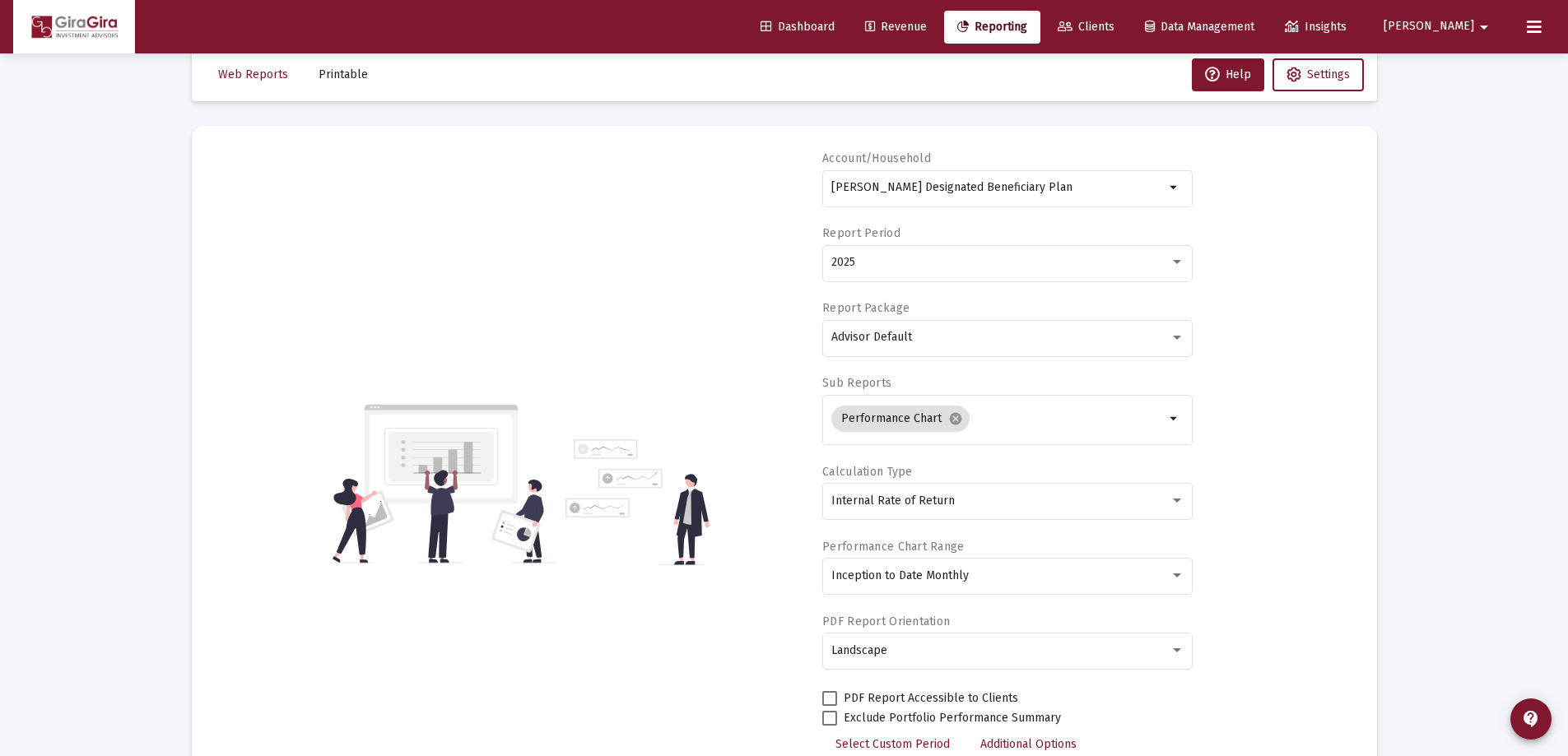
scroll to position [0, 0]
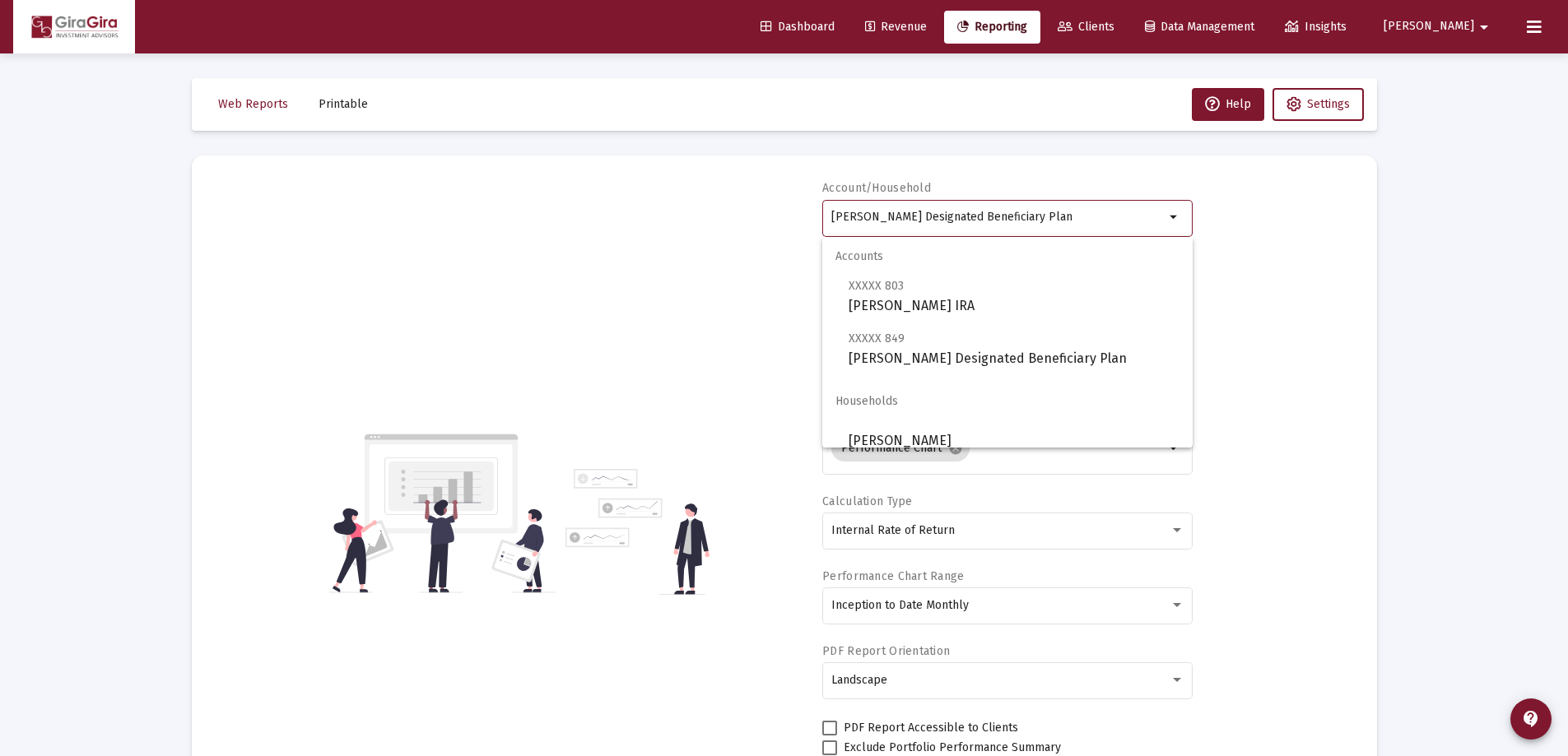
drag, startPoint x: 831, startPoint y: 214, endPoint x: 1592, endPoint y: 244, distance: 761.6
click at [1568, 244] on html "Dashboard Revenue Reporting Clients Data Management Insights [PERSON_NAME] Inte…" at bounding box center [784, 378] width 1568 height 756
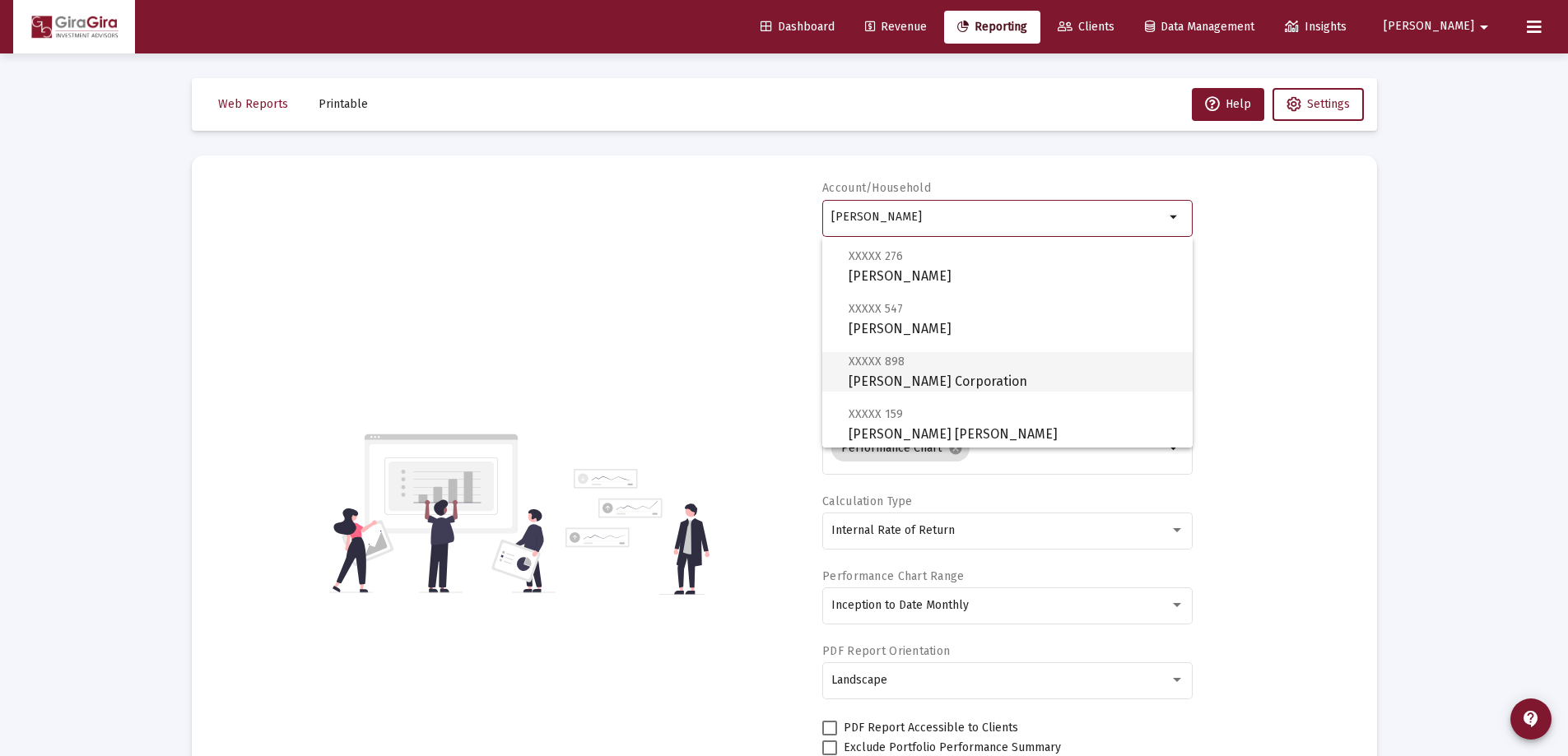
scroll to position [164, 0]
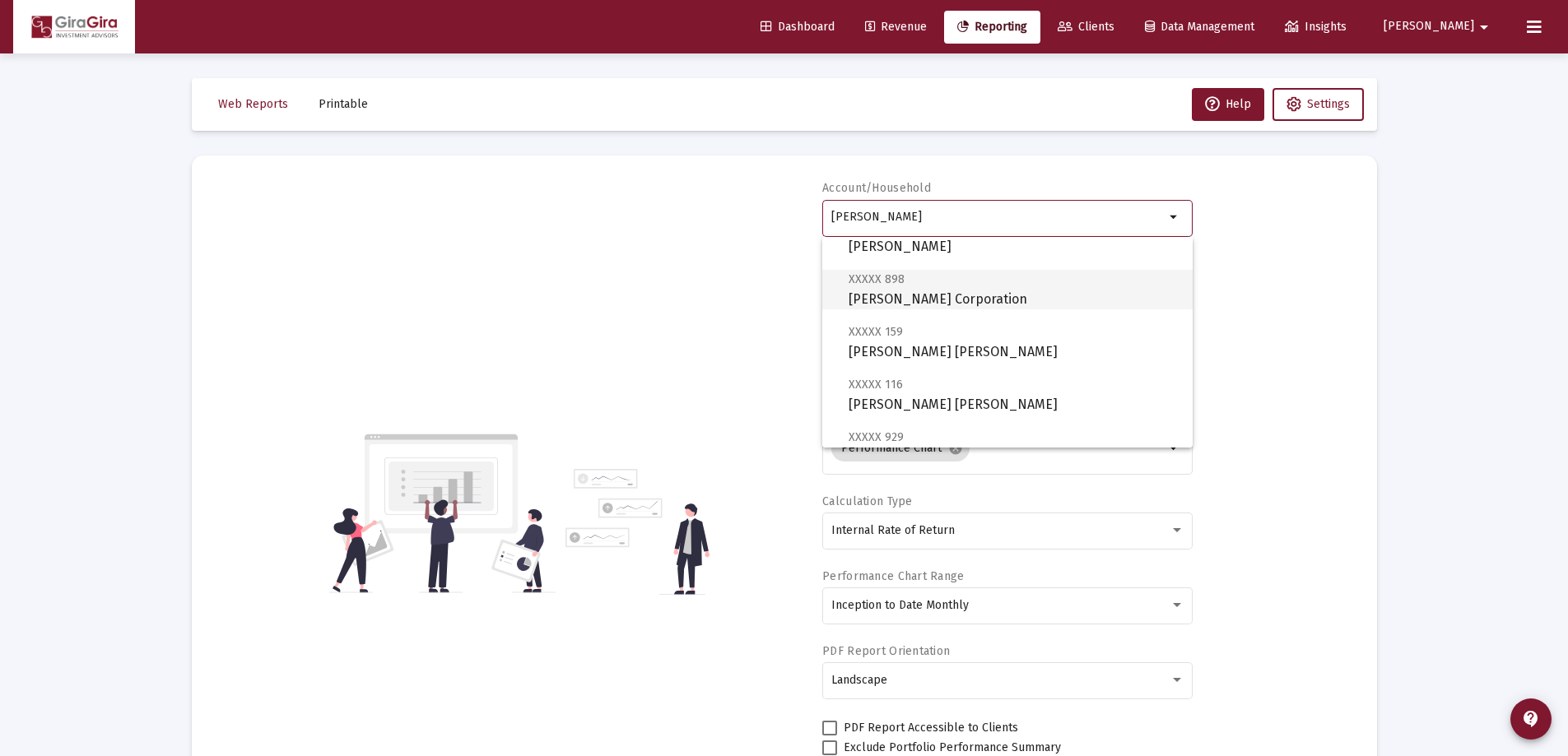
click at [893, 293] on span "XXXXX 898 [PERSON_NAME] Corporation" at bounding box center [1014, 289] width 331 height 40
type input "[PERSON_NAME] Corporation"
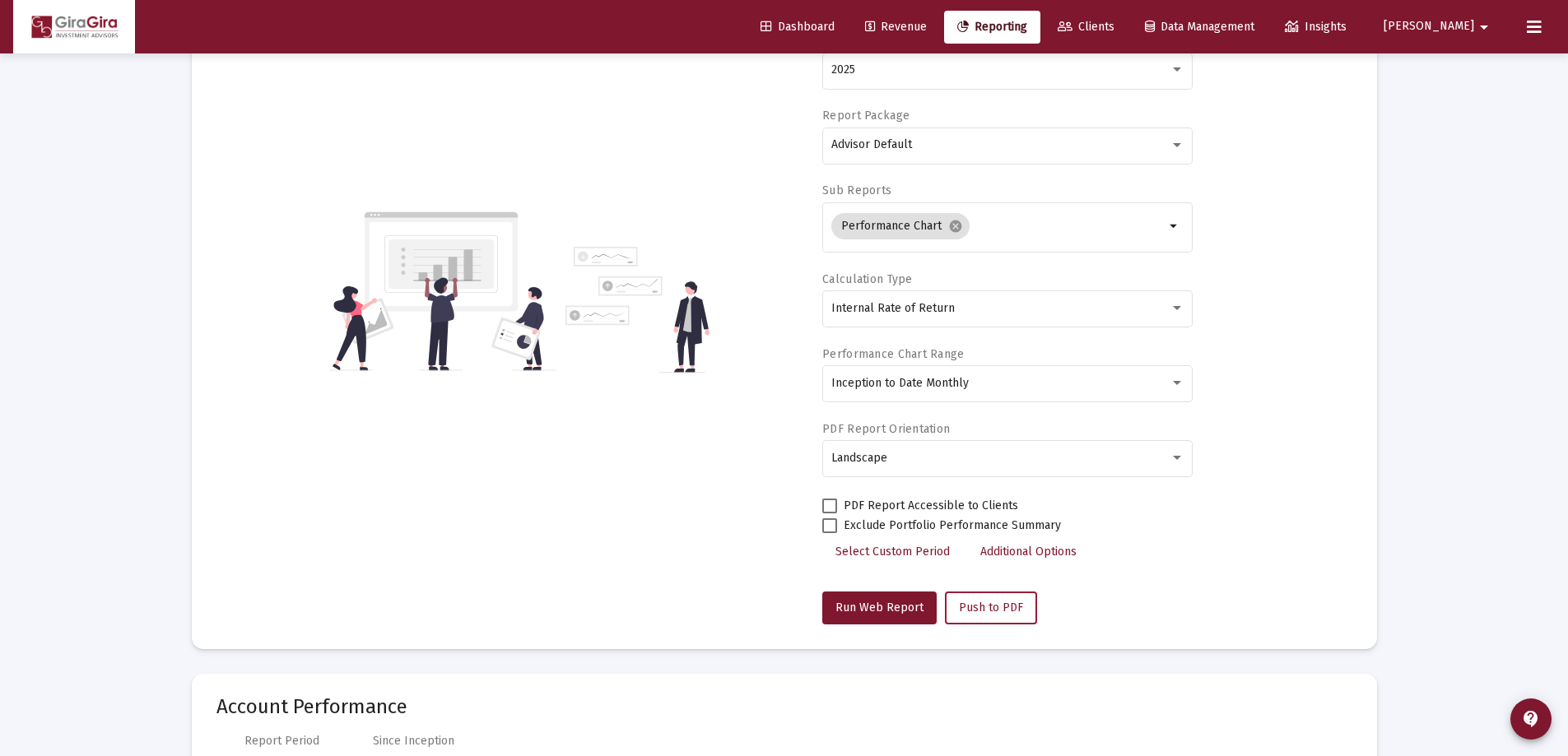
scroll to position [412, 0]
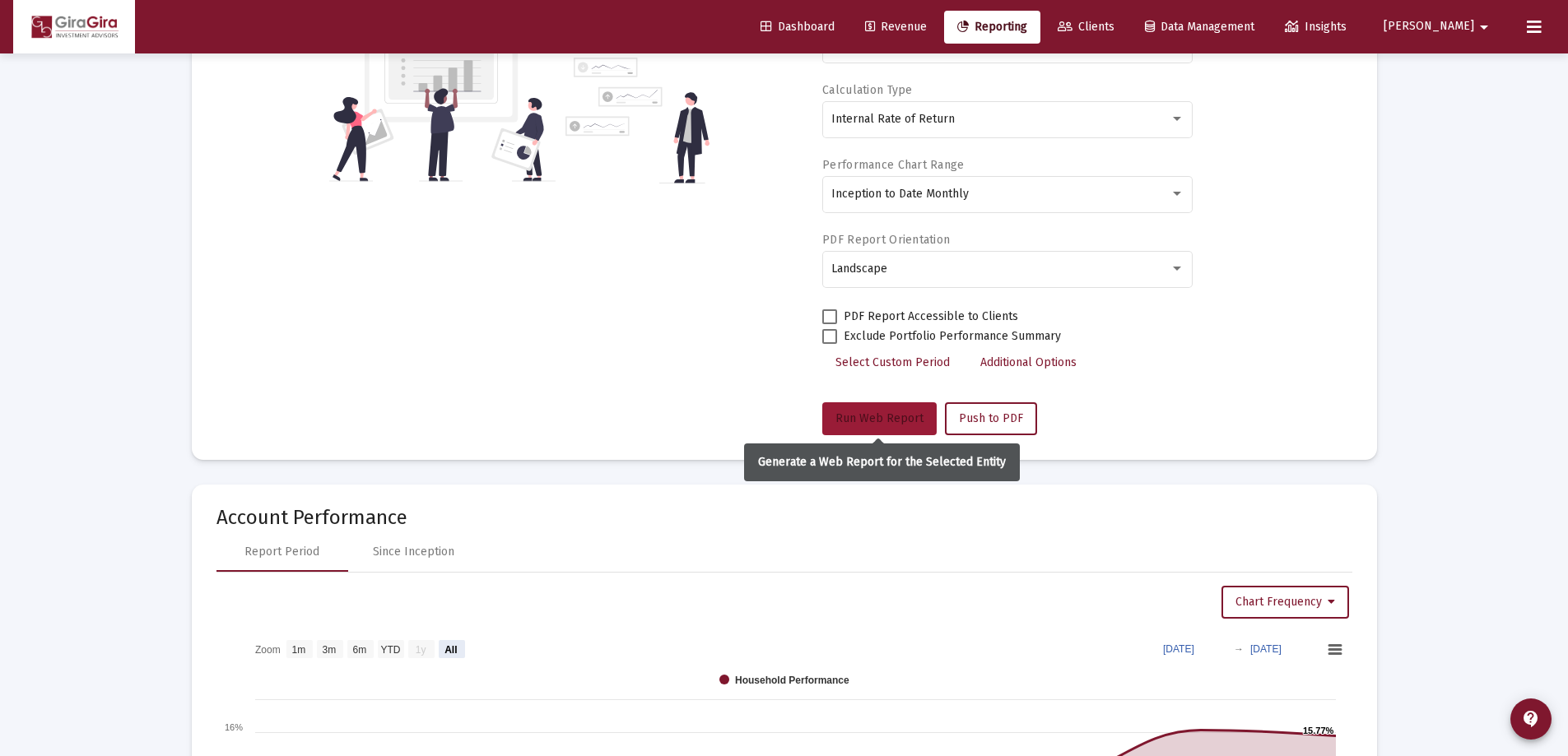
click at [879, 413] on span "Run Web Report" at bounding box center [879, 418] width 88 height 14
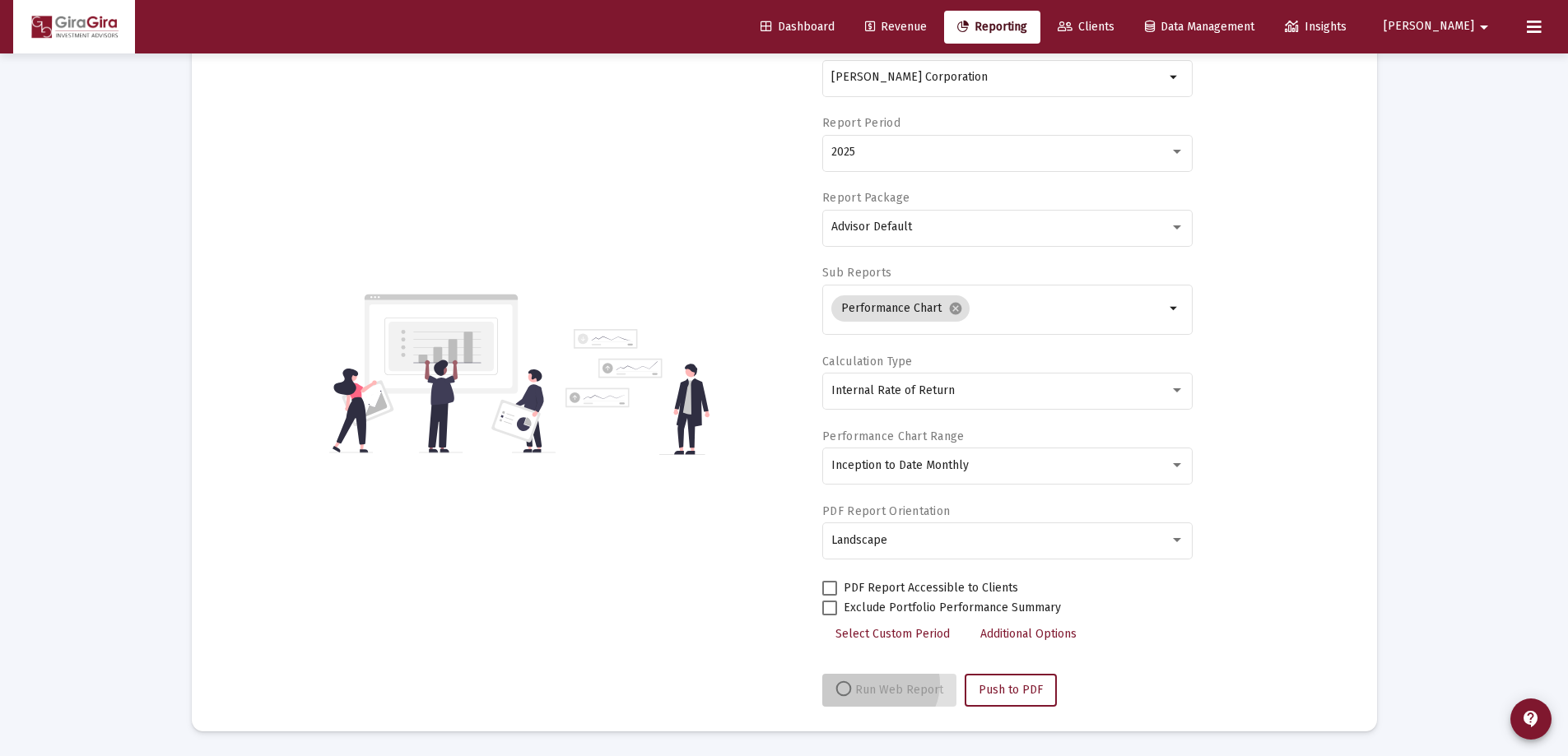
scroll to position [140, 0]
select select "View all"
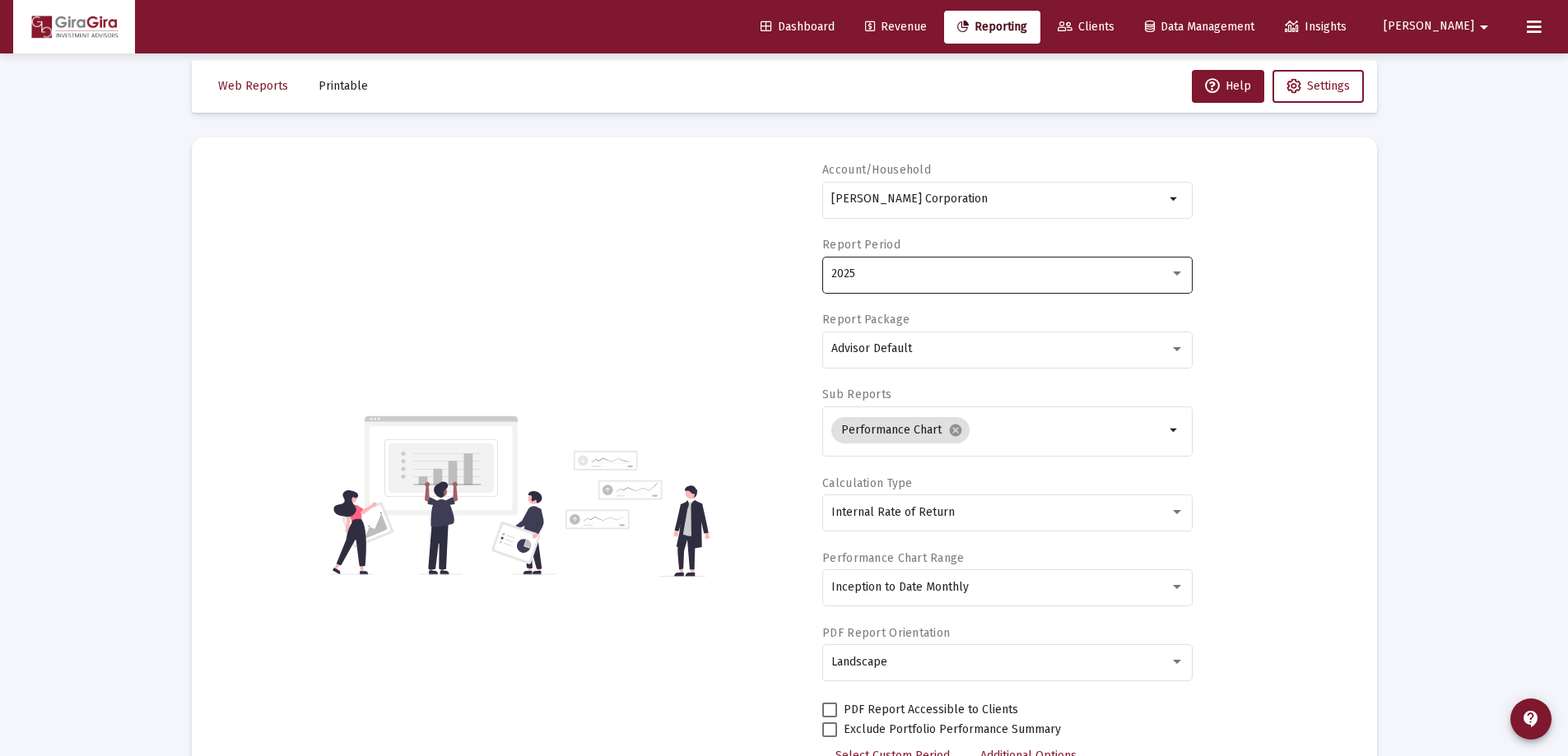
scroll to position [0, 0]
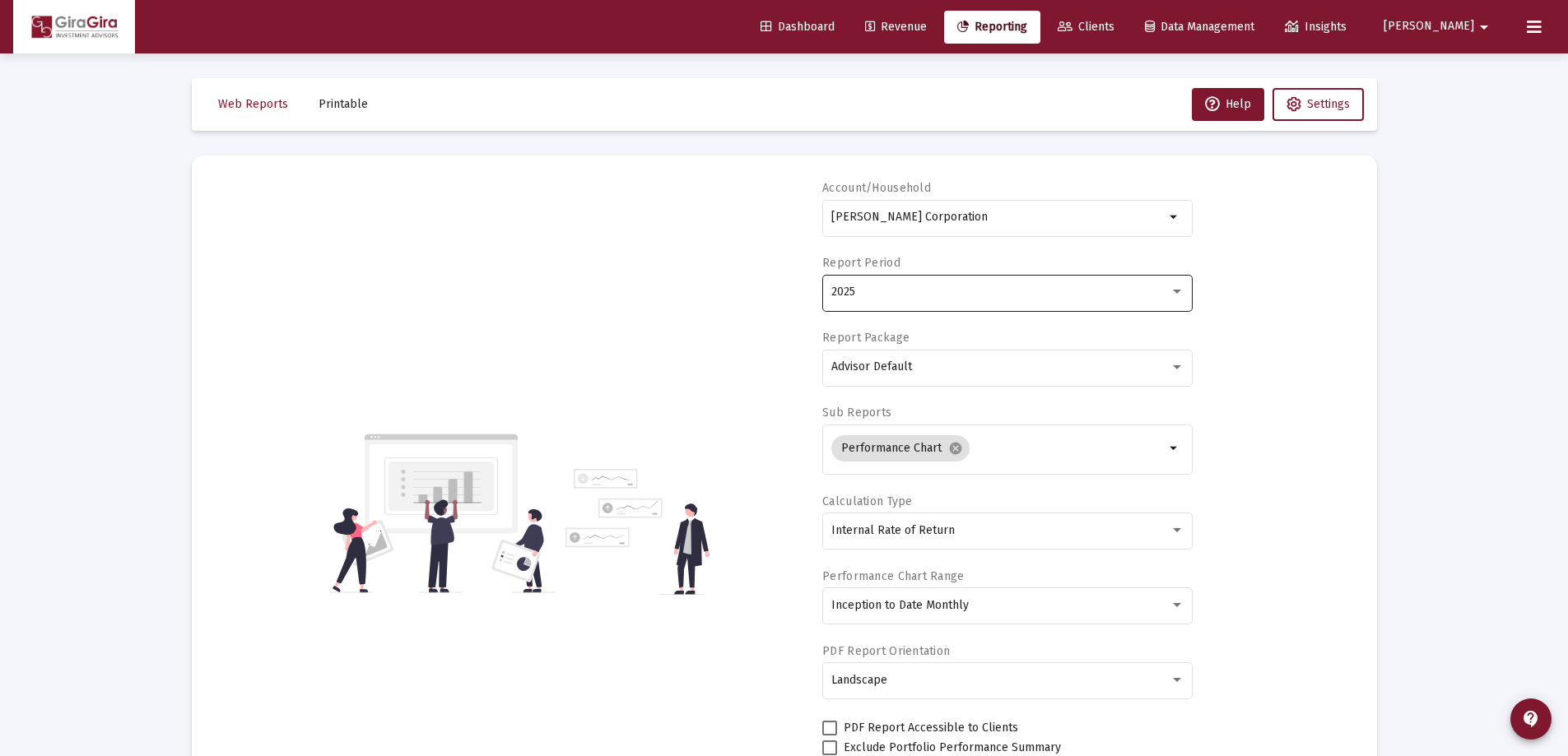
click at [850, 293] on span "2025" at bounding box center [843, 292] width 24 height 14
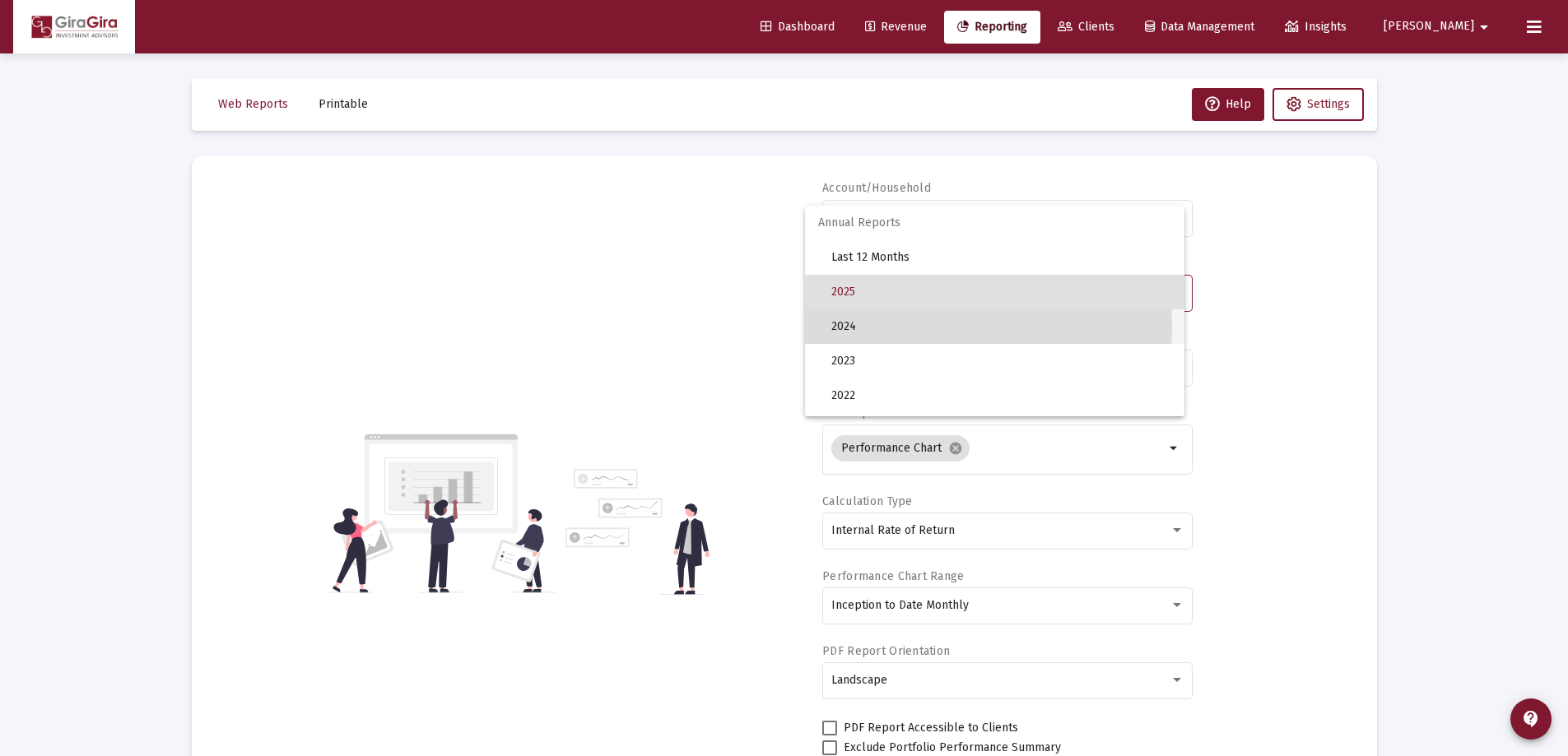
click at [843, 326] on span "2024" at bounding box center [1001, 327] width 340 height 35
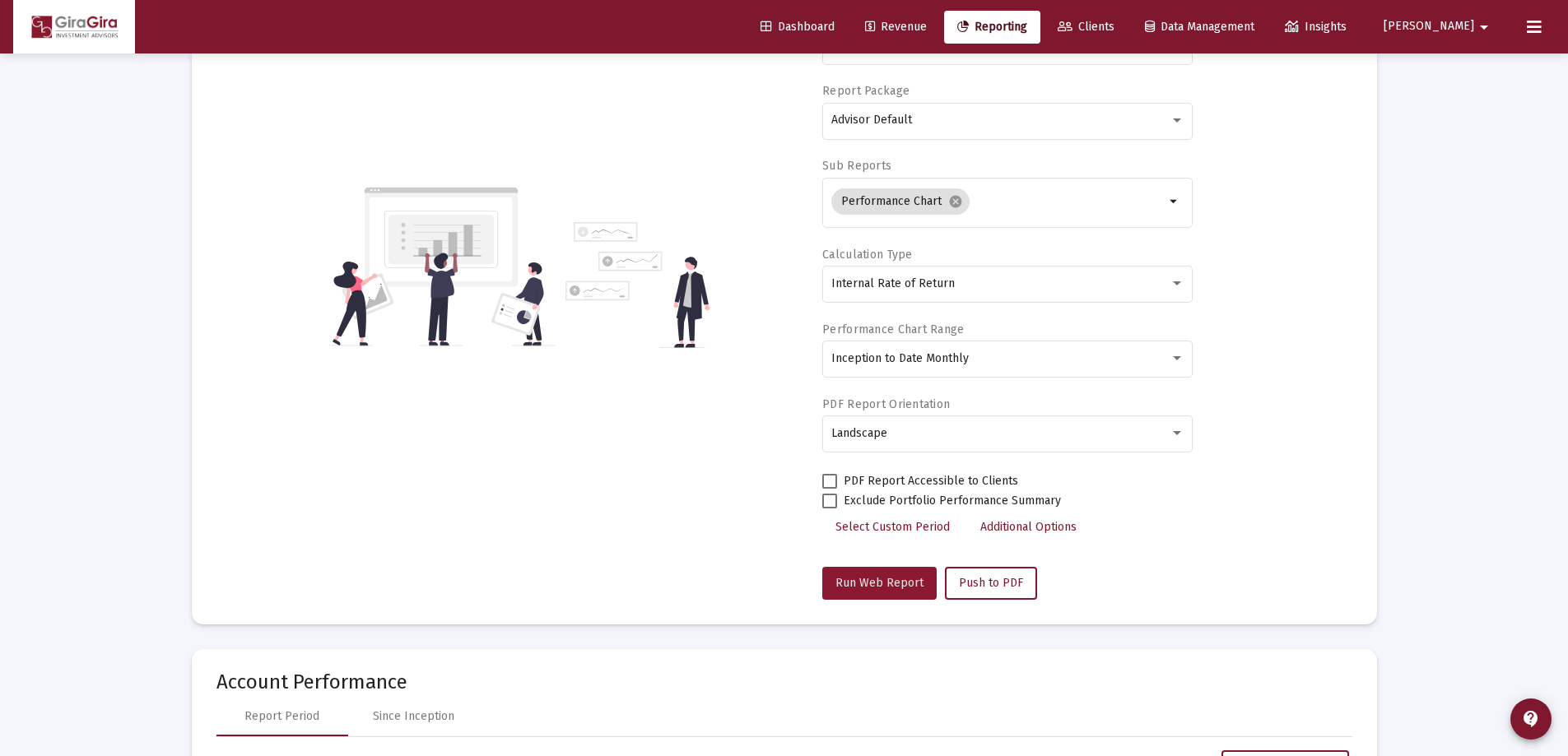
click at [890, 577] on span "Run Web Report" at bounding box center [879, 583] width 88 height 14
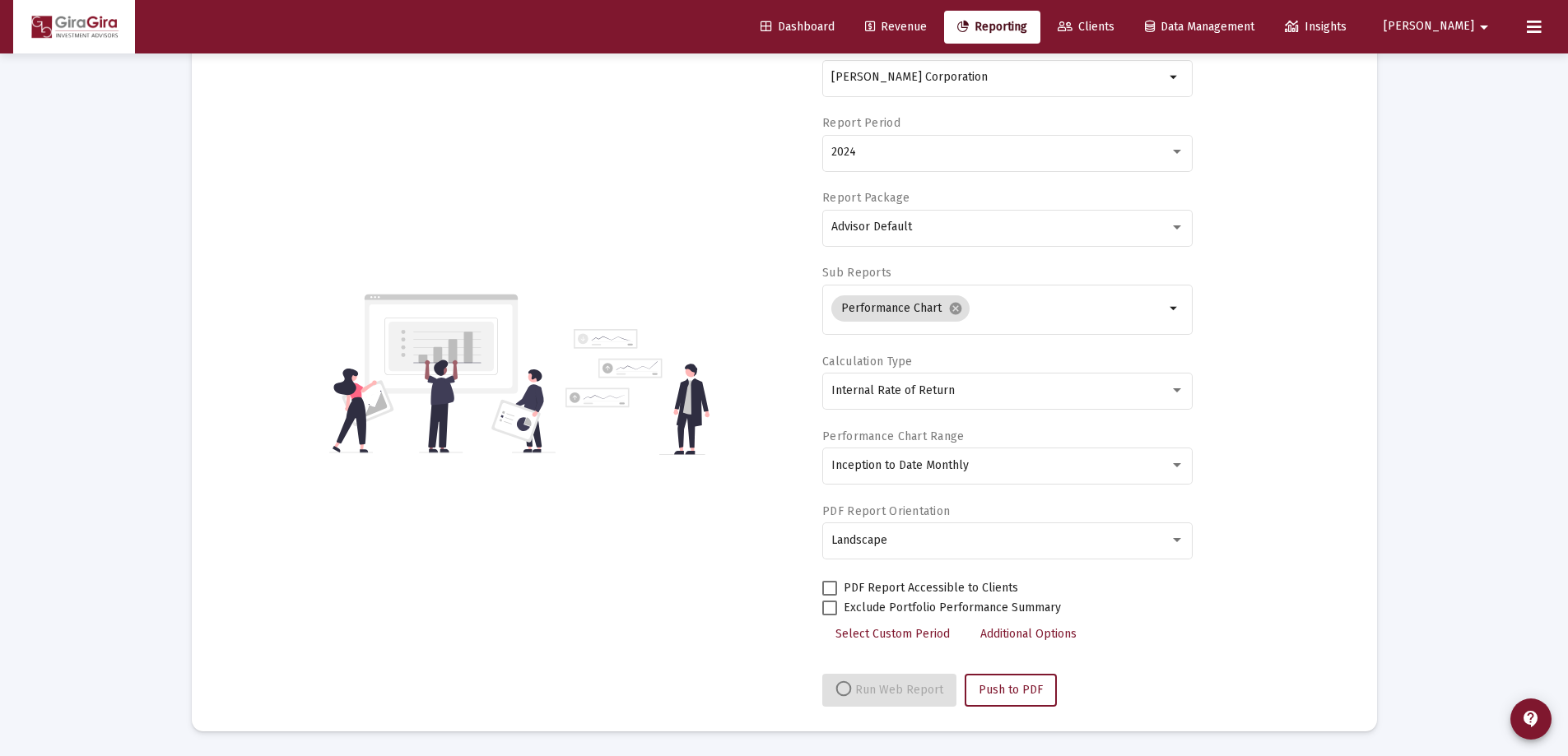
scroll to position [247, 0]
select select "View all"
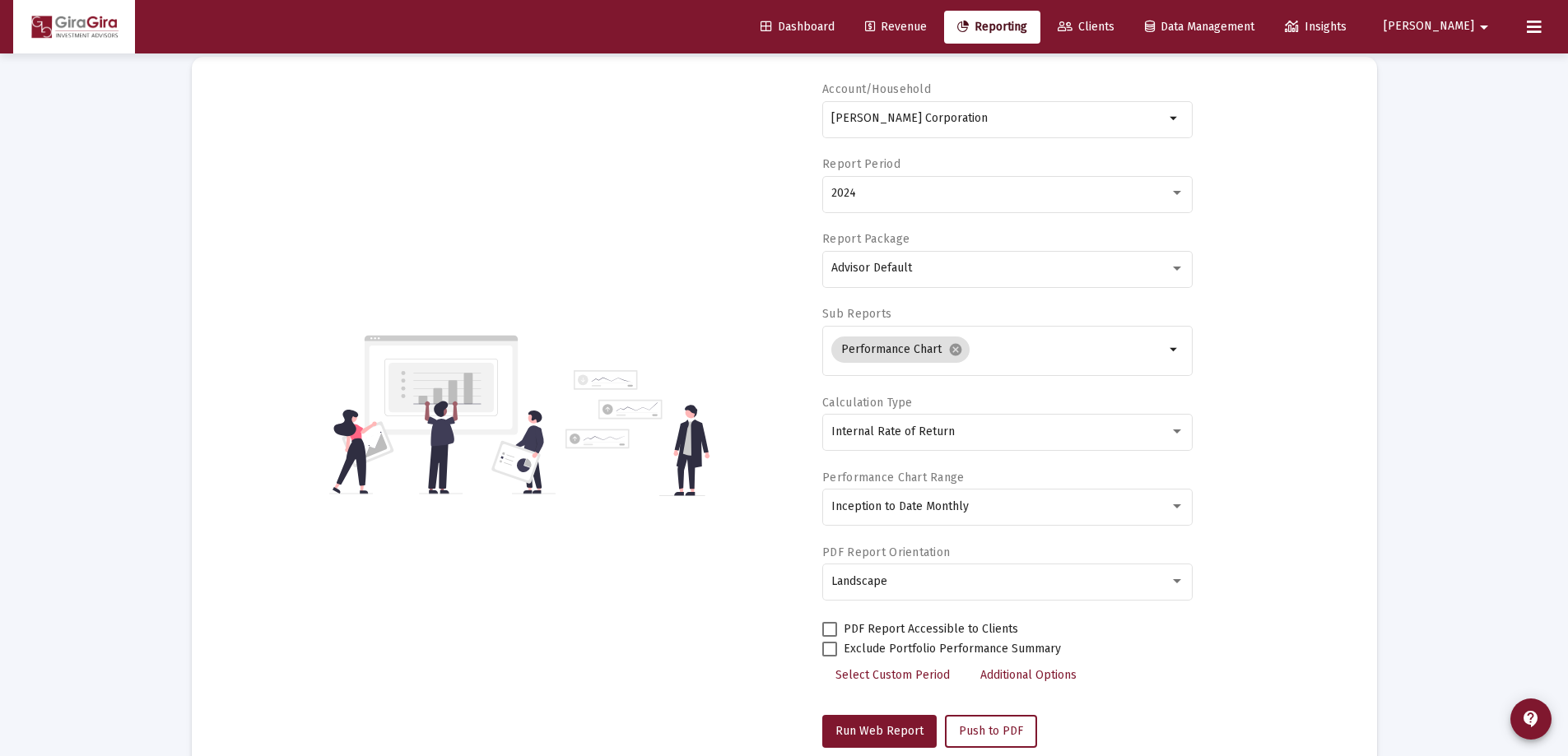
scroll to position [0, 0]
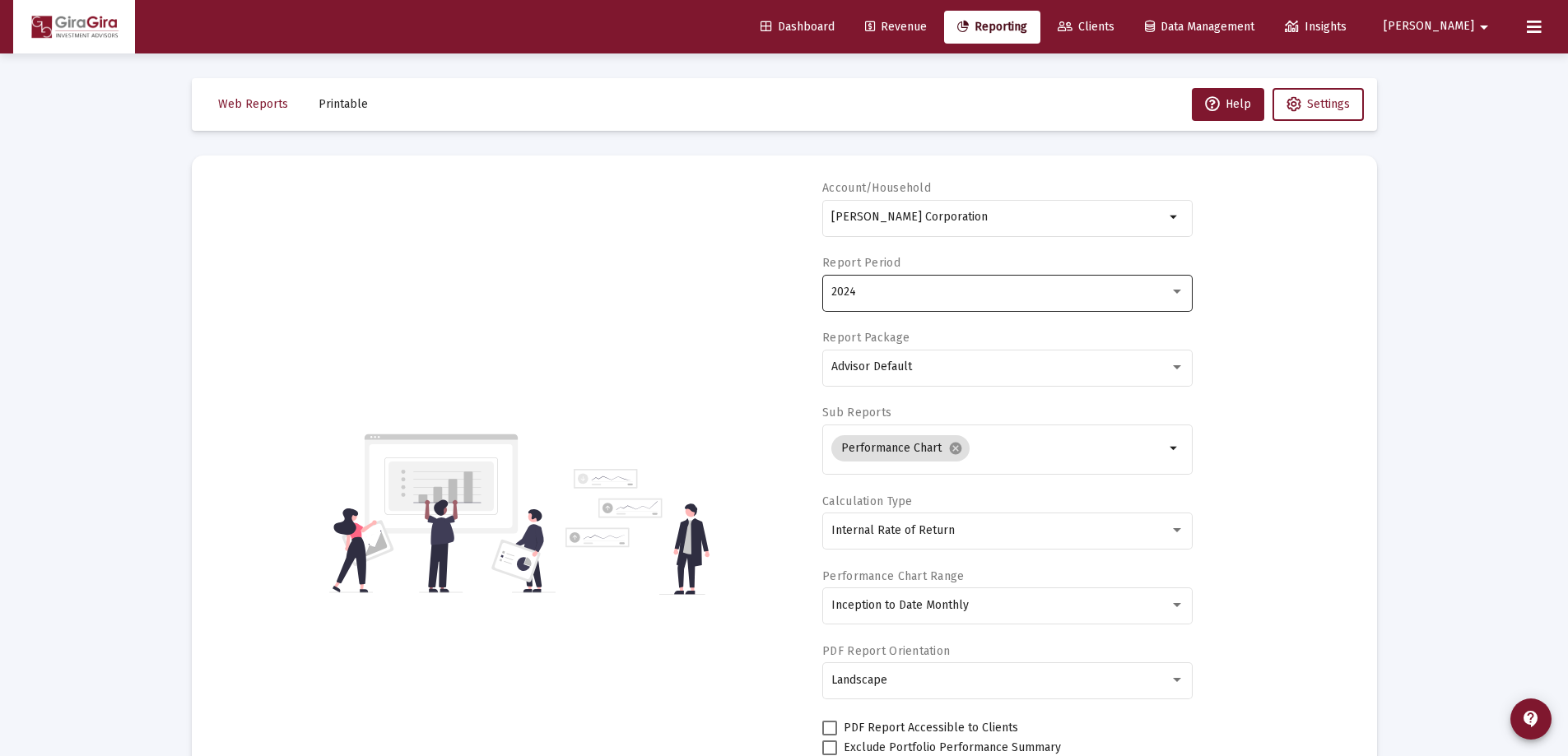
drag, startPoint x: 836, startPoint y: 281, endPoint x: 839, endPoint y: 291, distance: 10.4
click at [839, 291] on div "2024" at bounding box center [1007, 291] width 353 height 40
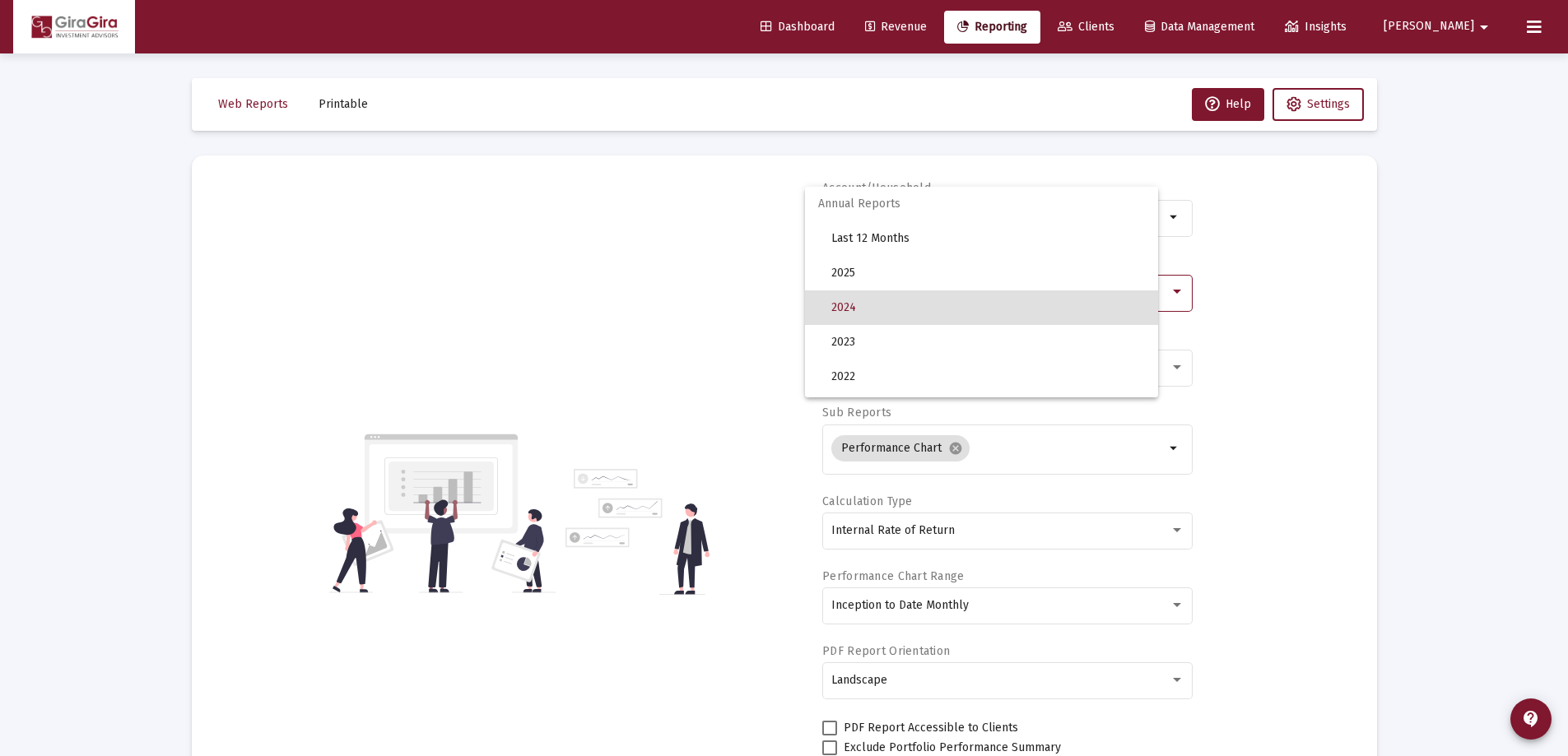
scroll to position [16, 0]
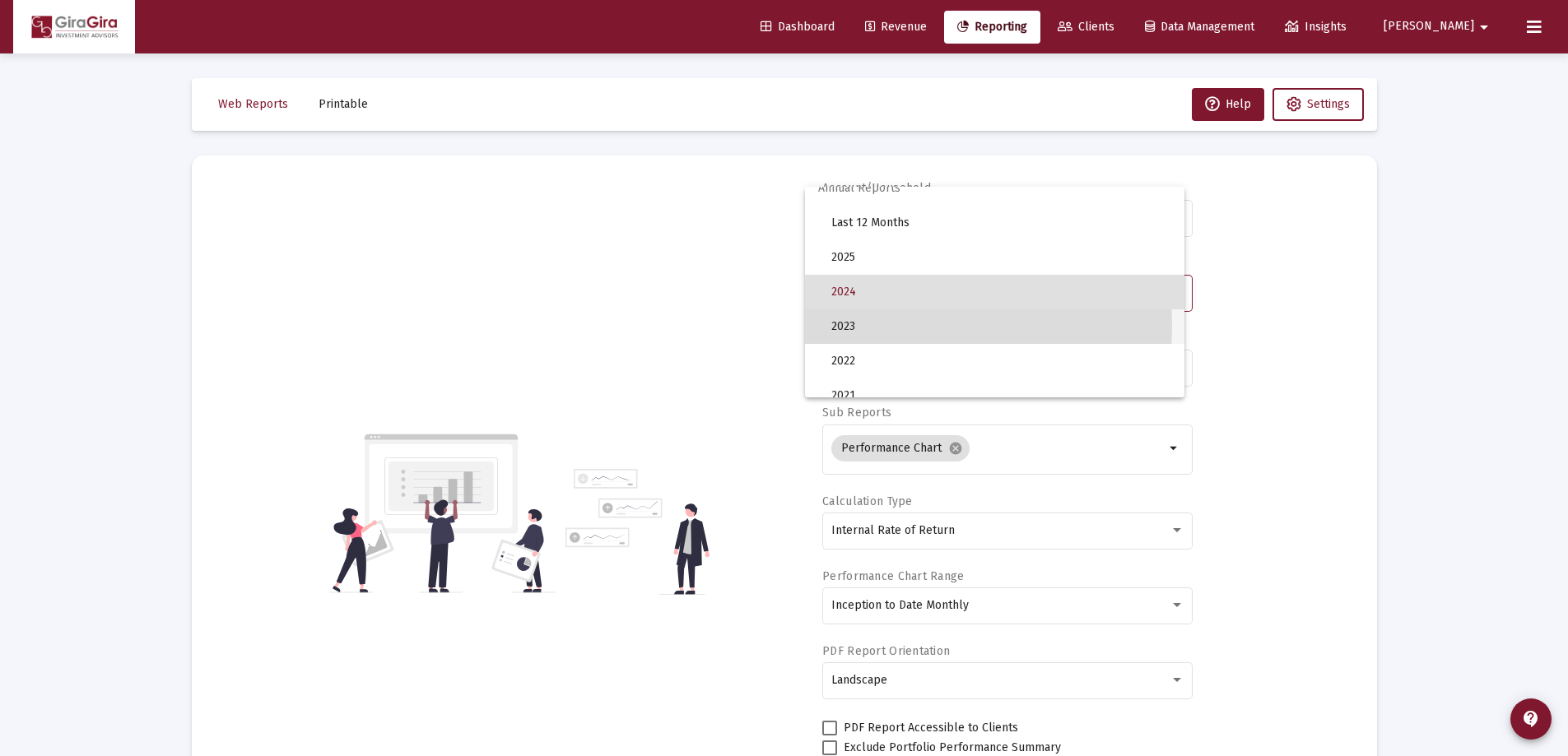
click at [851, 325] on span "2023" at bounding box center [1001, 327] width 340 height 35
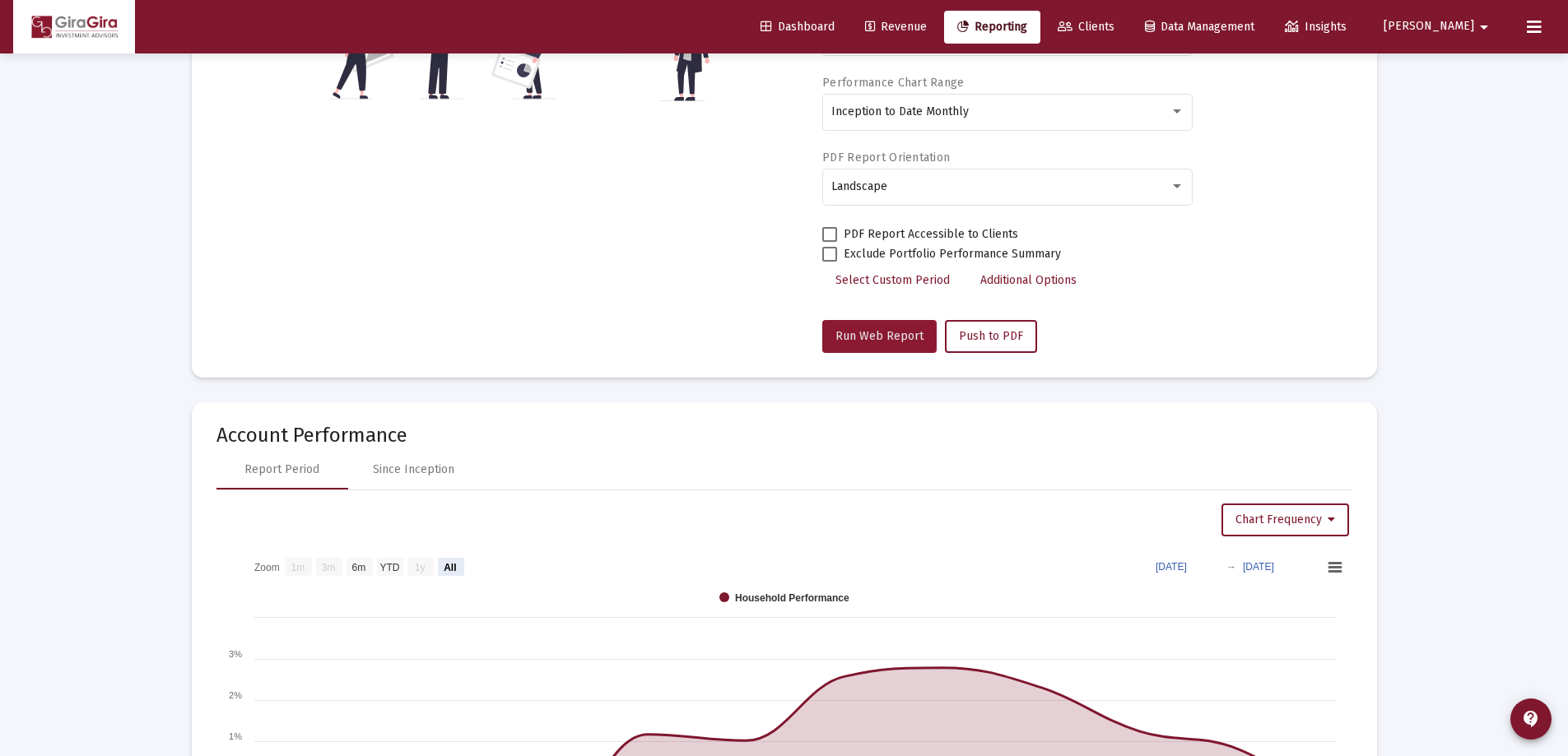
click at [863, 339] on span "Run Web Report" at bounding box center [879, 336] width 88 height 14
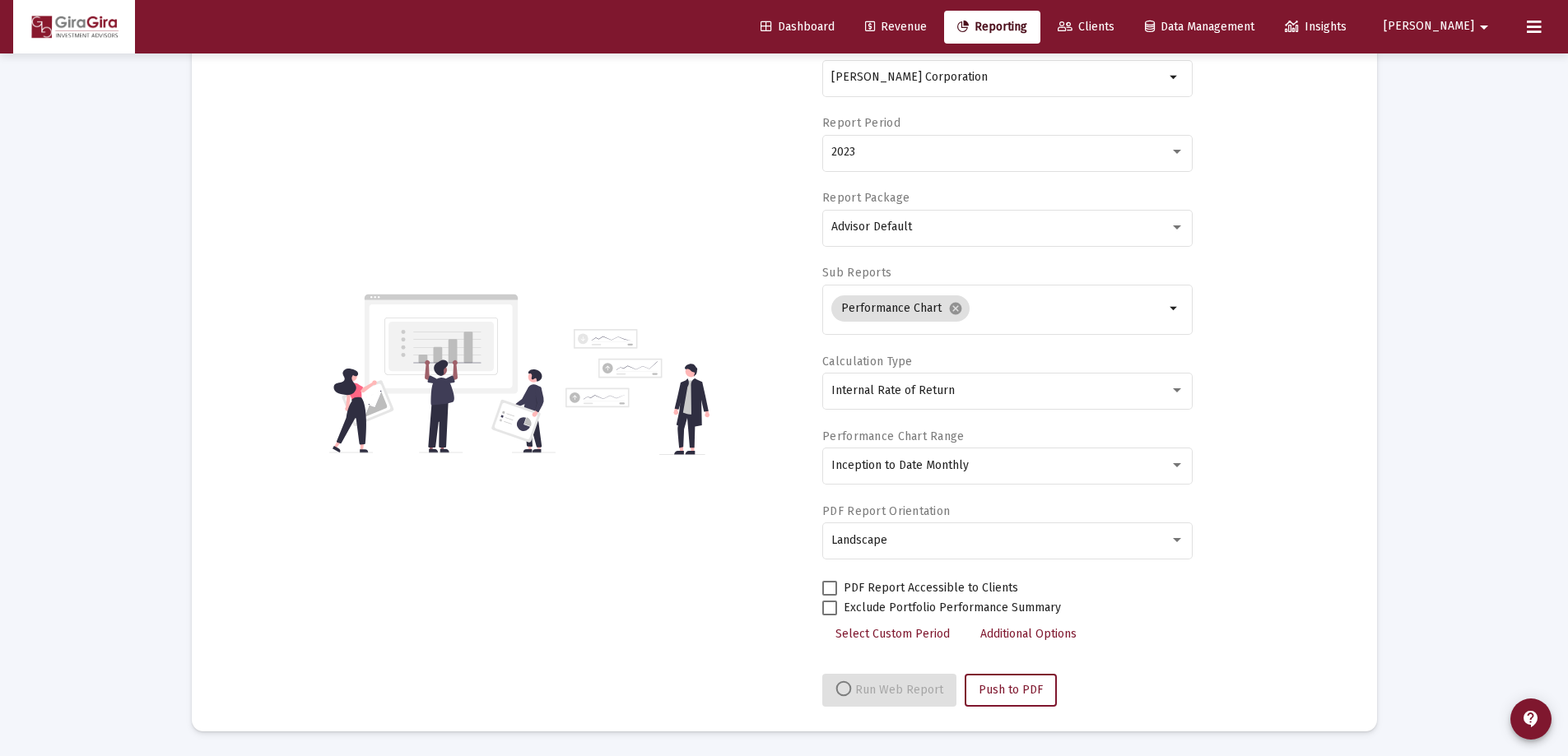
select select "View all"
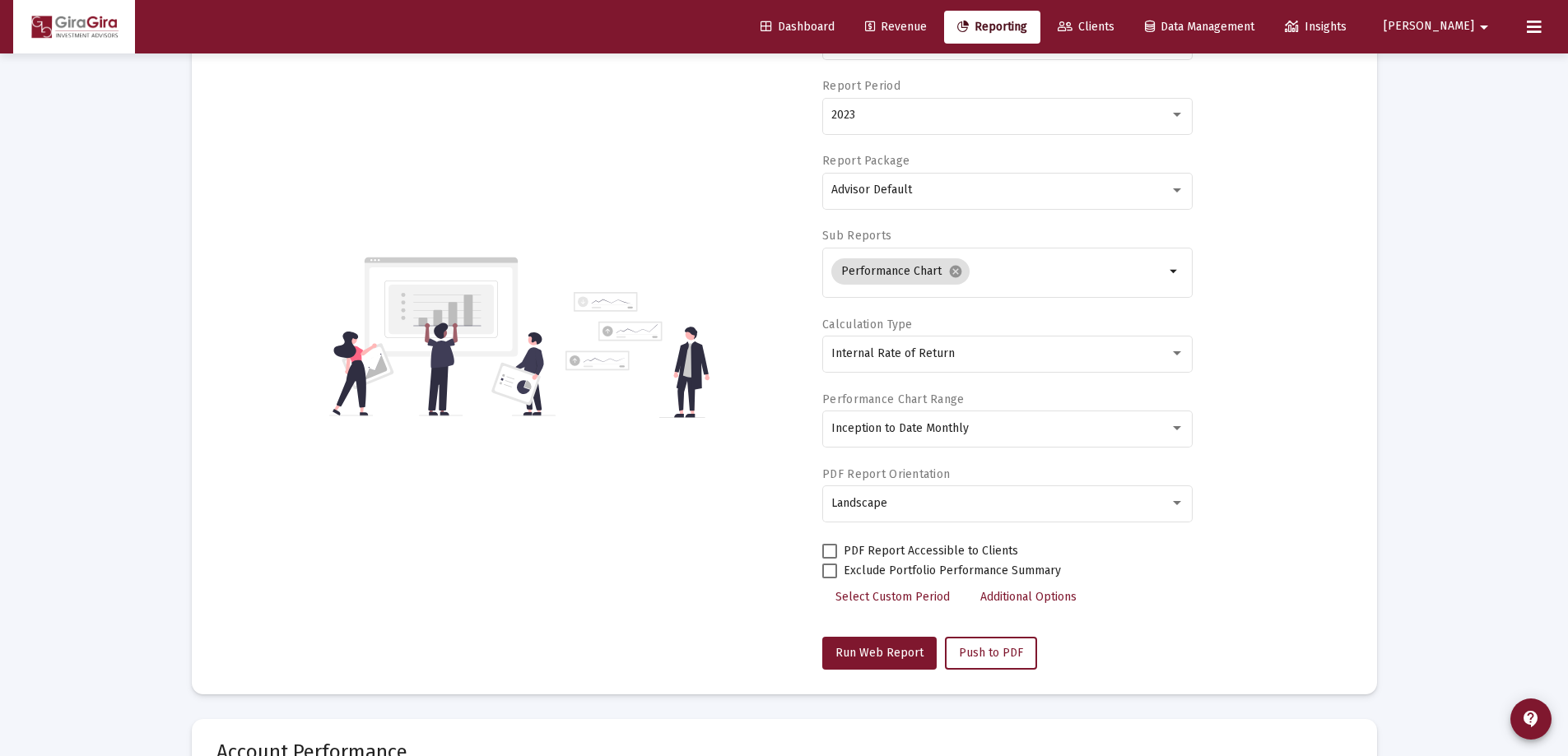
scroll to position [164, 0]
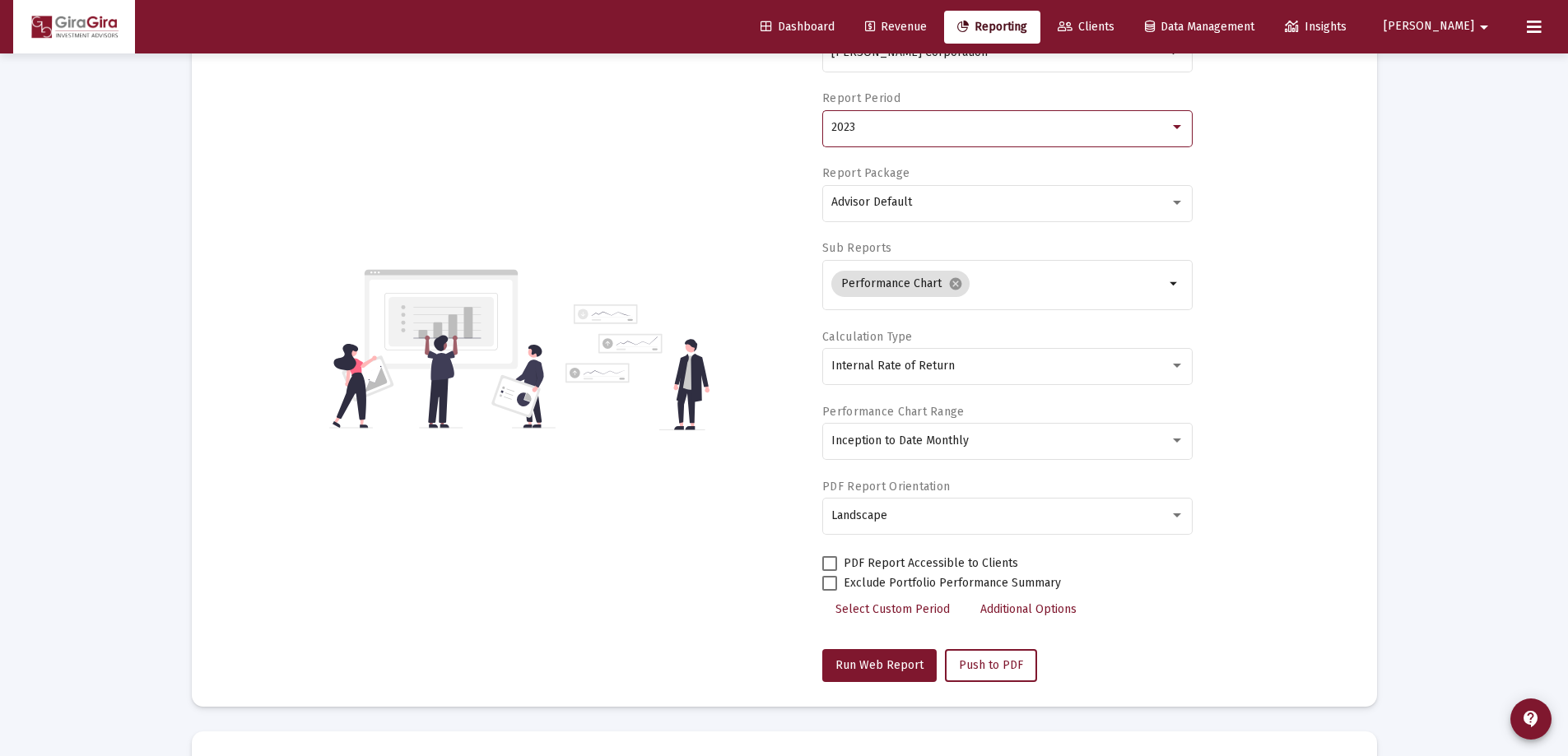
click at [843, 122] on span "2023" at bounding box center [843, 126] width 24 height 14
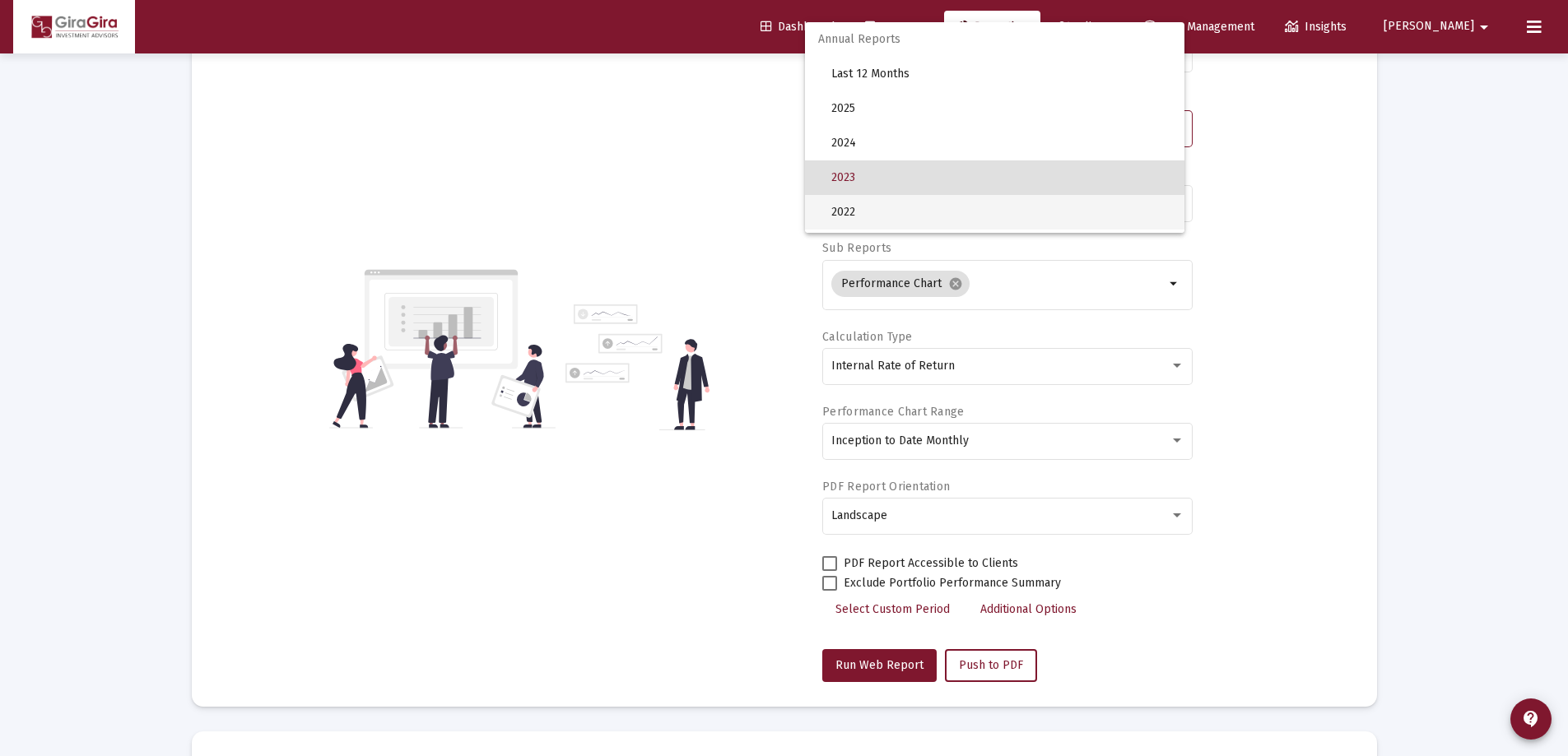
scroll to position [51, 0]
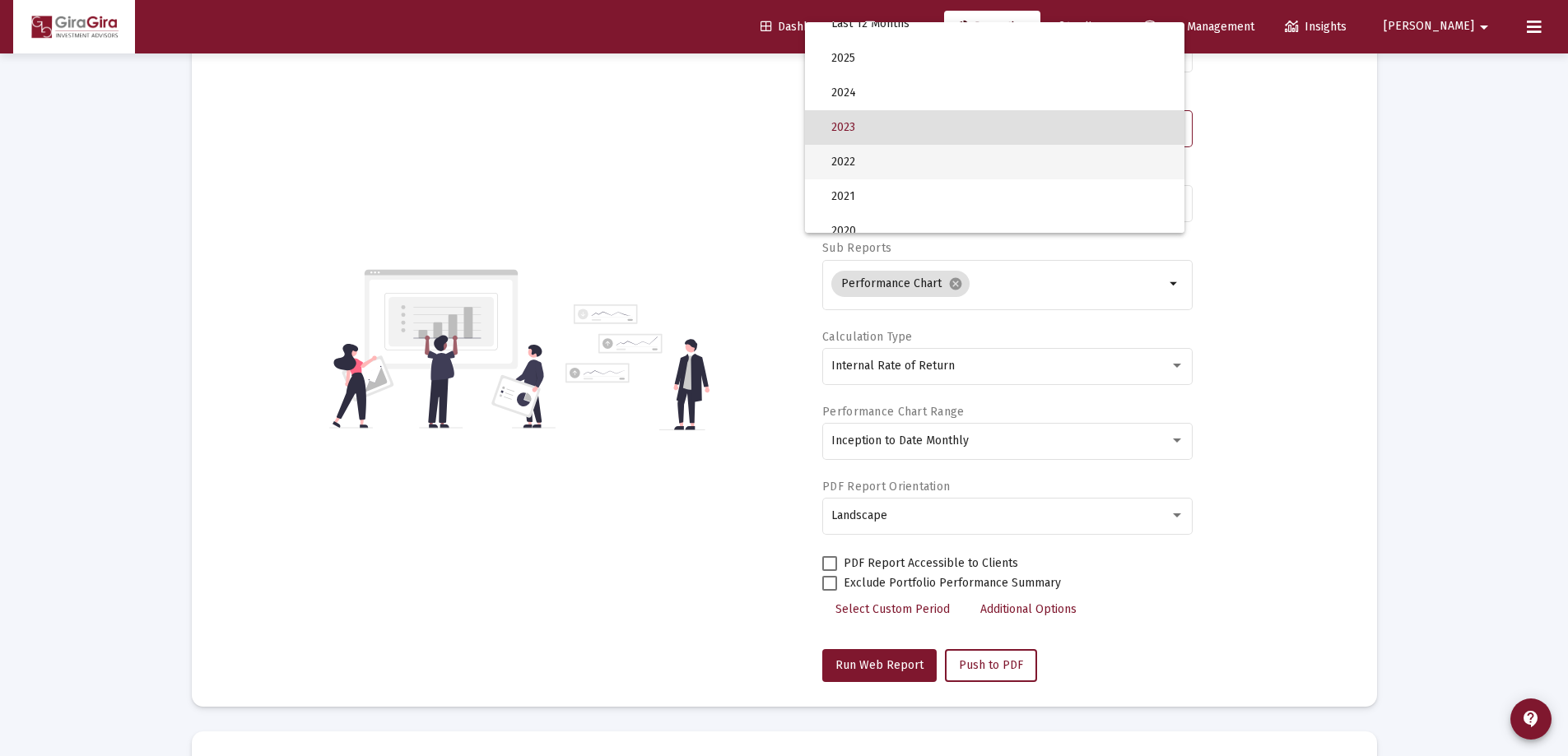
click at [847, 161] on span "2022" at bounding box center [1001, 162] width 340 height 35
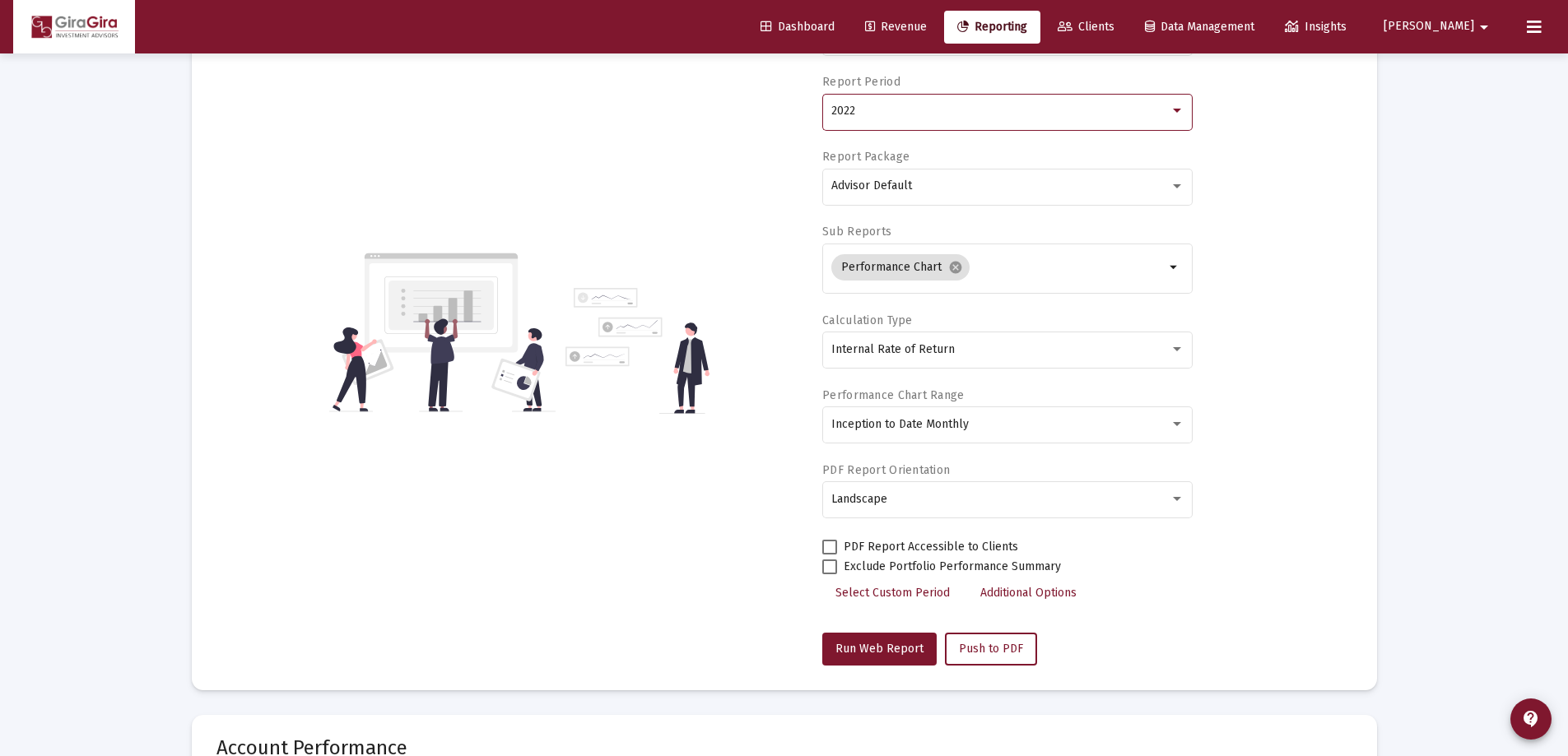
scroll to position [412, 0]
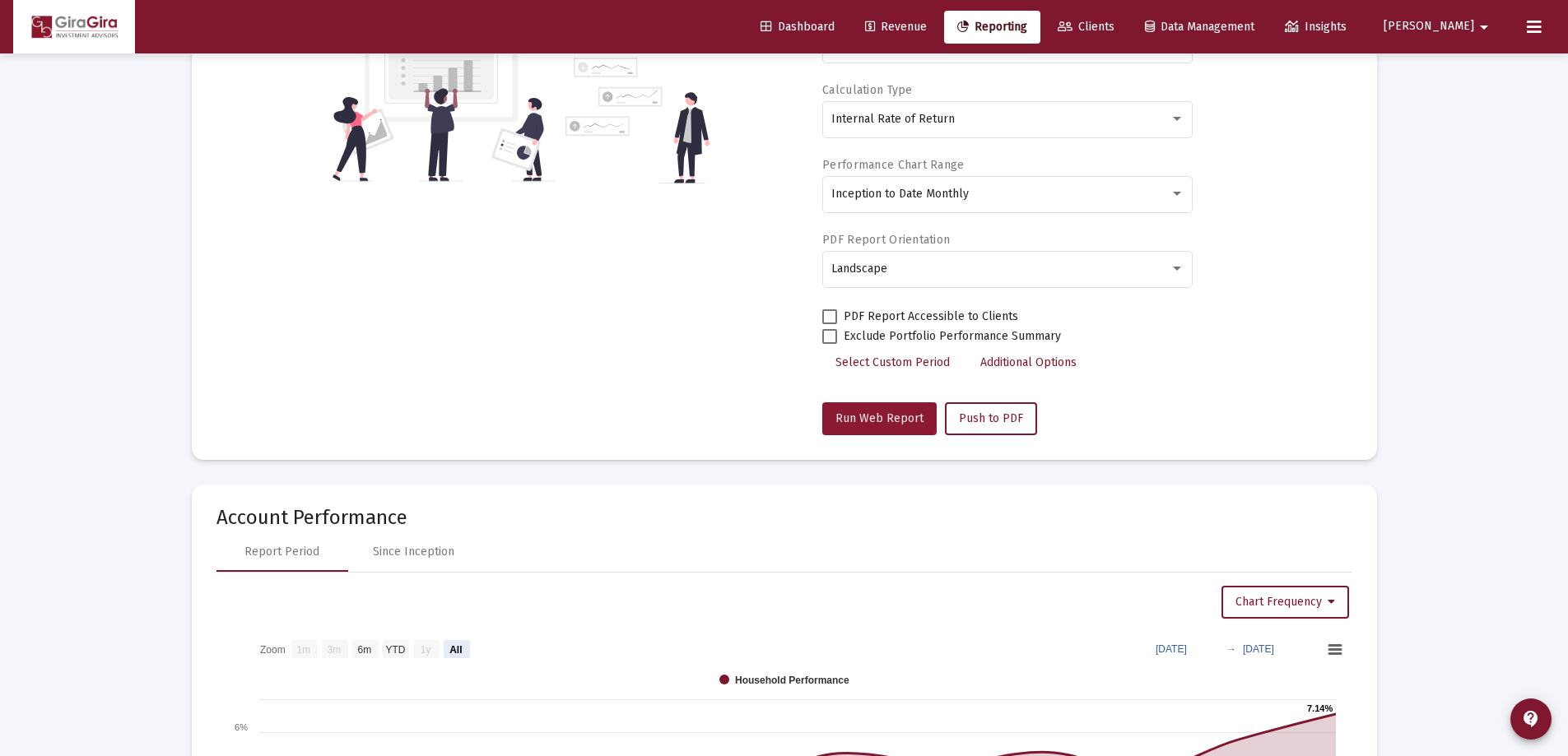
click at [876, 412] on span "Run Web Report" at bounding box center [879, 418] width 88 height 14
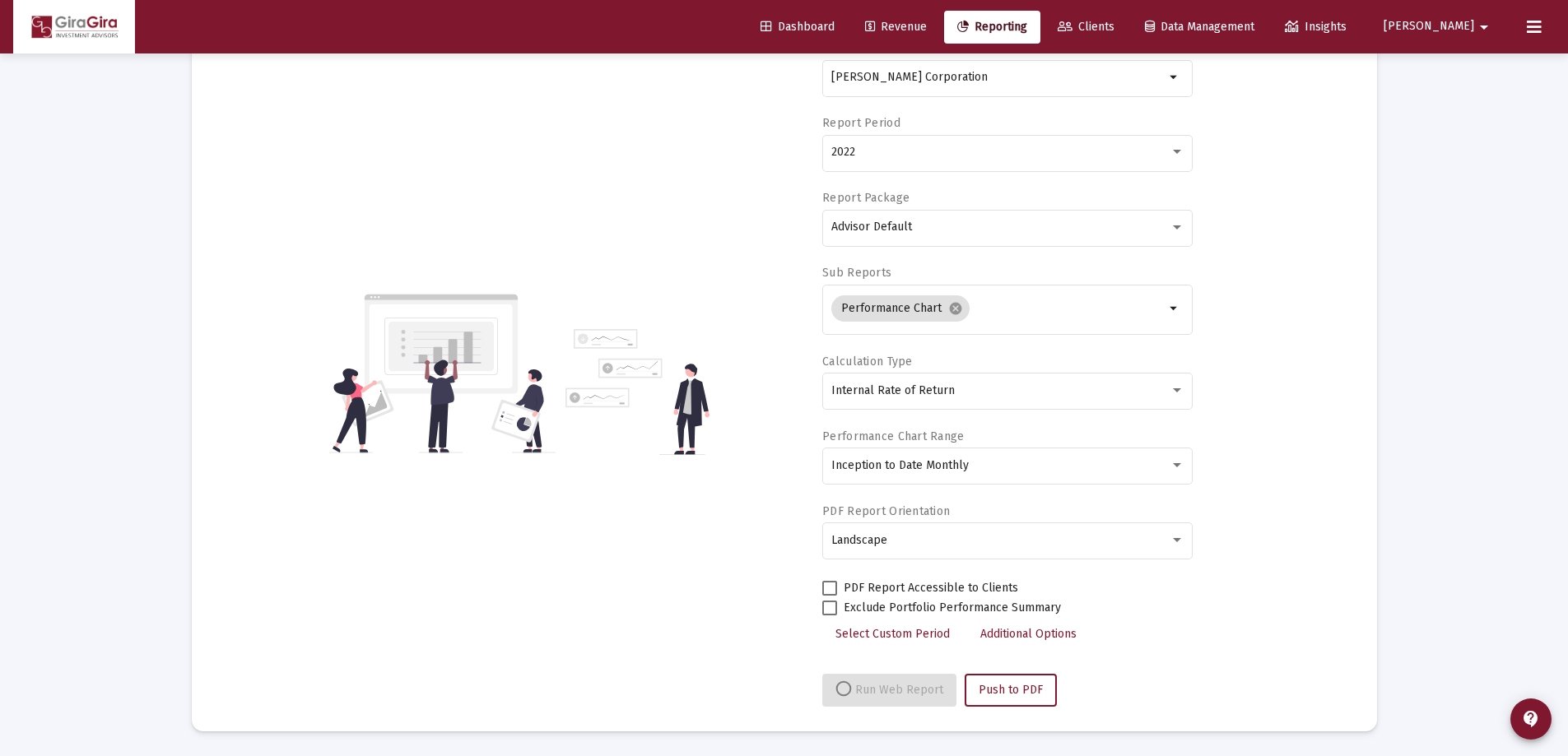
select select "View all"
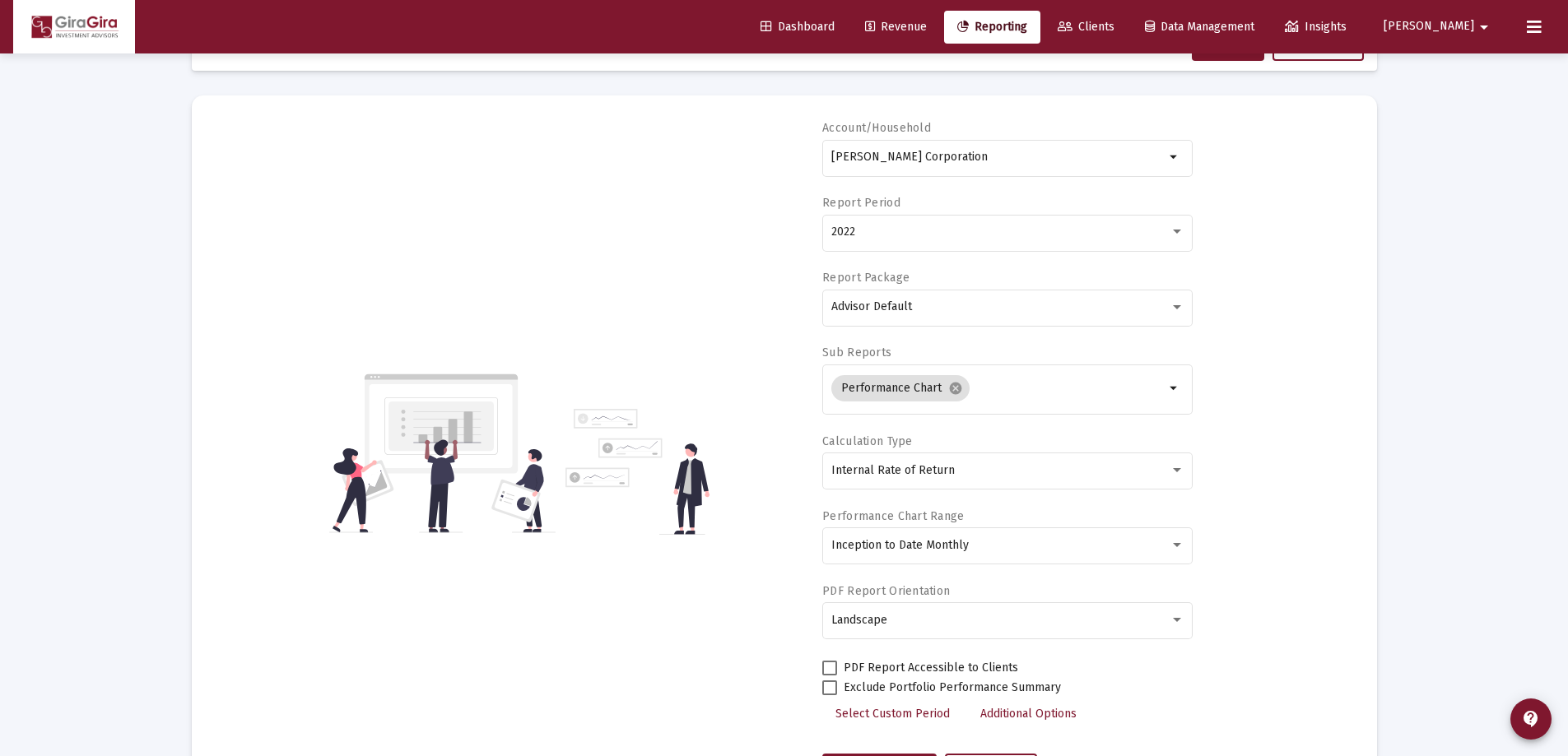
scroll to position [0, 0]
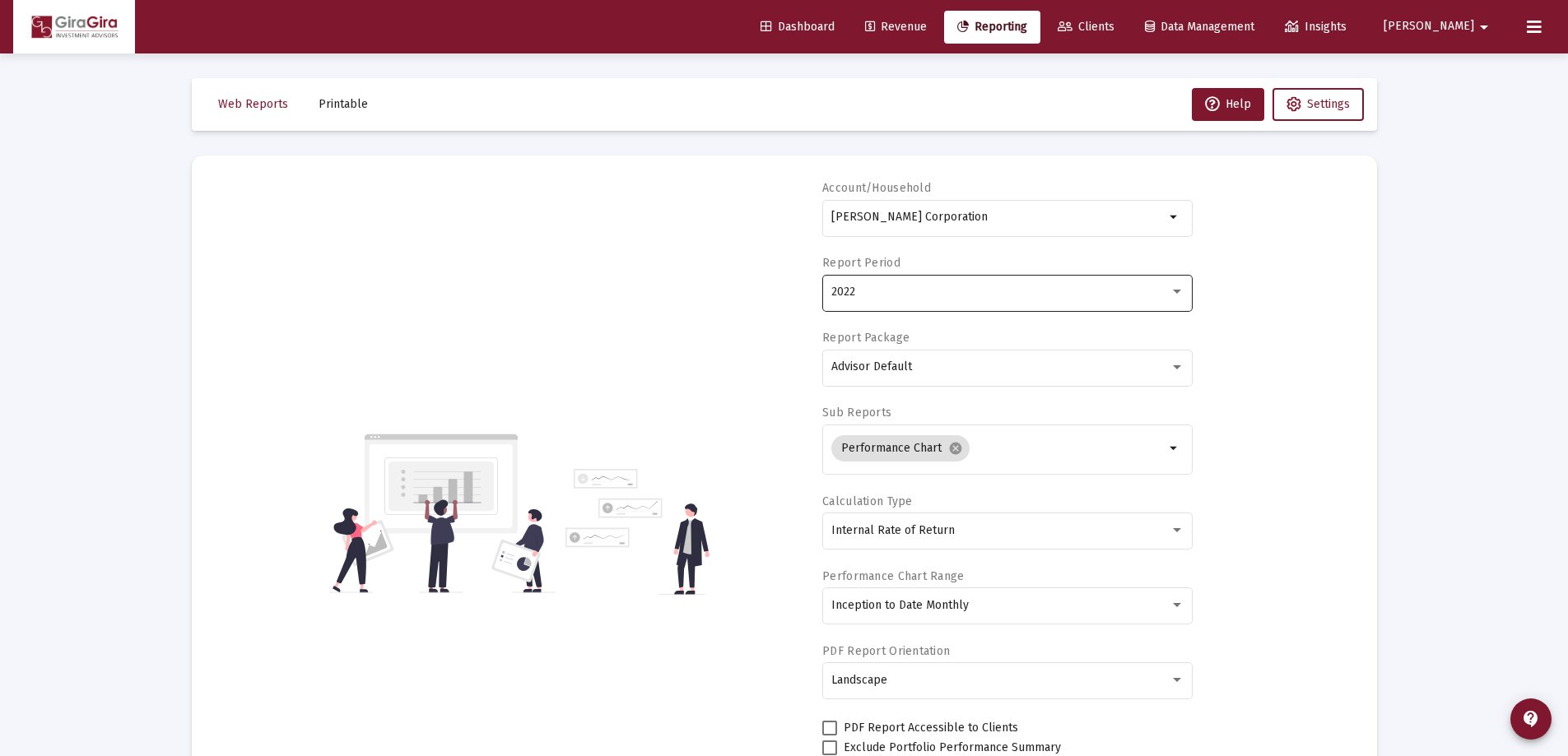
click at [836, 295] on span "2022" at bounding box center [843, 292] width 24 height 14
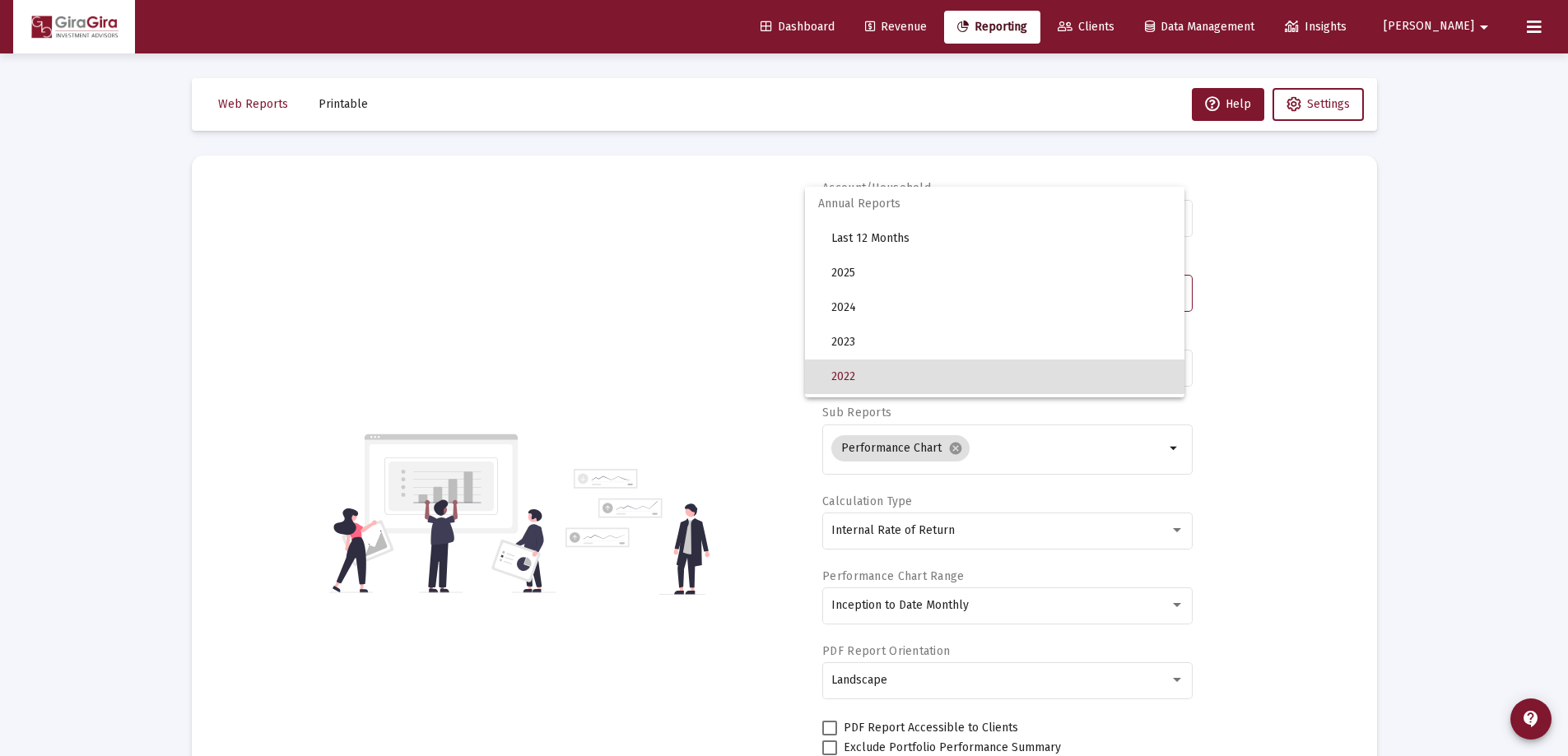
scroll to position [85, 0]
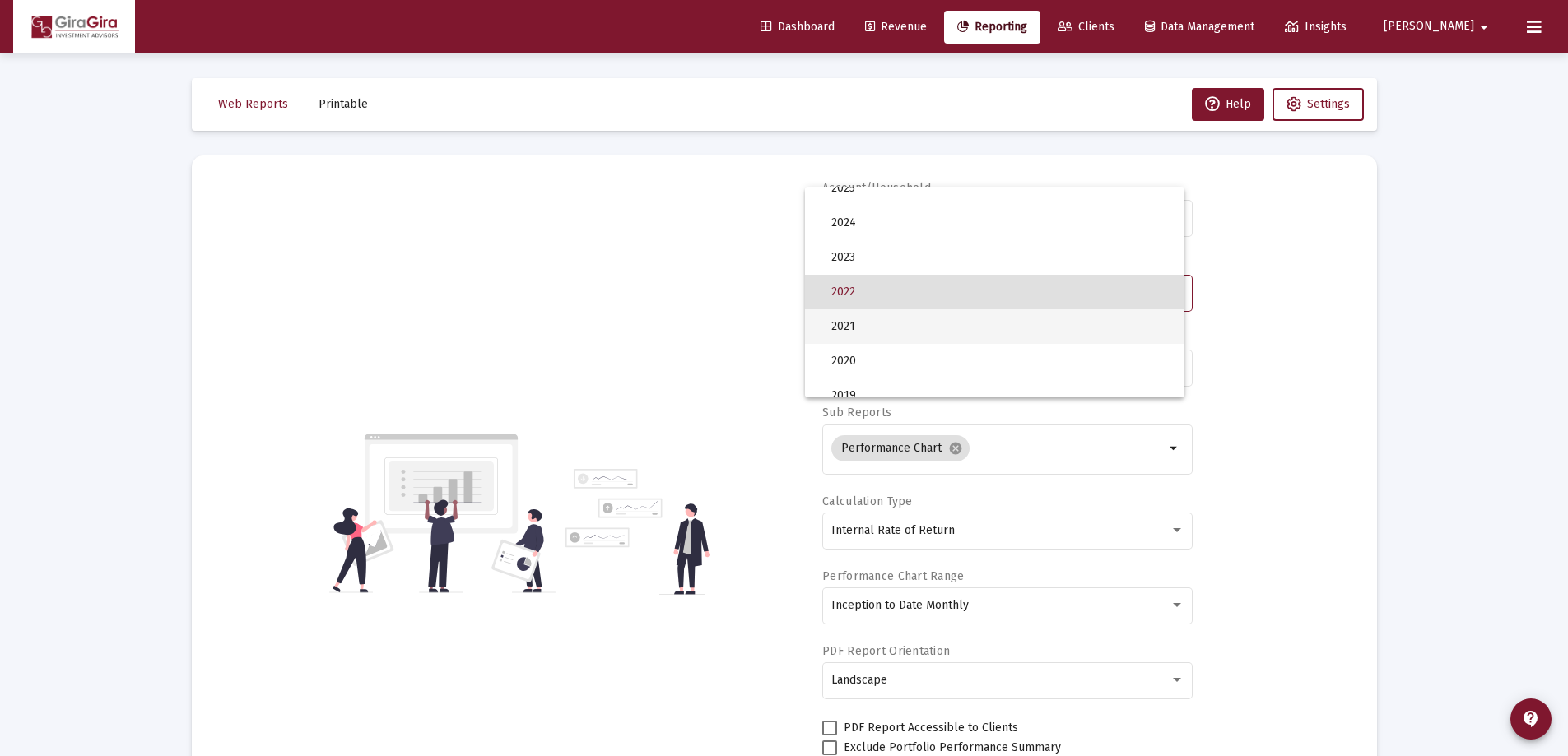
click at [851, 328] on span "2021" at bounding box center [1001, 327] width 340 height 35
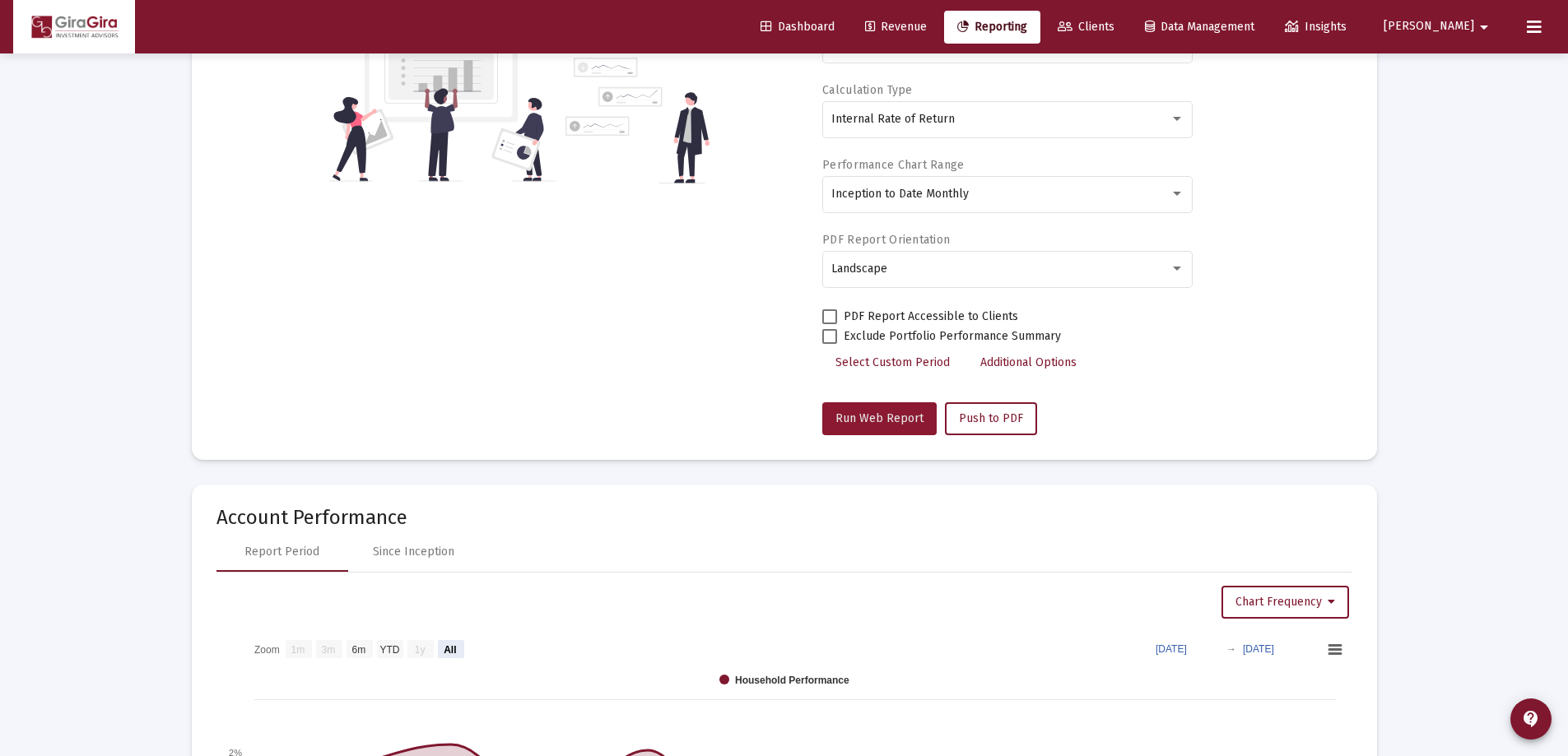
click at [894, 413] on span "Run Web Report" at bounding box center [879, 418] width 88 height 14
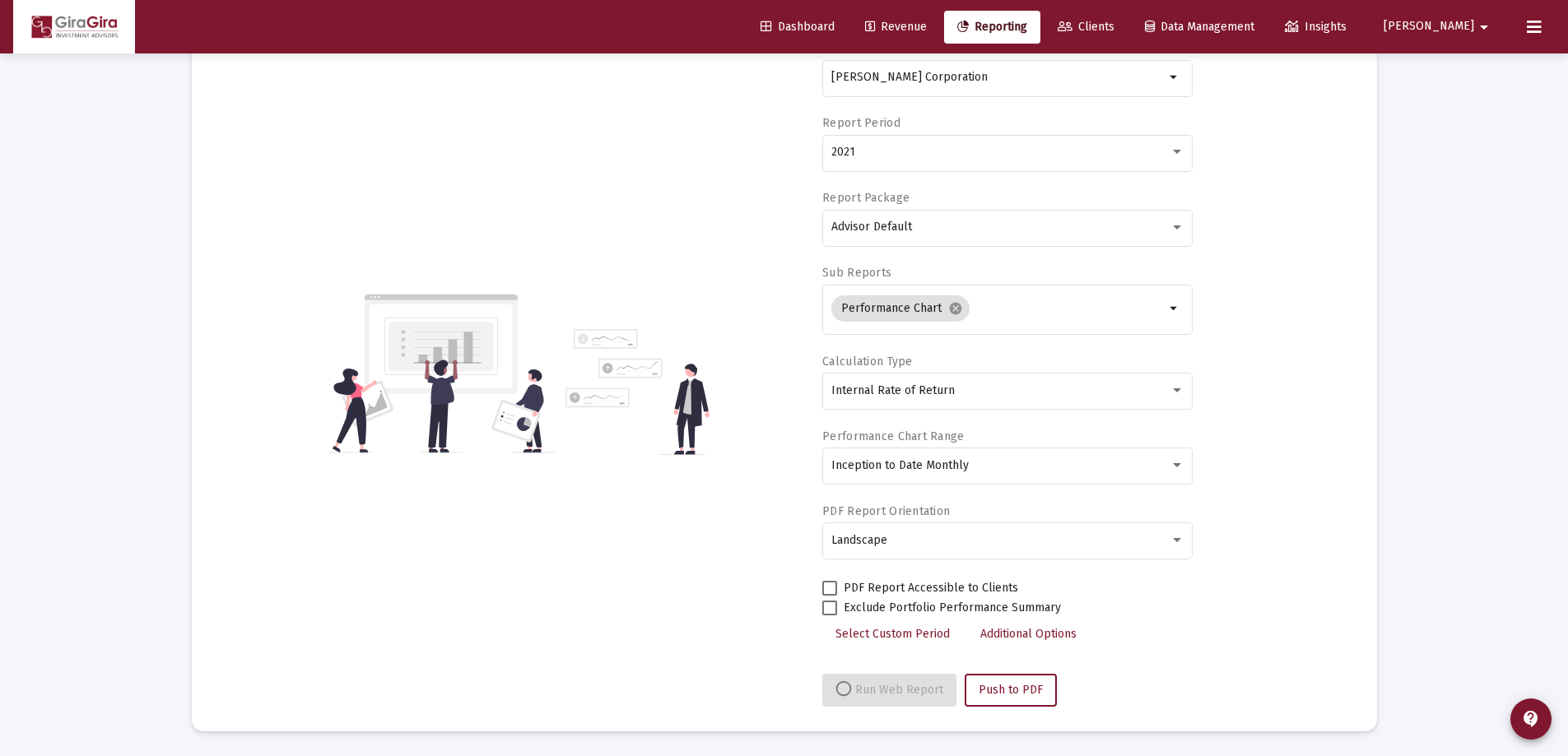
select select "View all"
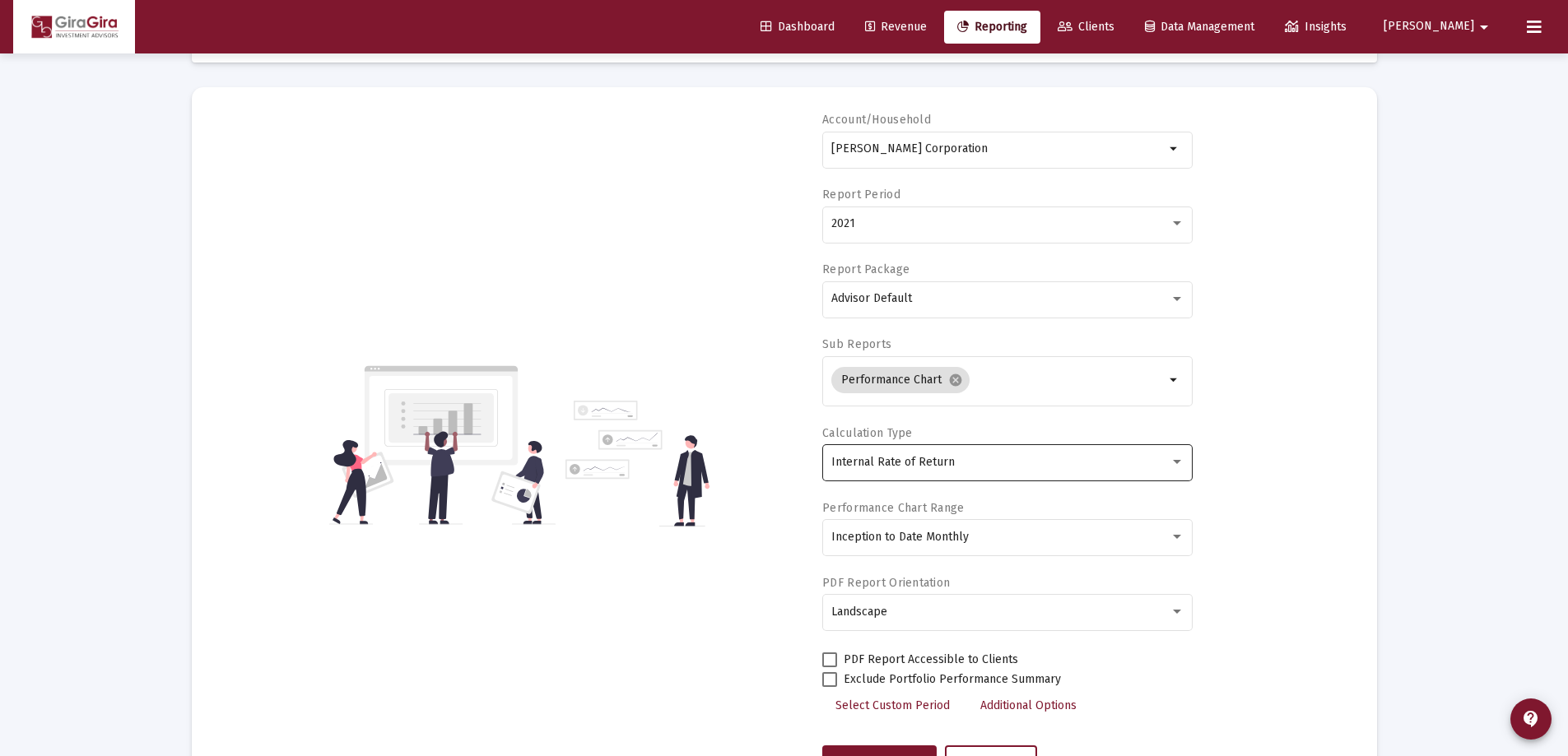
scroll to position [0, 0]
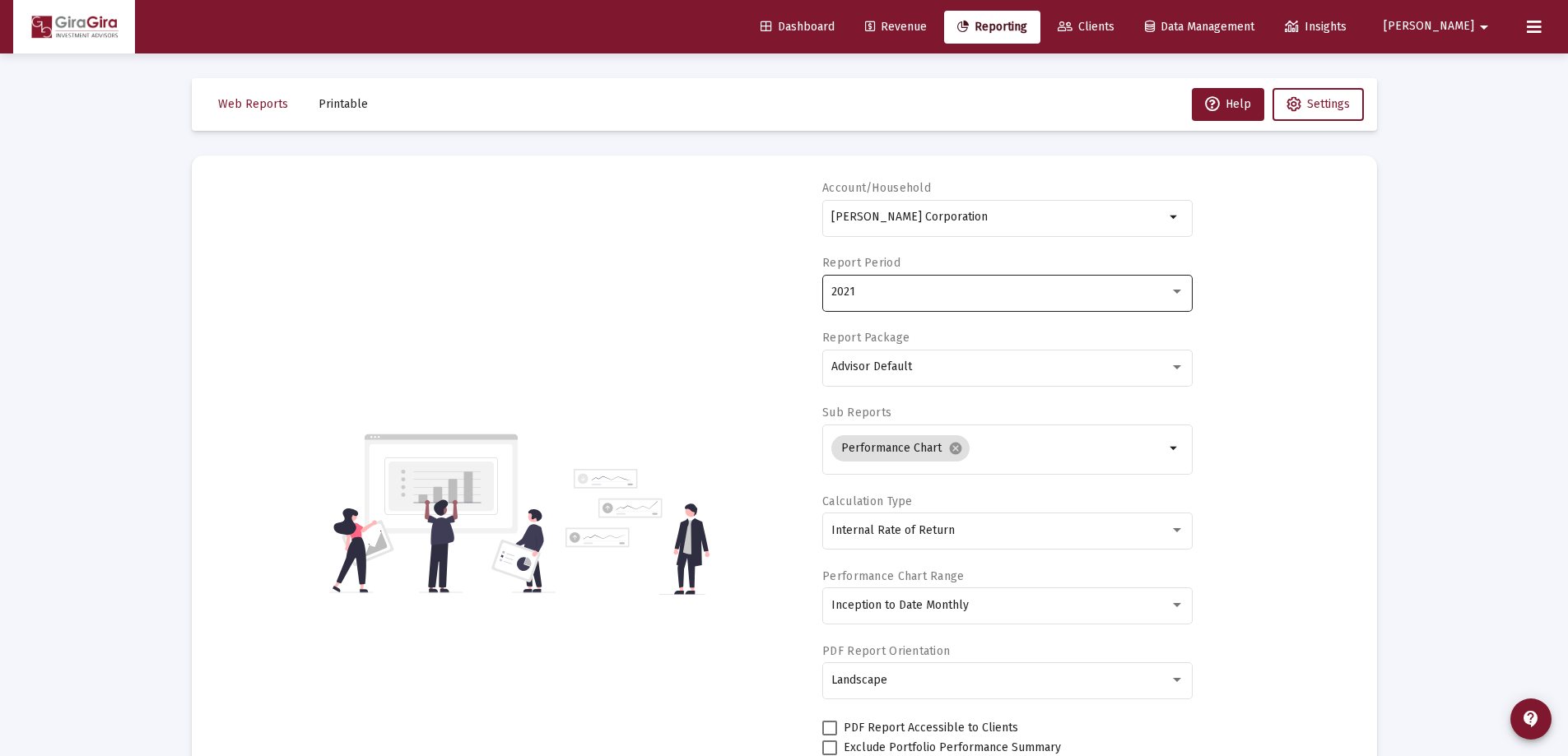
click at [845, 290] on span "2021" at bounding box center [843, 292] width 24 height 14
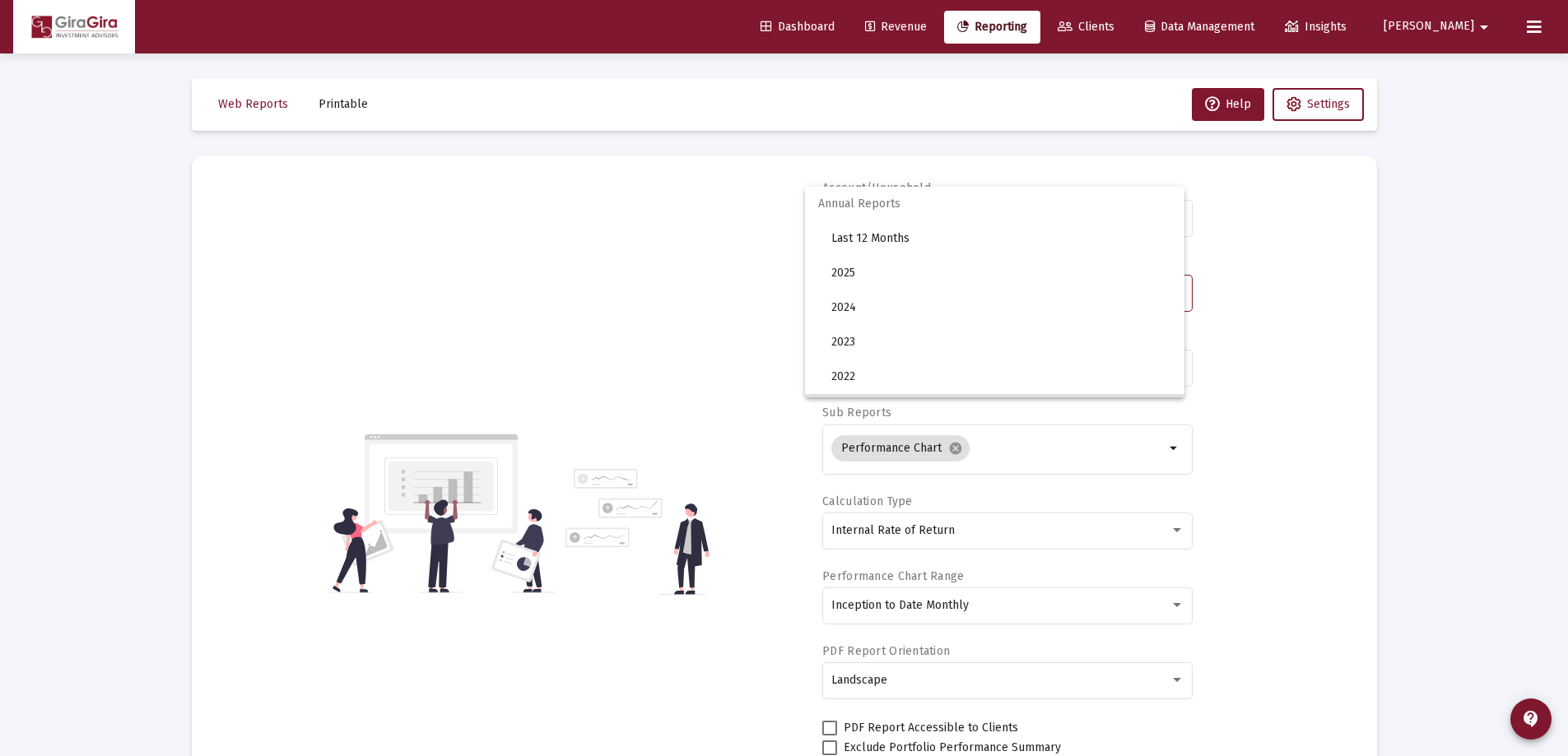
scroll to position [120, 0]
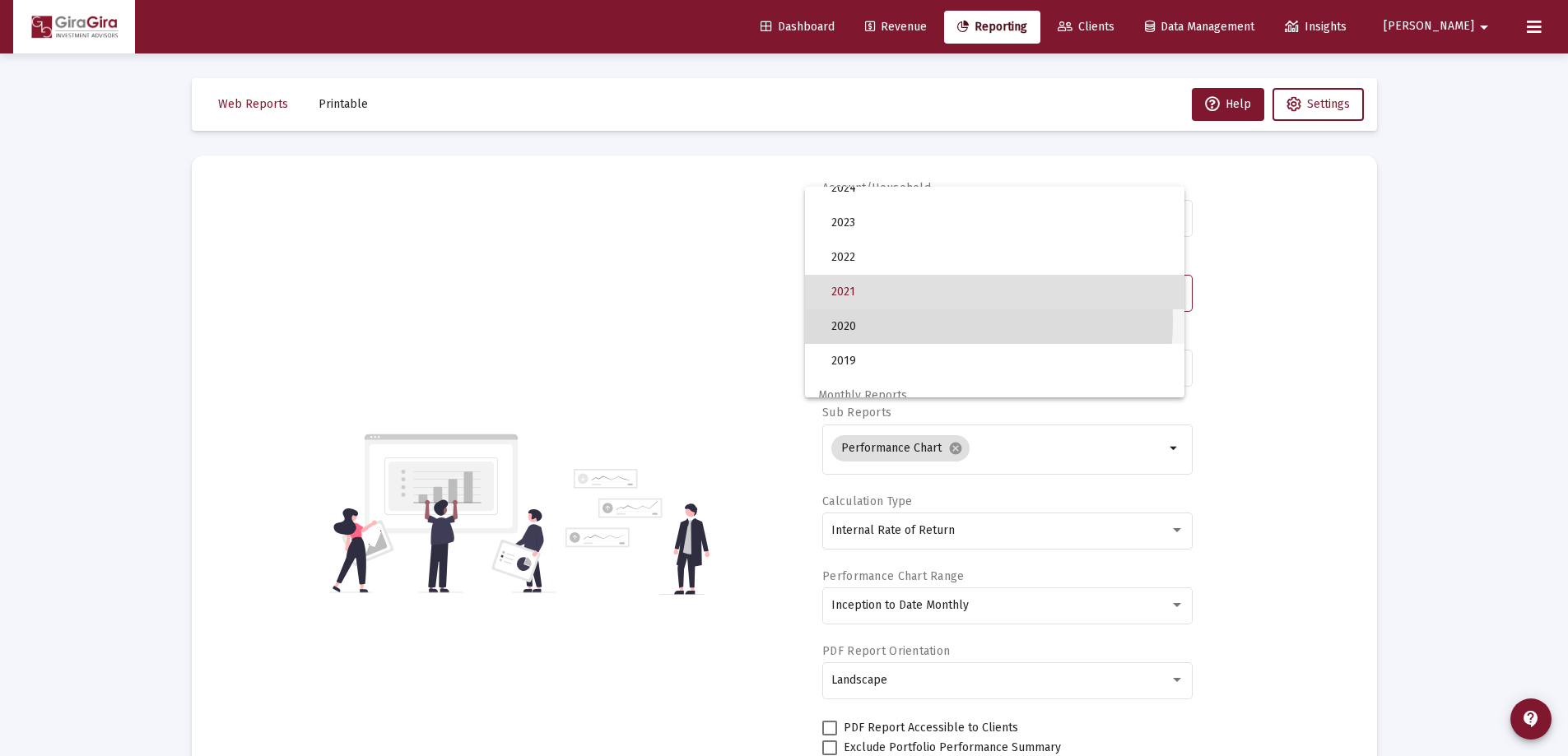
click at [846, 319] on span "2020" at bounding box center [1001, 327] width 340 height 35
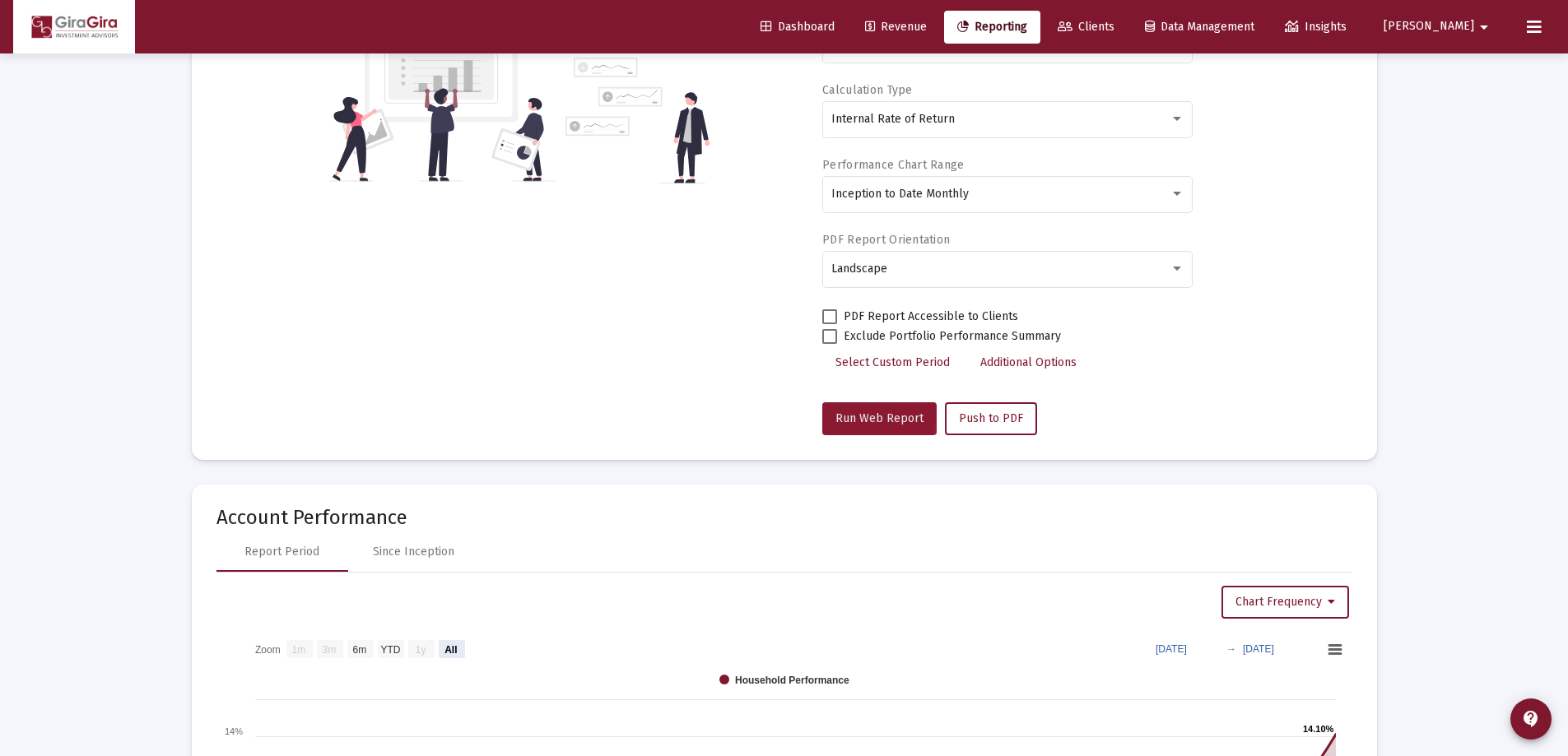
click at [860, 414] on span "Run Web Report" at bounding box center [879, 418] width 88 height 14
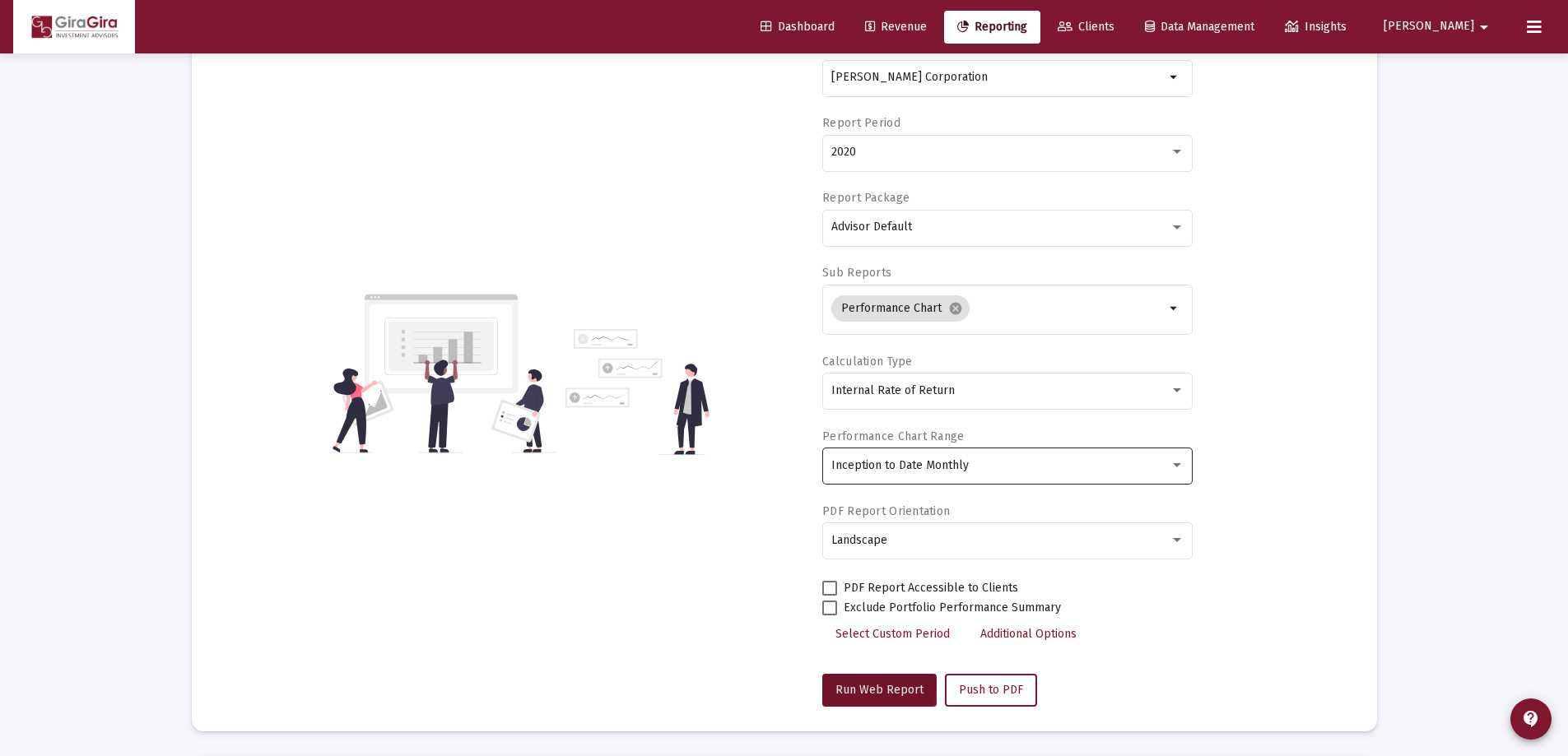
select select "View all"
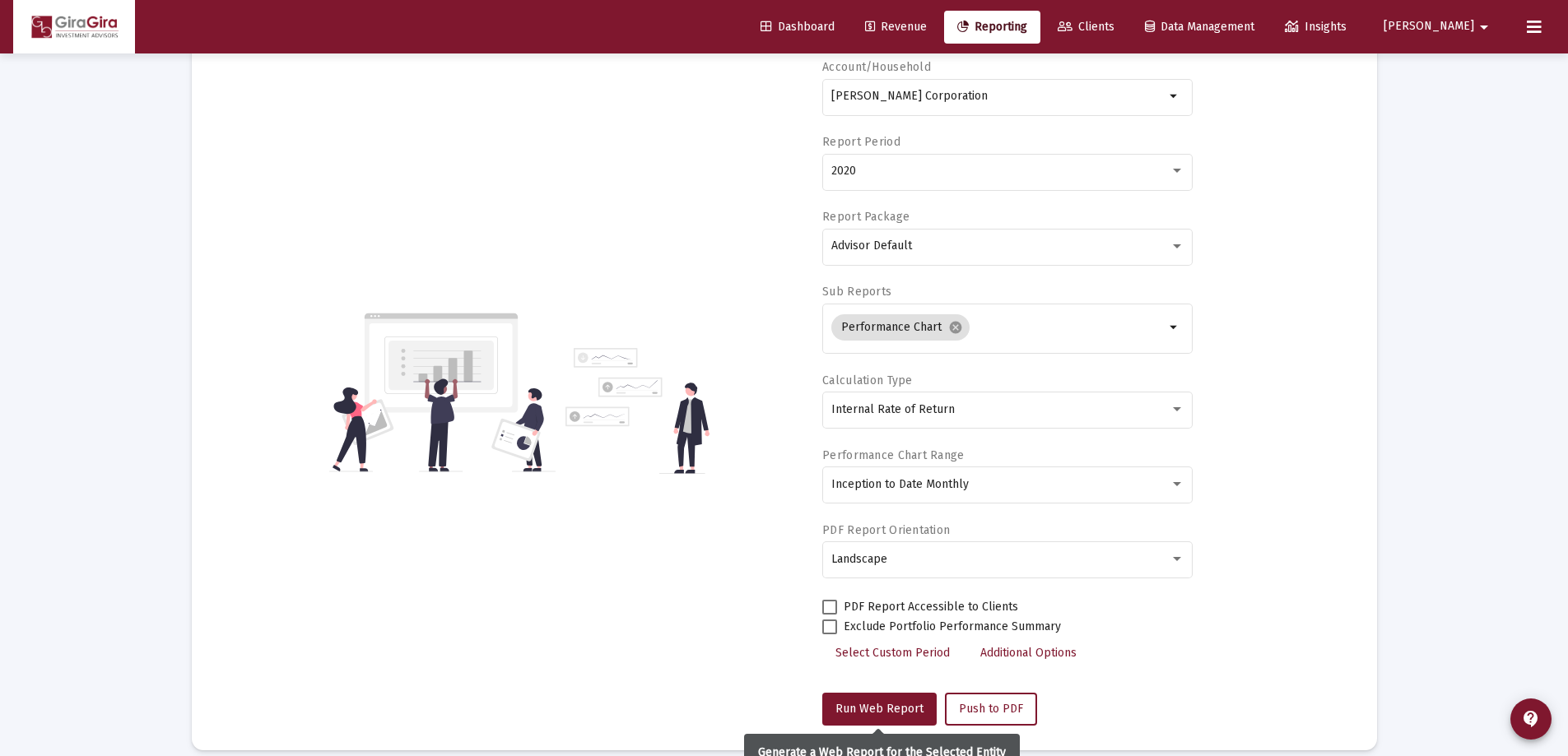
scroll to position [0, 0]
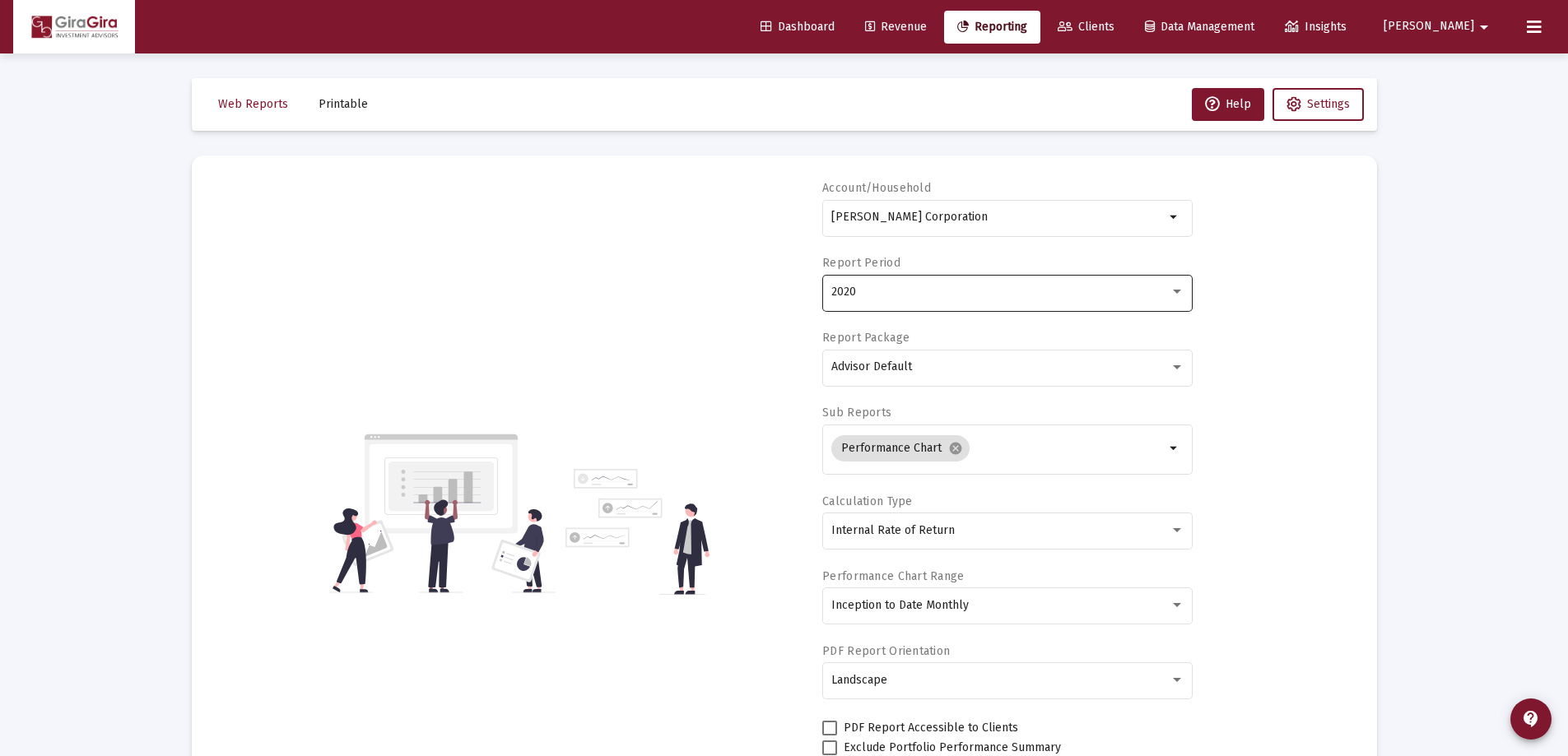
click at [860, 289] on div "2020" at bounding box center [1001, 292] width 339 height 14
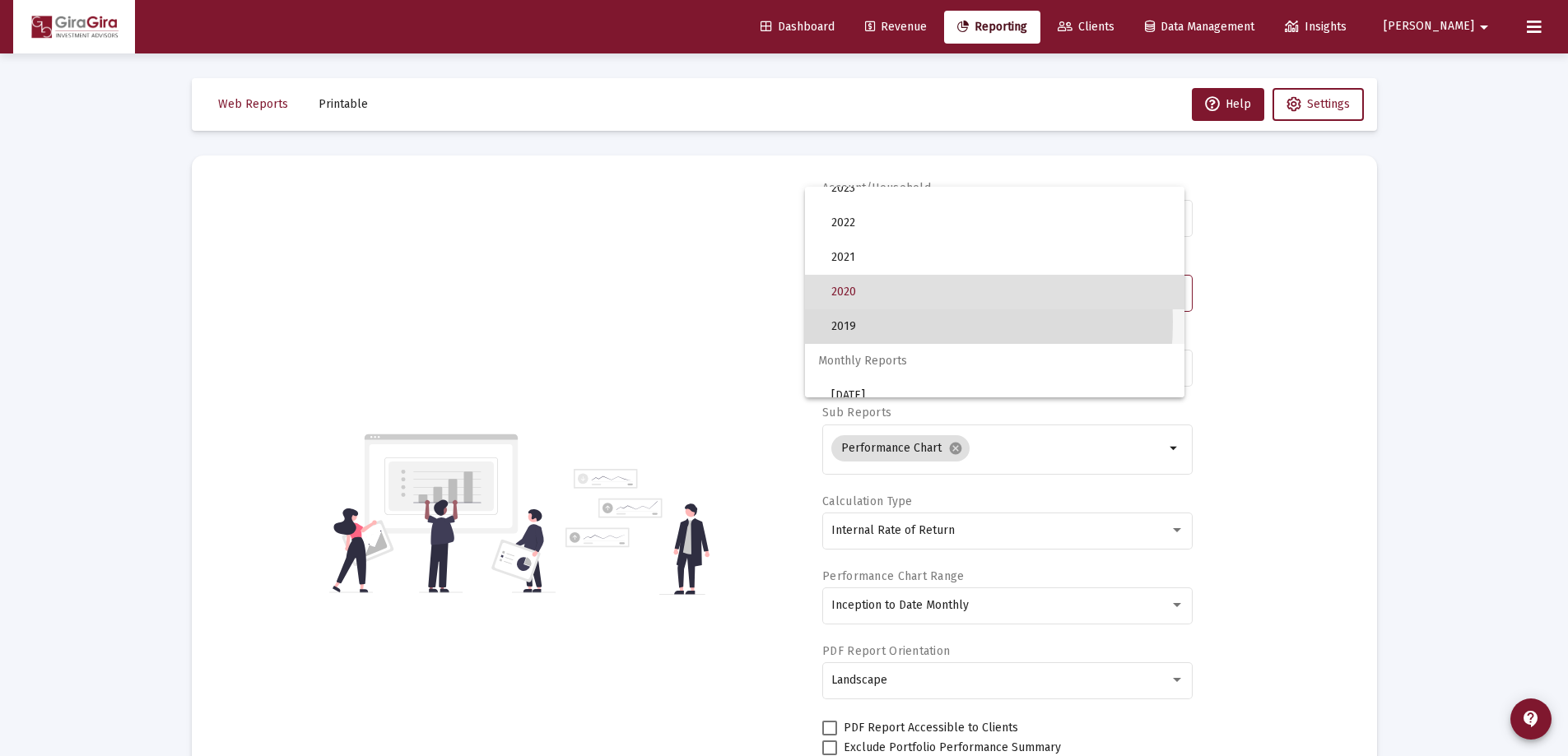
click at [857, 322] on span "2019" at bounding box center [1001, 327] width 340 height 35
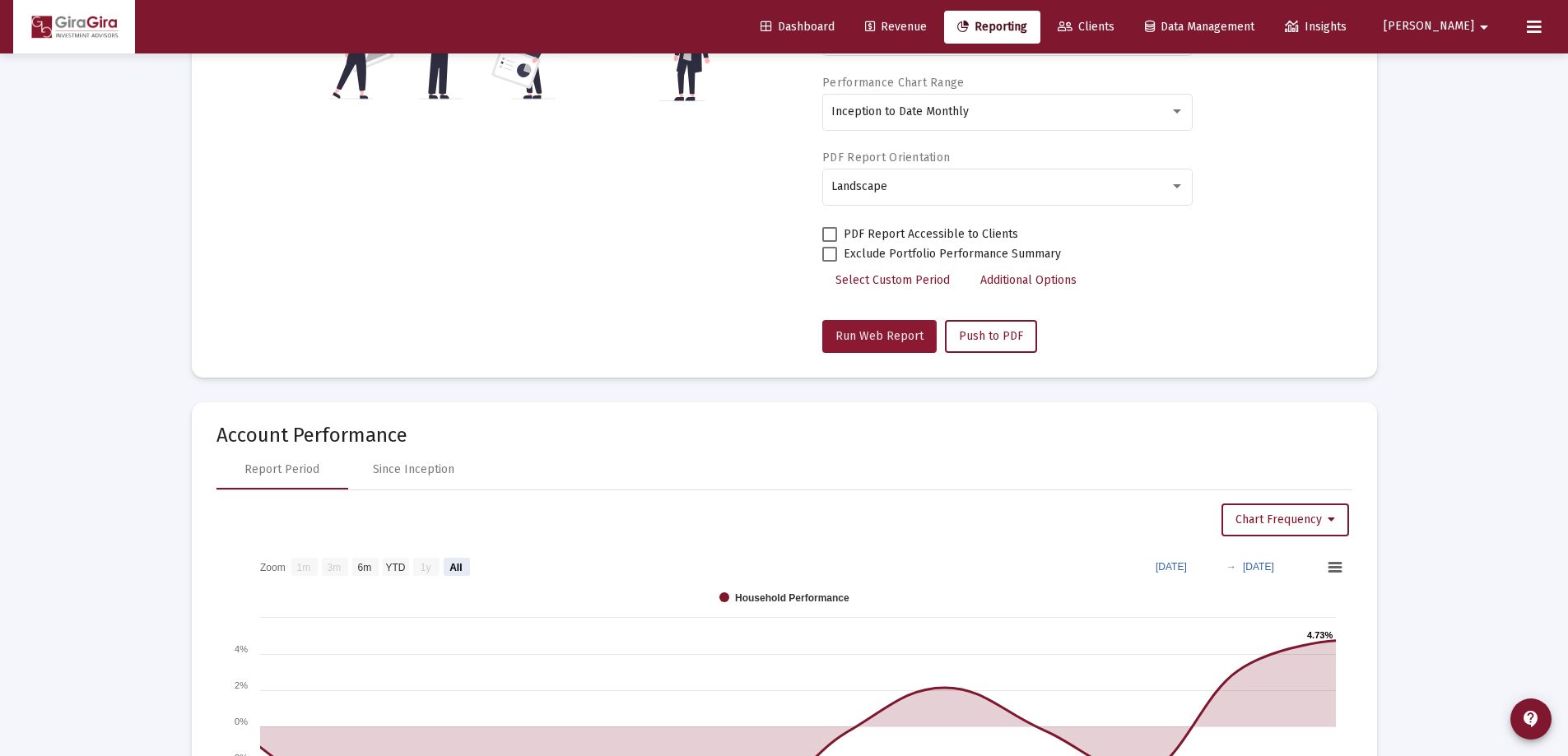
click at [868, 339] on span "Run Web Report" at bounding box center [879, 336] width 88 height 14
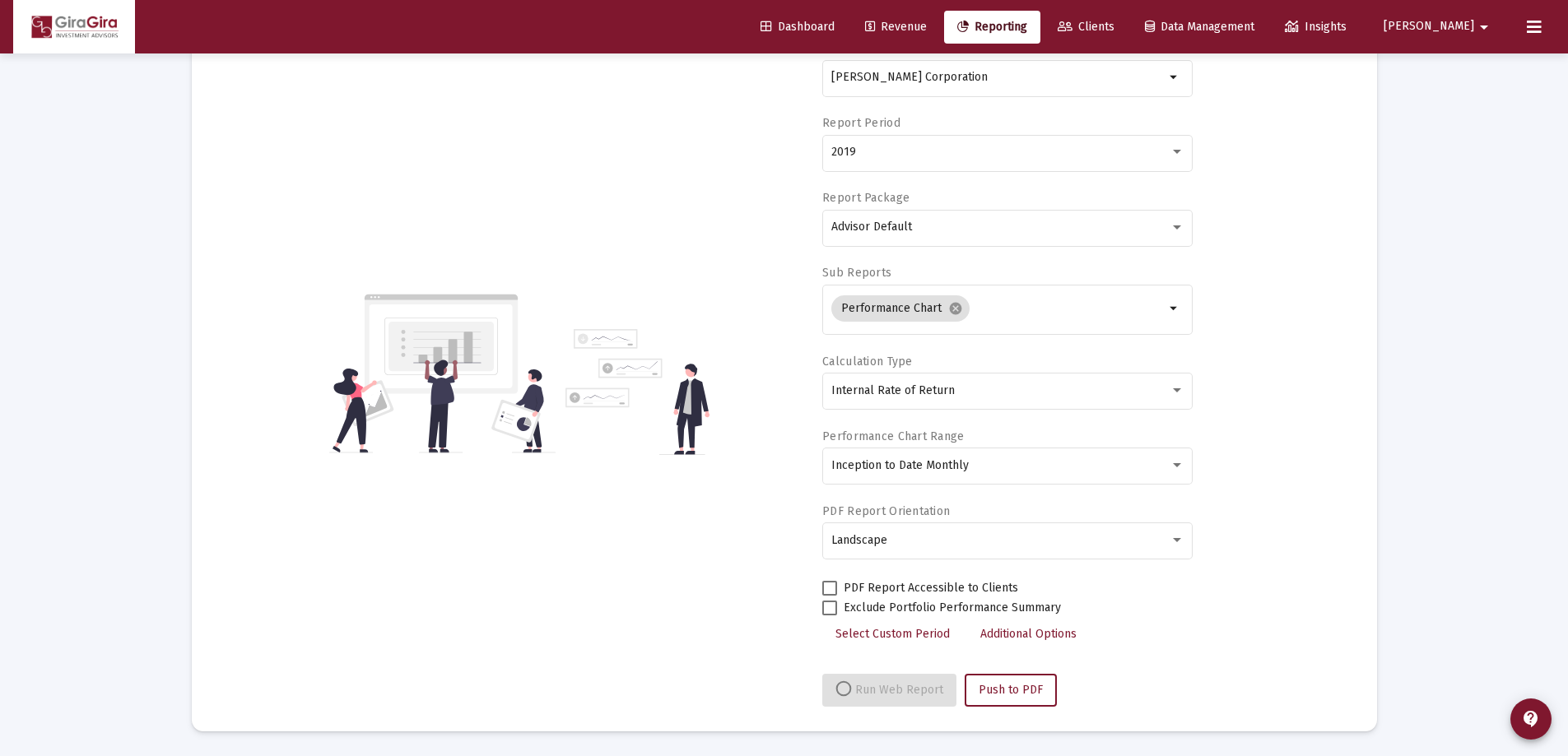
select select "View all"
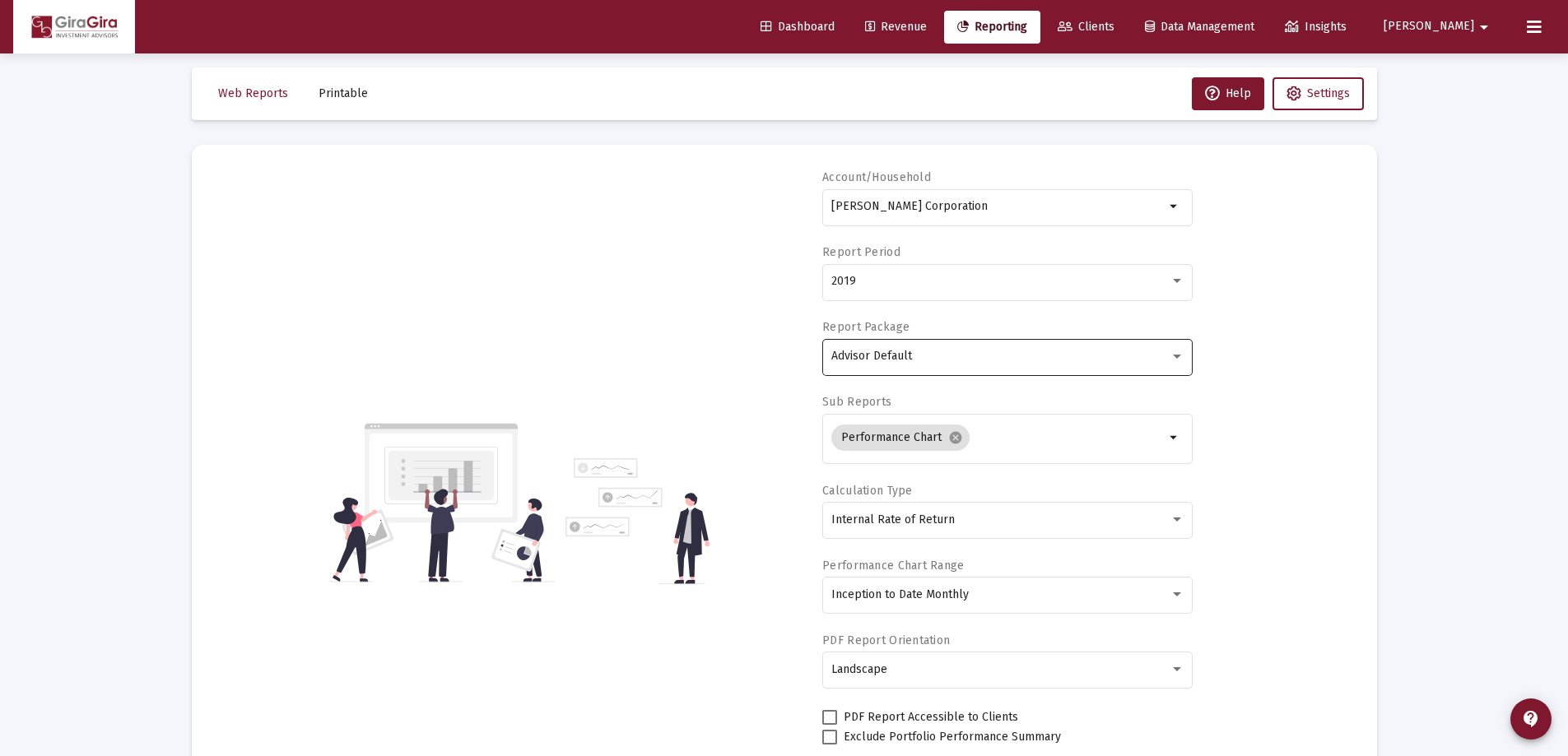
scroll to position [0, 0]
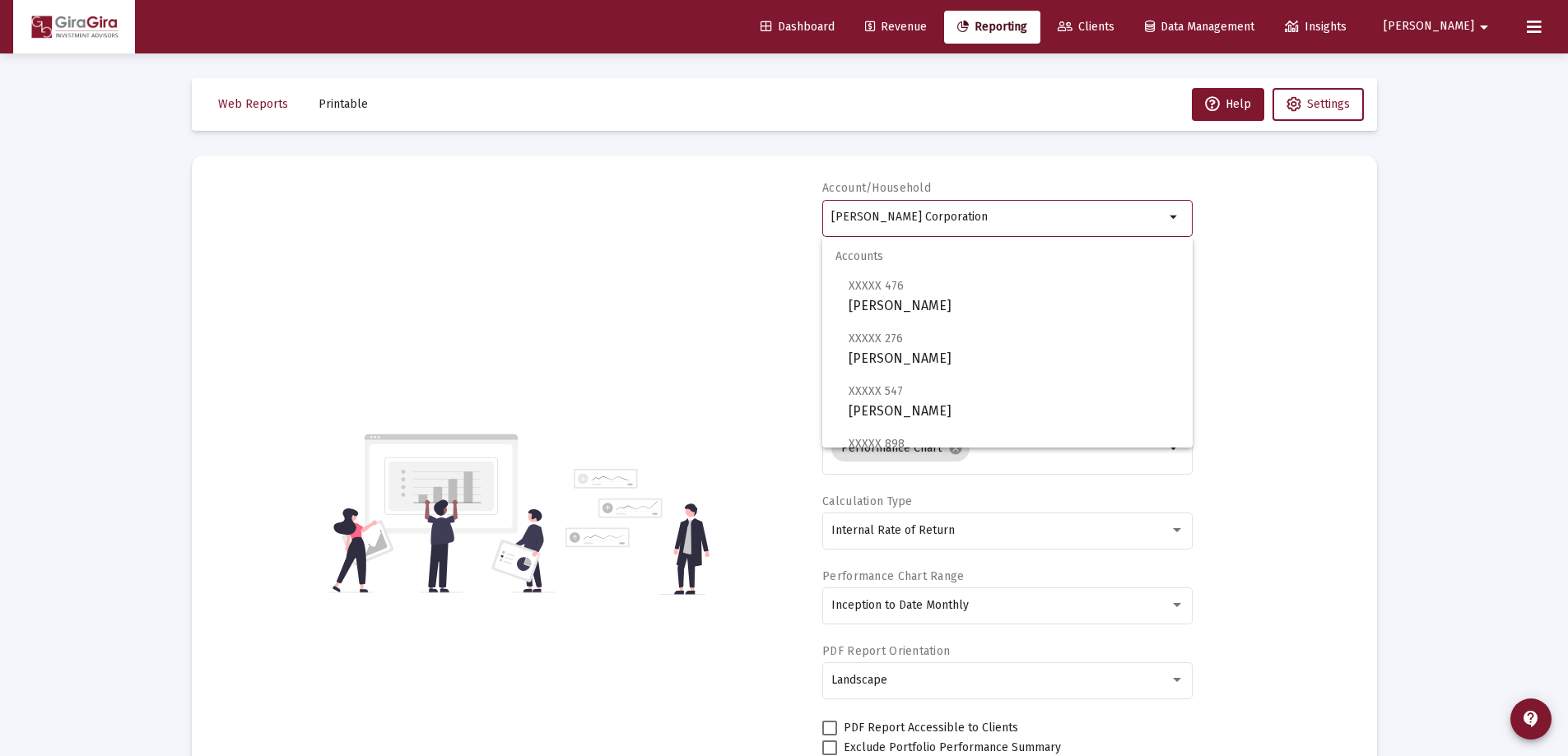
drag, startPoint x: 831, startPoint y: 216, endPoint x: 1631, endPoint y: 301, distance: 804.5
click at [1568, 301] on html "Dashboard Revenue Reporting Clients Data Management Insights [PERSON_NAME] Inte…" at bounding box center [784, 378] width 1568 height 756
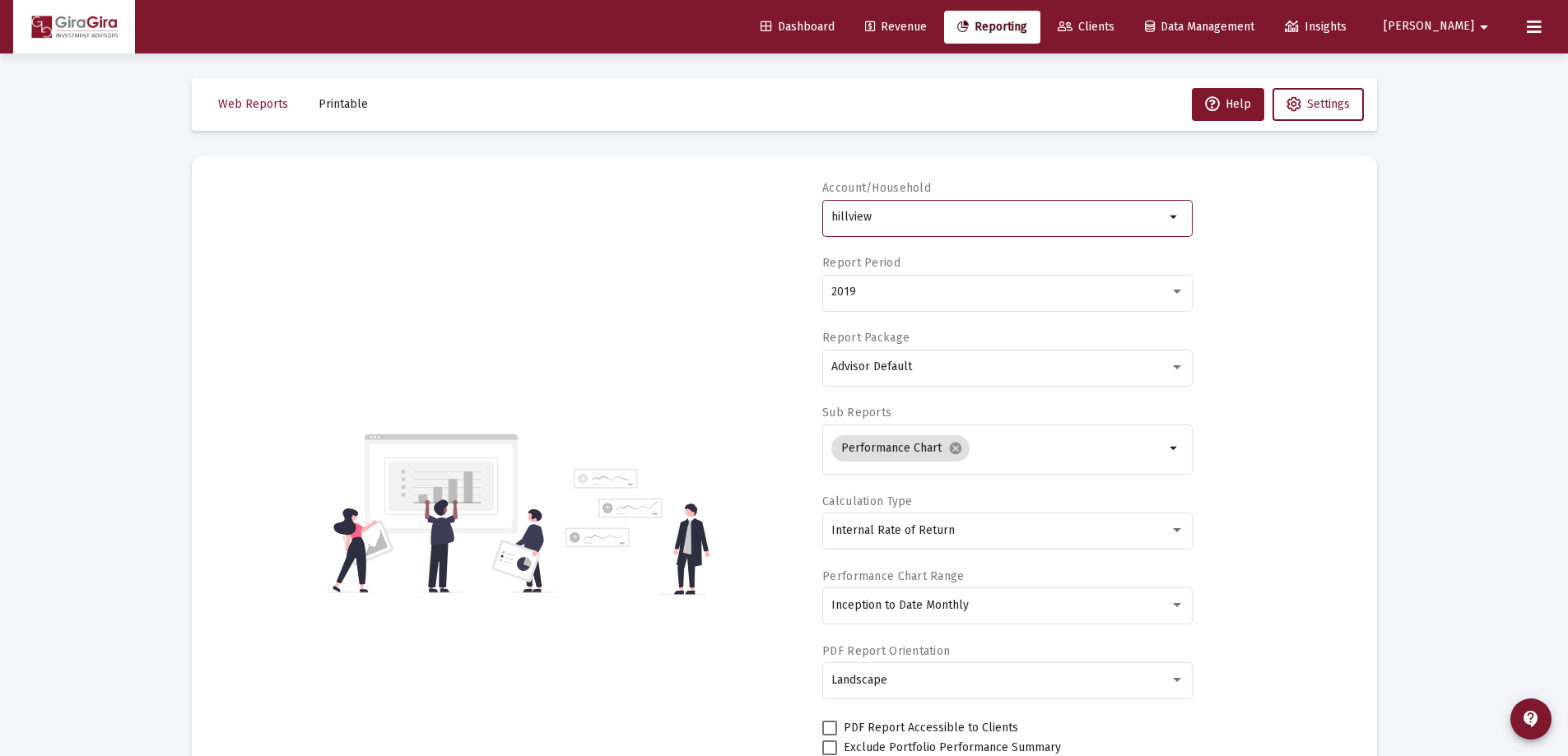
drag, startPoint x: 832, startPoint y: 212, endPoint x: 1330, endPoint y: 238, distance: 498.7
click at [1326, 236] on div "Account/Household hillview arrow_drop_down Report Period 2019 Report Package Ad…" at bounding box center [784, 513] width 1136 height 666
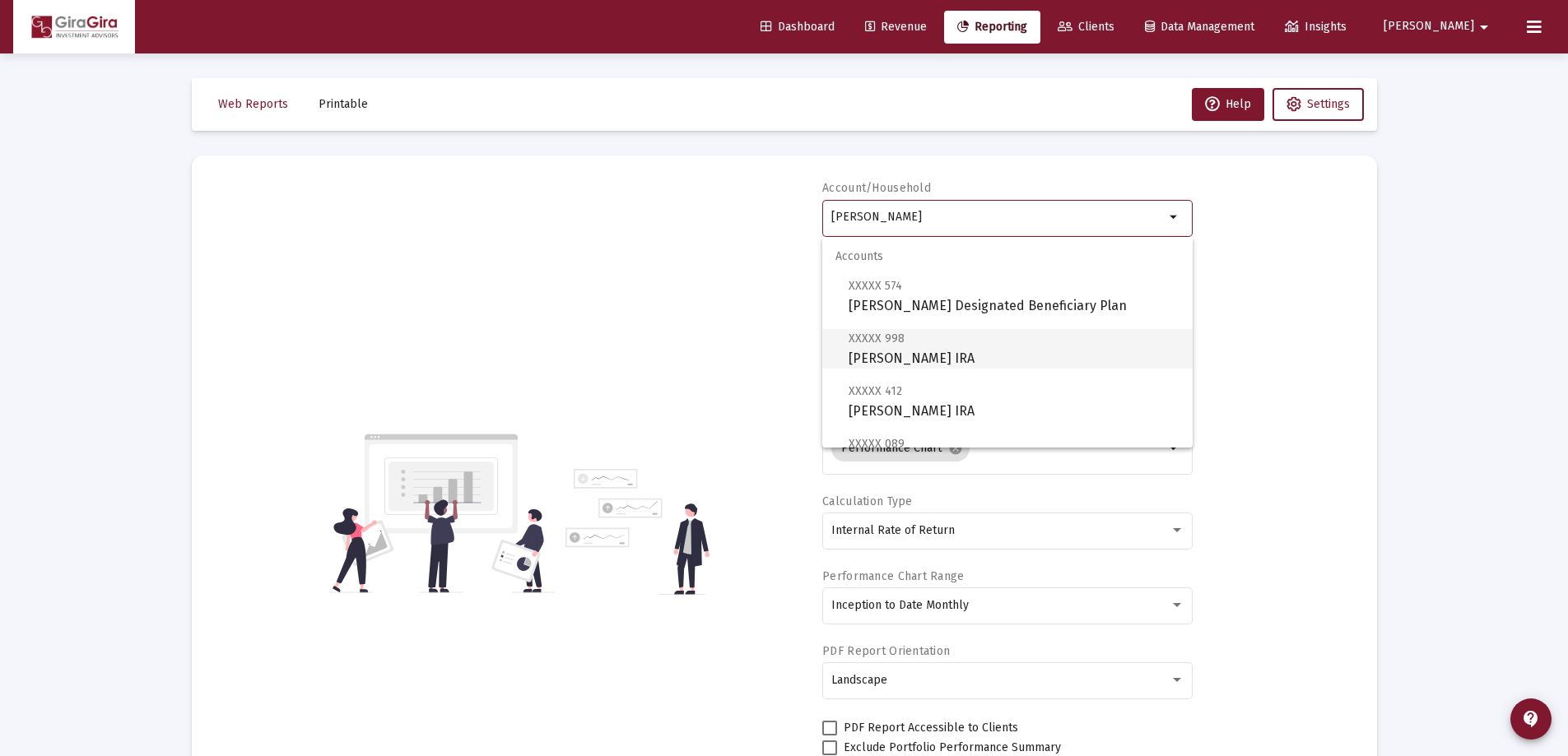
click at [947, 351] on span "XXXXX 998 [PERSON_NAME] IRA" at bounding box center [1014, 347] width 331 height 40
type input "[PERSON_NAME] IRA"
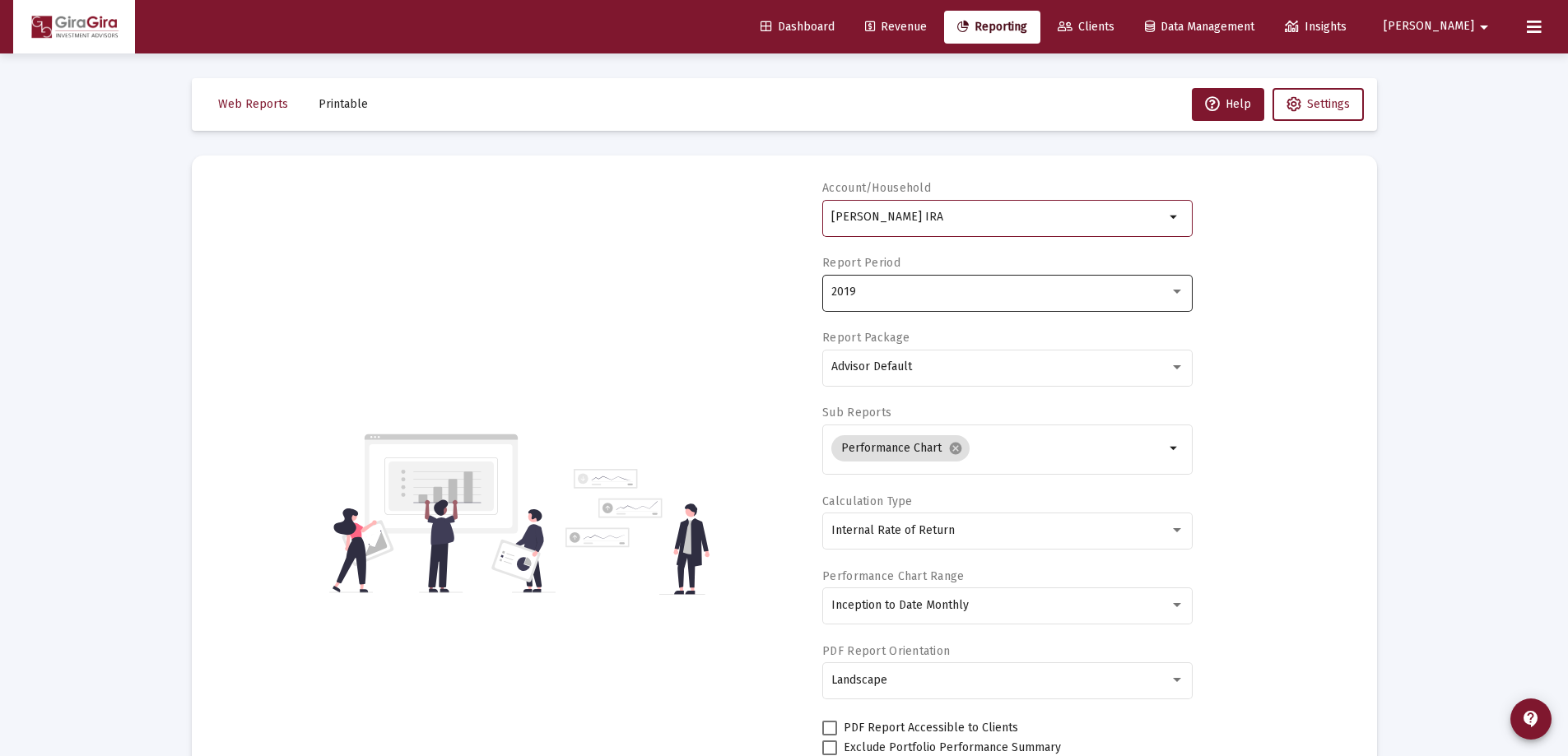
click at [852, 294] on span "2019" at bounding box center [843, 292] width 24 height 14
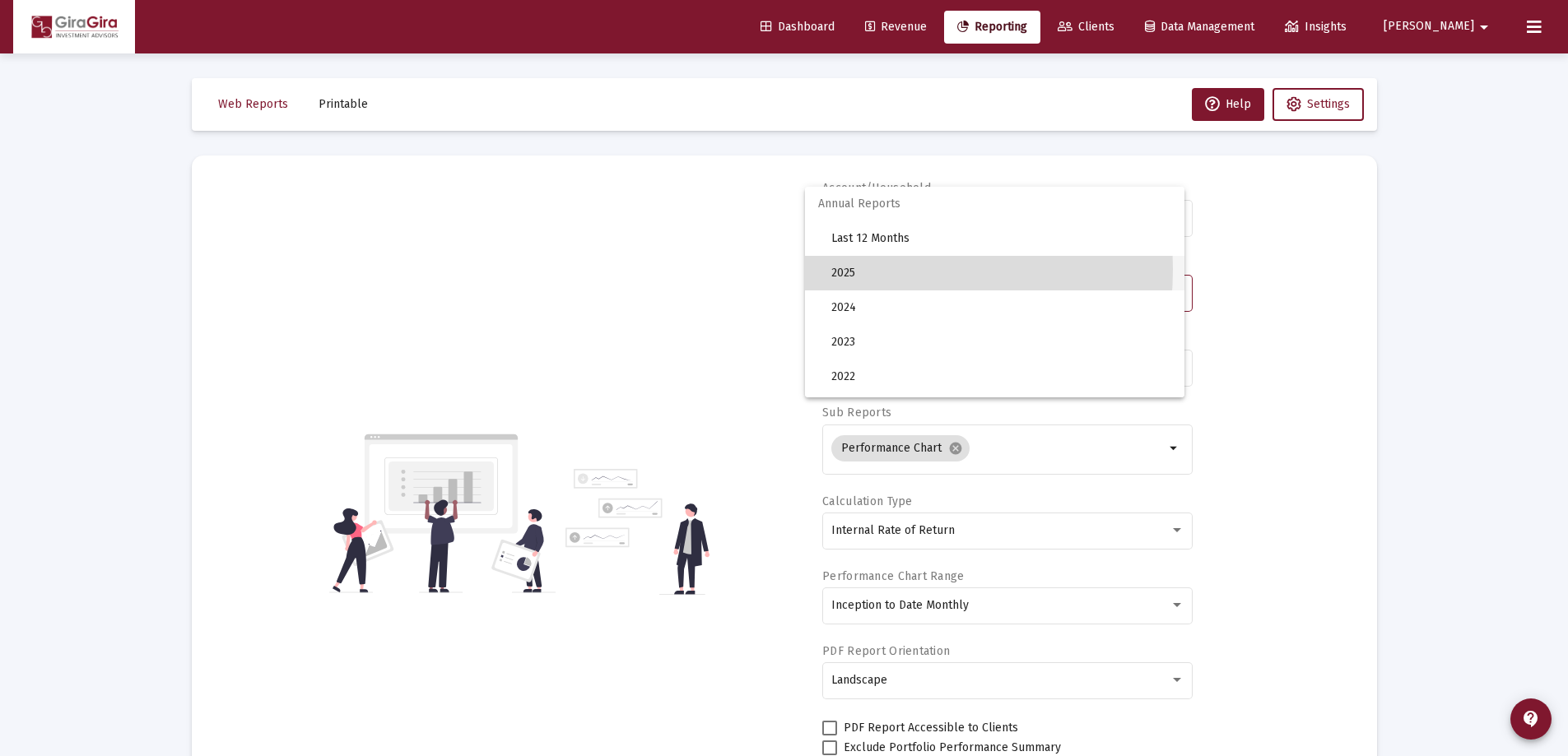
click at [846, 270] on span "2025" at bounding box center [1001, 273] width 340 height 35
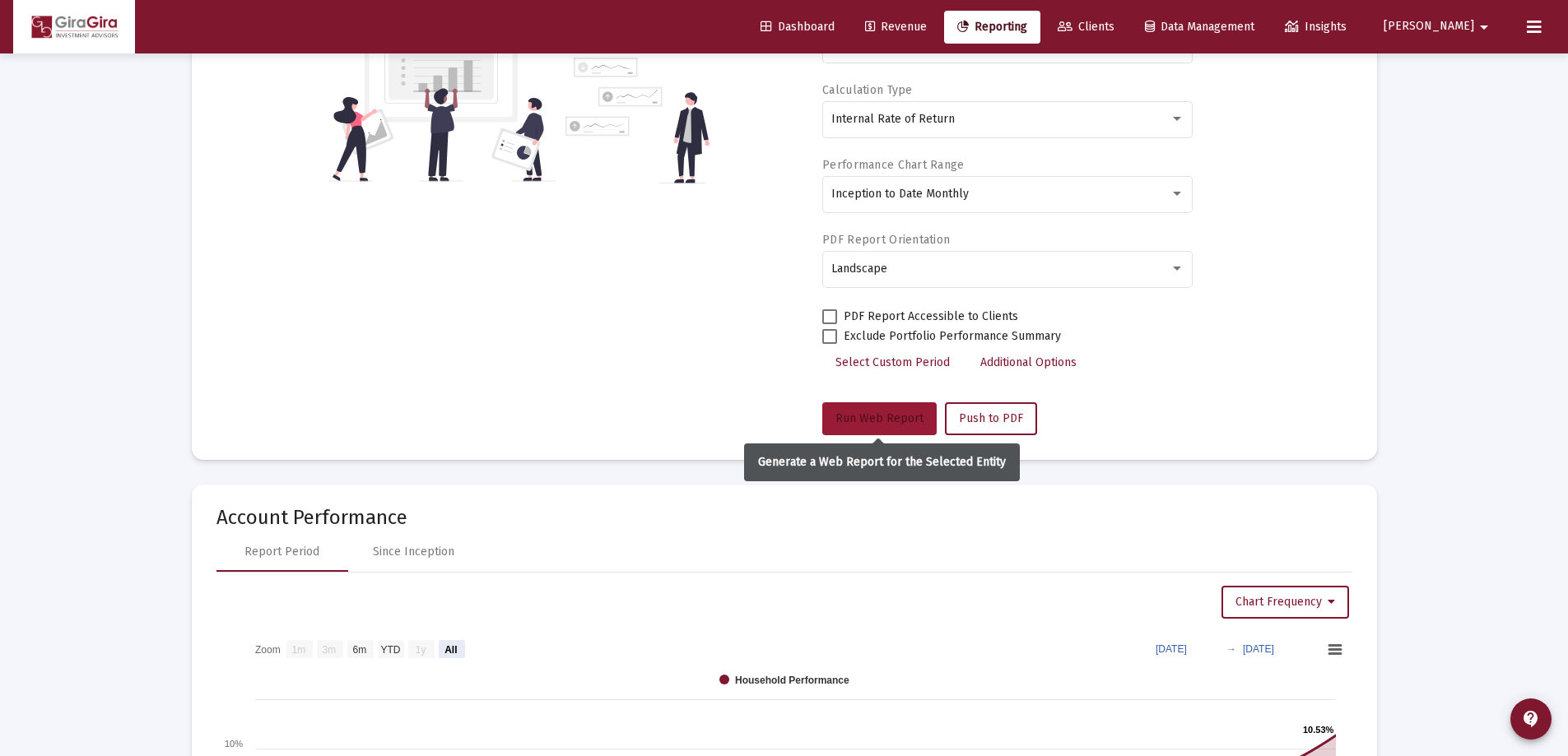
click at [883, 424] on span "Run Web Report" at bounding box center [879, 418] width 88 height 14
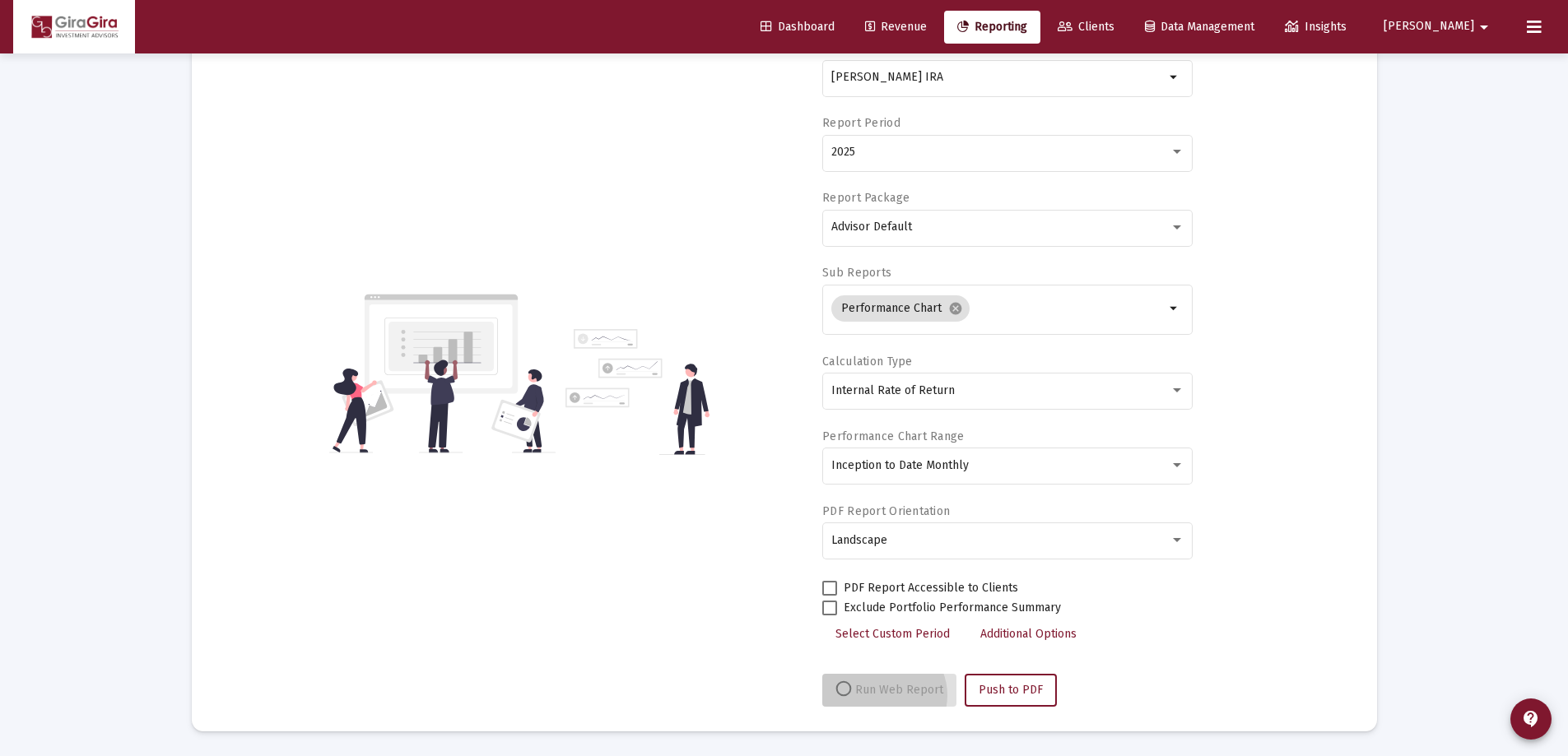
scroll to position [140, 0]
select select "View all"
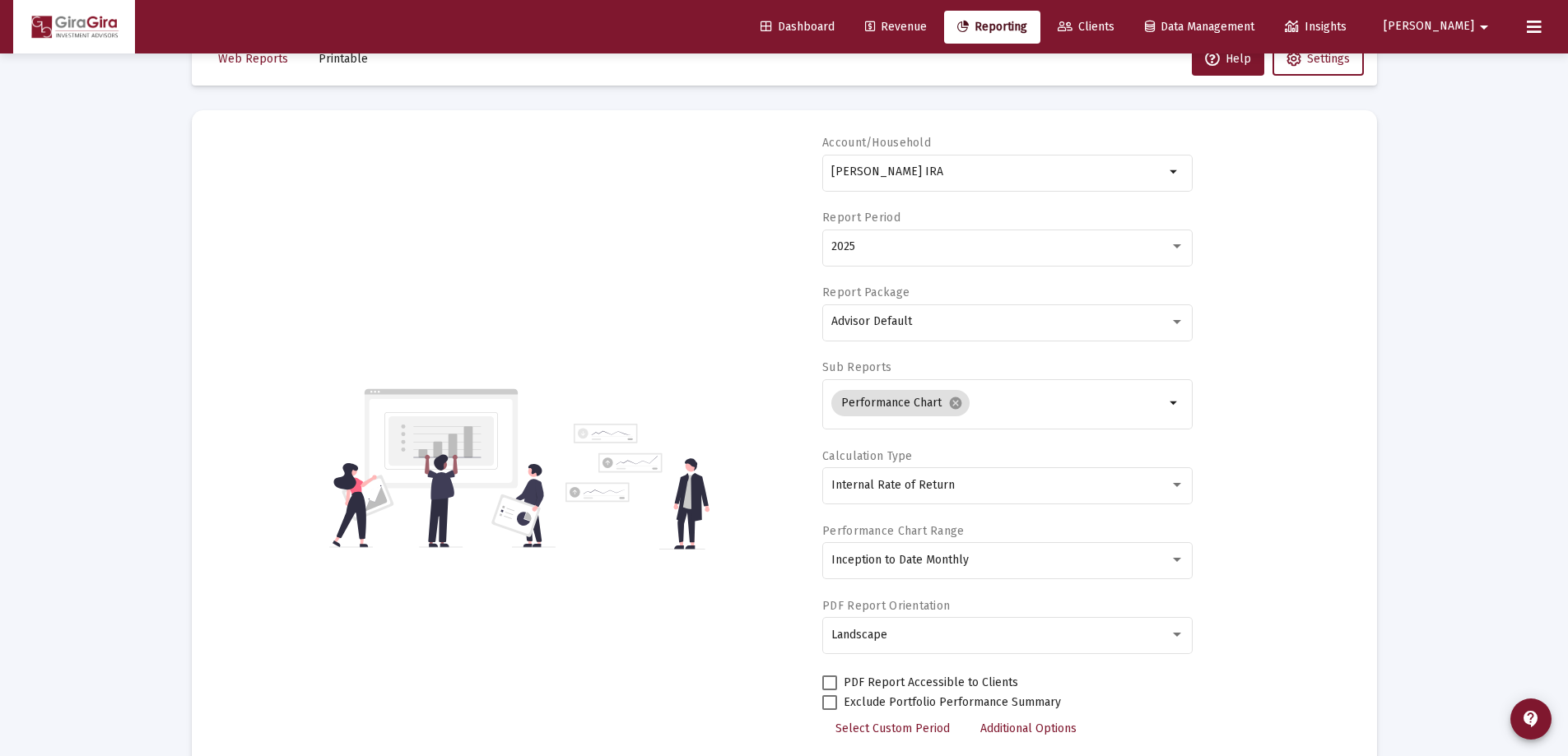
scroll to position [0, 0]
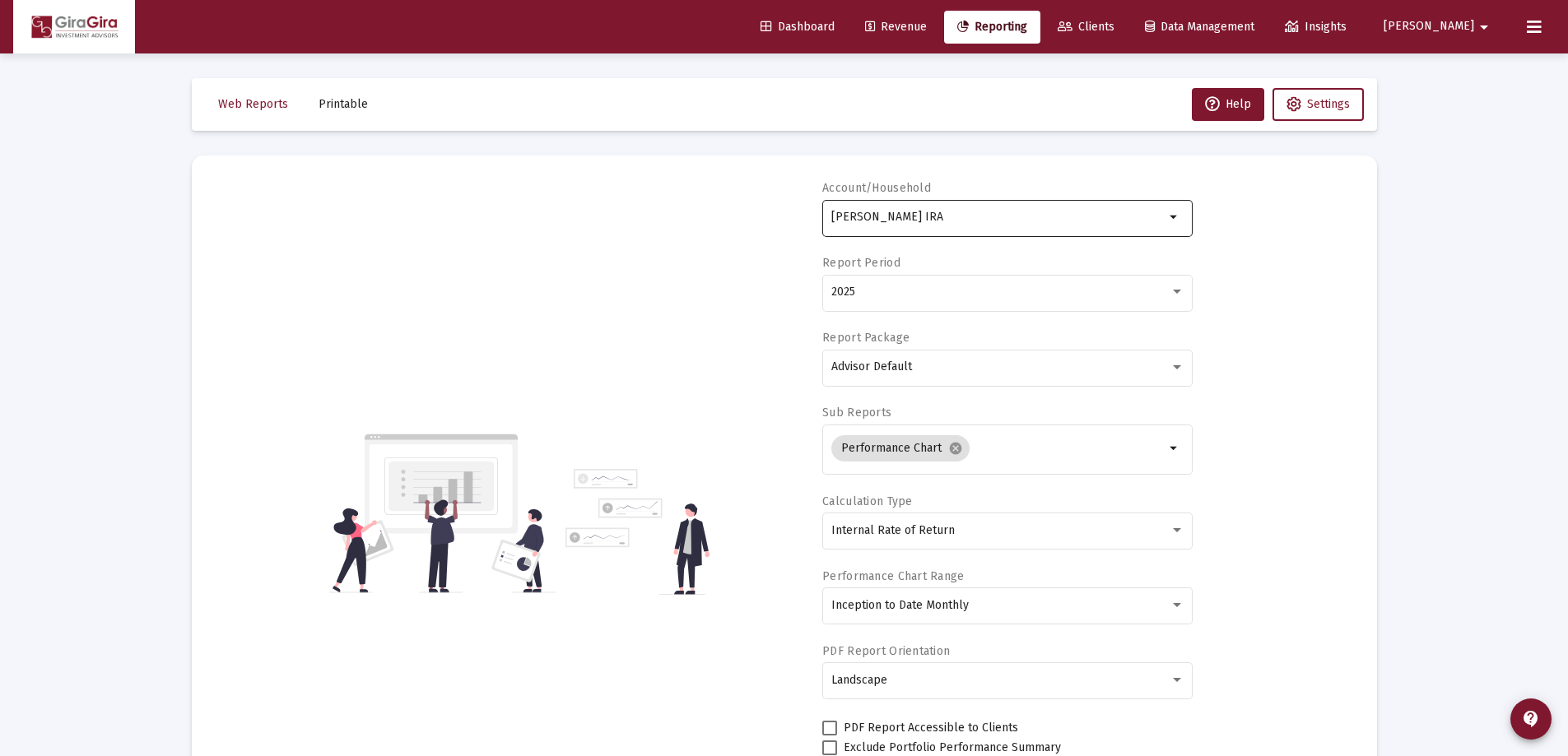
click at [922, 221] on input "[PERSON_NAME] IRA" at bounding box center [998, 217] width 333 height 14
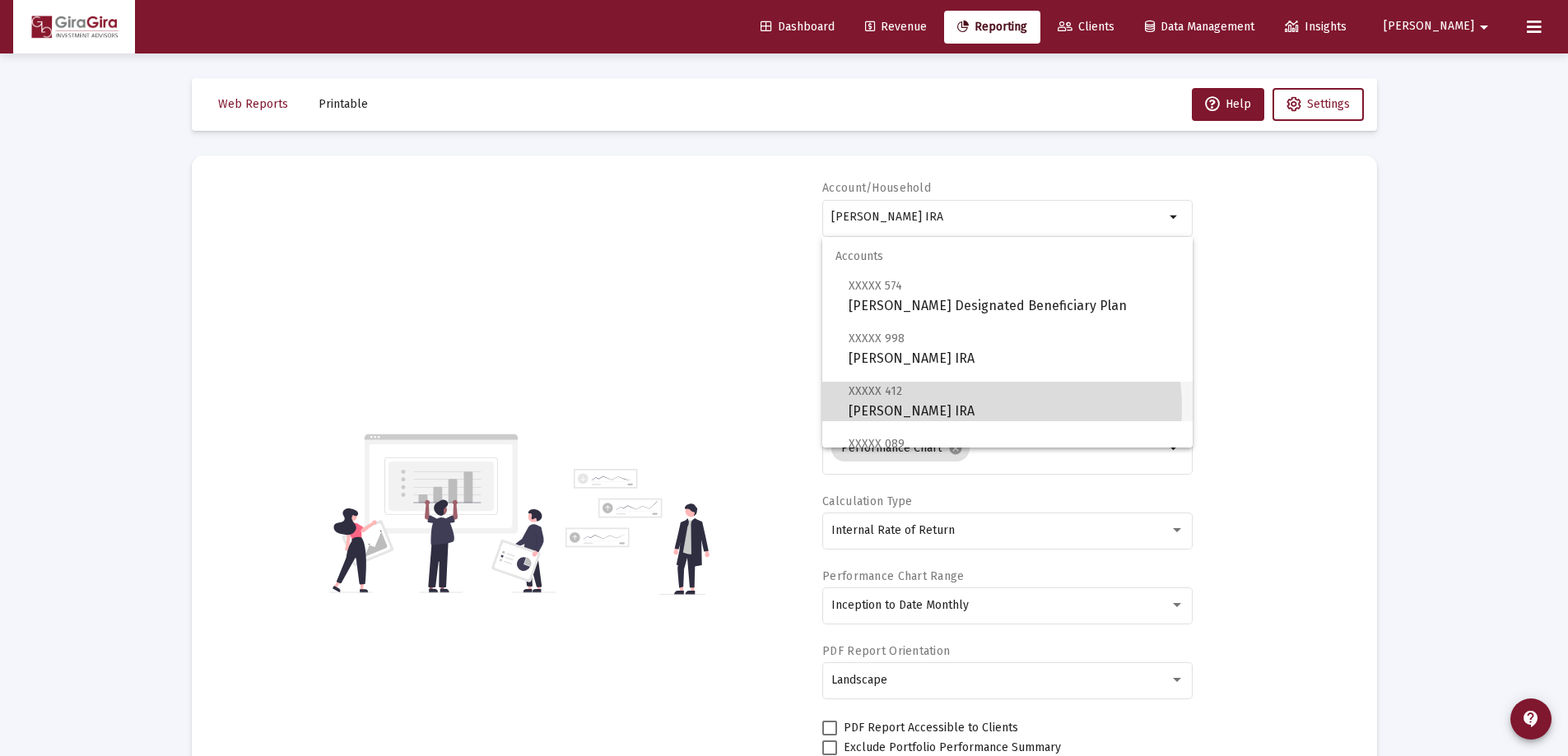
click at [962, 408] on span "XXXXX 412 [PERSON_NAME] IRA" at bounding box center [1014, 401] width 331 height 40
type input "[PERSON_NAME] IRA"
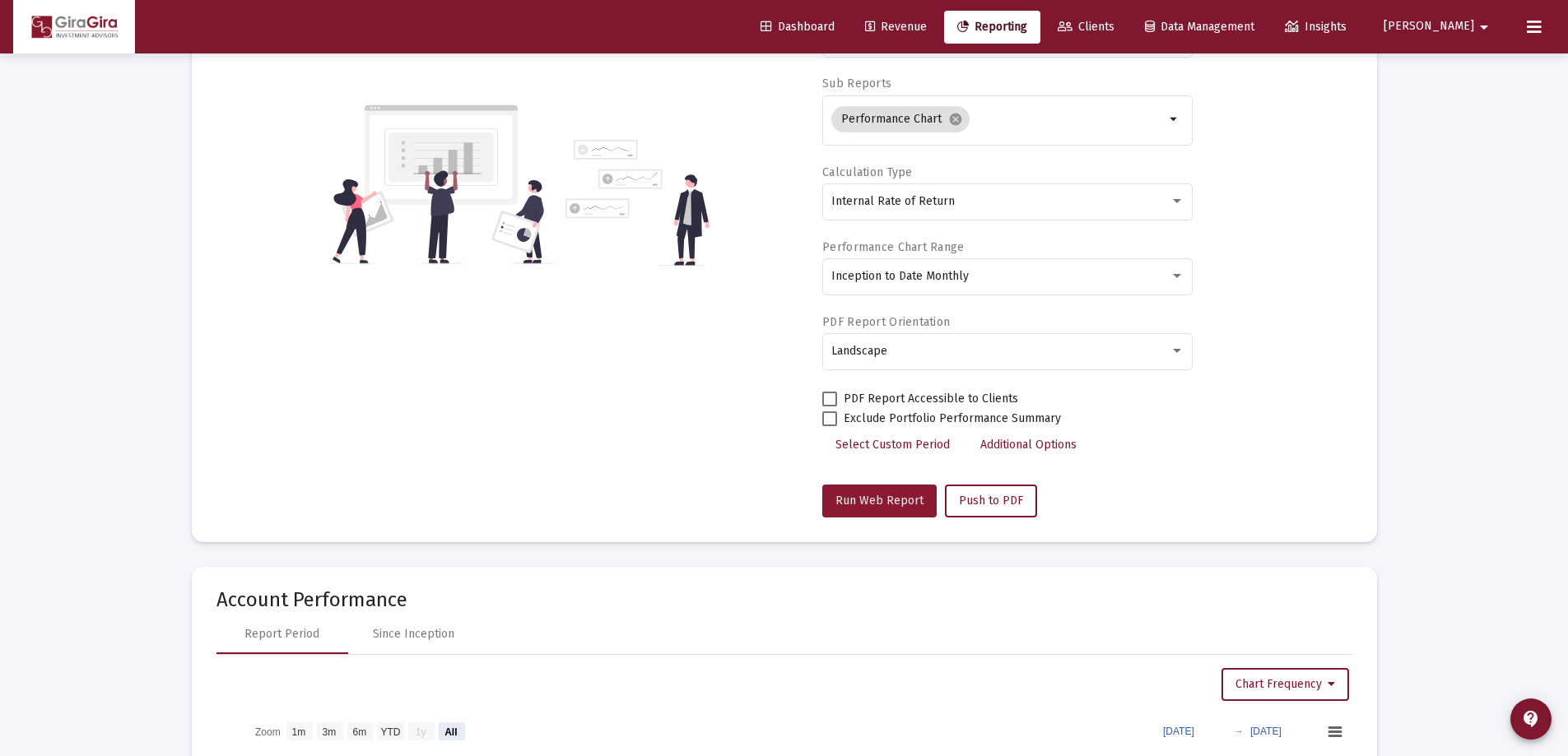
click at [893, 501] on span "Run Web Report" at bounding box center [879, 500] width 88 height 14
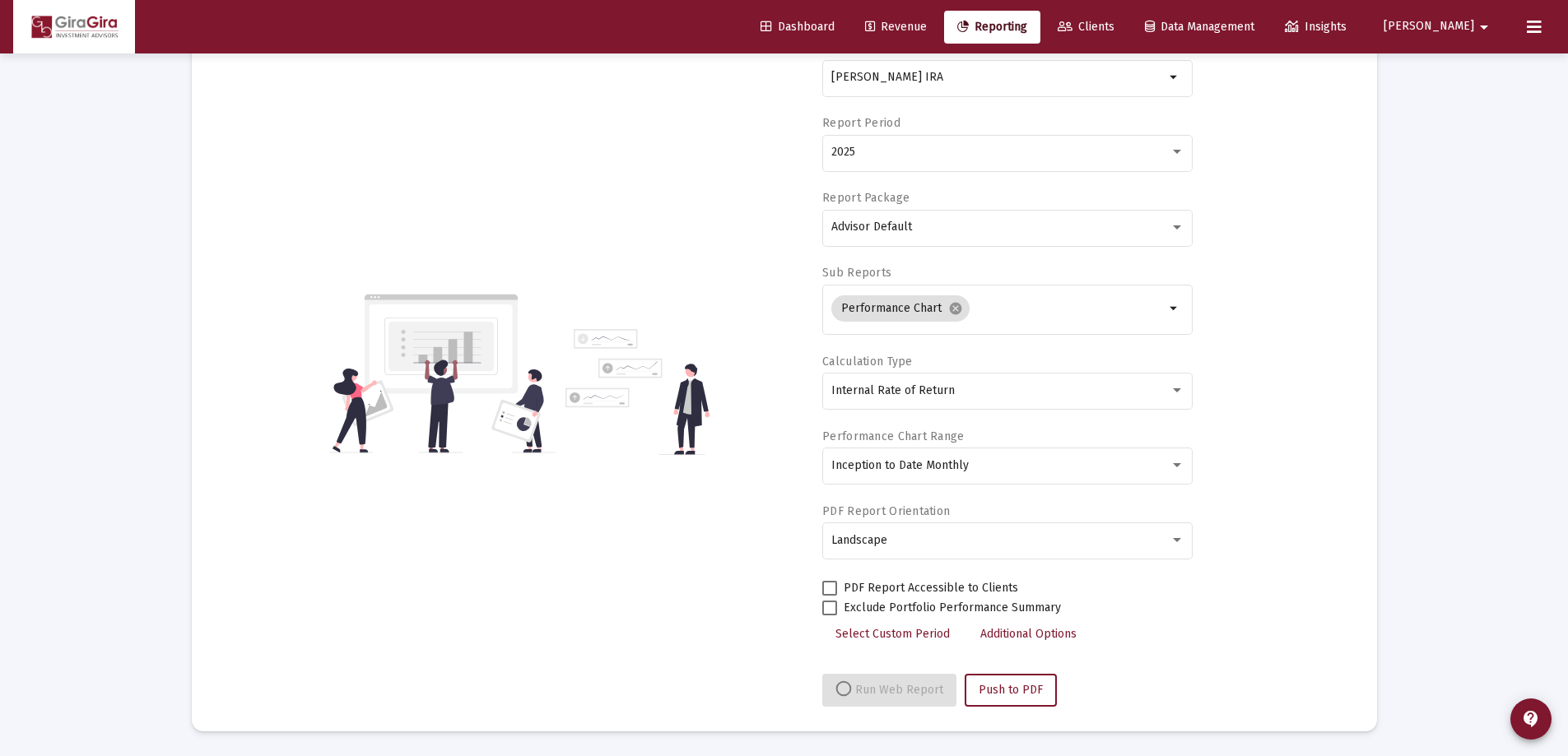
select select "View all"
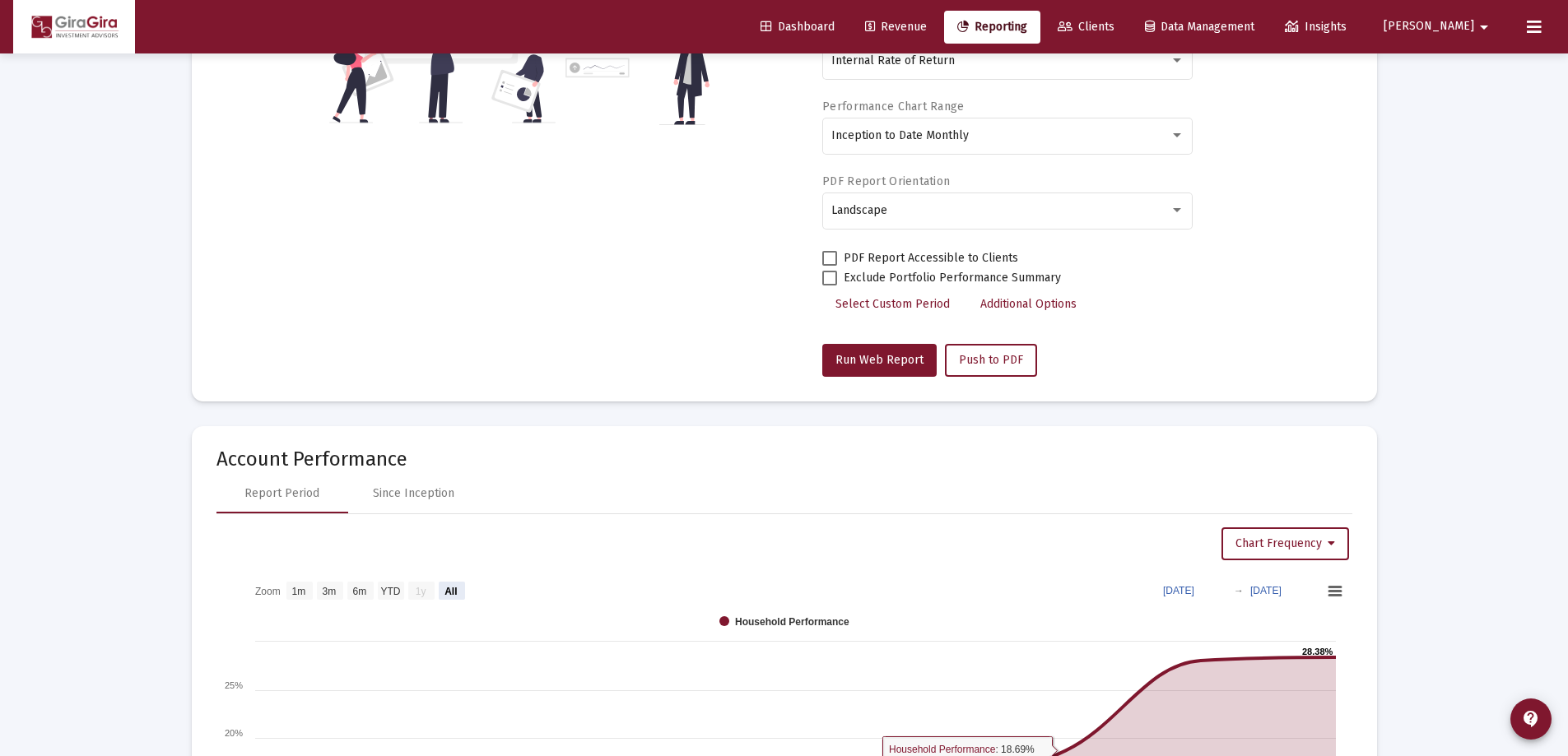
scroll to position [329, 0]
